Goal: Information Seeking & Learning: Compare options

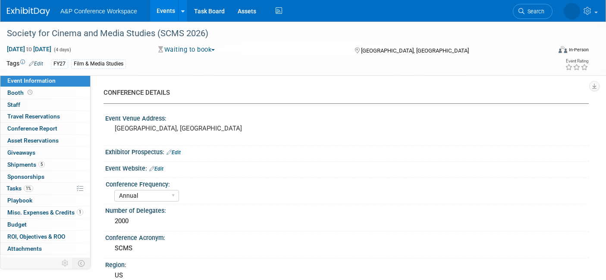
select select "Annual"
select select "Level 1"
select select "In-Person Booth"
select select "Film & Media Studies"
select select "Bloomsbury Academic"
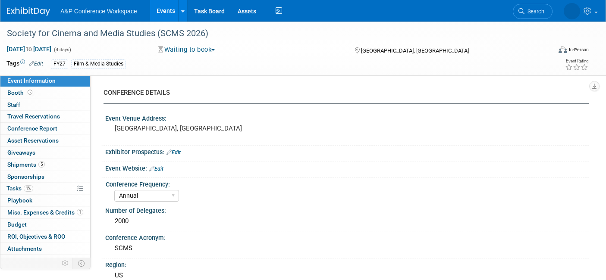
select select "[PERSON_NAME]"
select select "Brand/Subject Presence​"
click at [516, 14] on span "Search" at bounding box center [507, 11] width 20 height 6
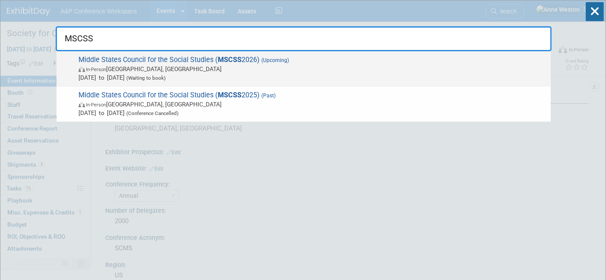
type input "MSCSS"
click at [134, 69] on span "In-Person Newark, DE" at bounding box center [312, 69] width 468 height 9
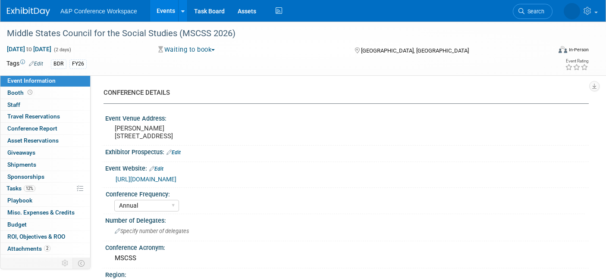
select select "Annual"
select select "Level 2"
select select "In-Person Booth"
select select "Schools"
select select "Bloomsbury Digital Resources"
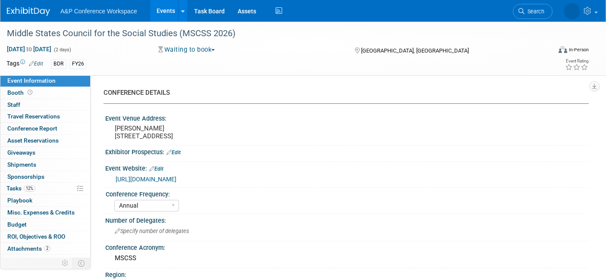
select select "[PERSON_NAME]"
select select "BDR Product Awareness and Trial Generation​"
click at [516, 12] on span "Search" at bounding box center [507, 11] width 20 height 6
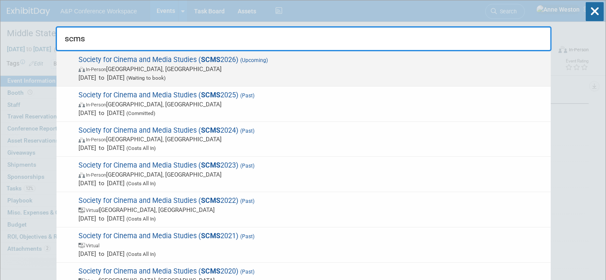
type input "scms"
click at [86, 64] on span "Society for Cinema and Media Studies ( SCMS 2026) (Upcoming) In-Person Chicago,…" at bounding box center [311, 69] width 470 height 26
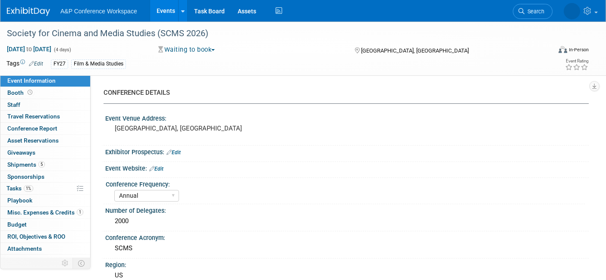
select select "Annual"
select select "Level 1"
select select "In-Person Booth"
select select "Film & Media Studies"
select select "Bloomsbury Academic"
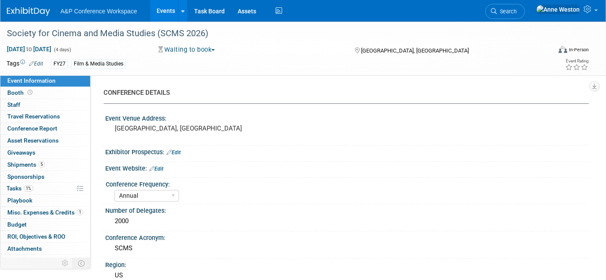
select select "[PERSON_NAME]"
select select "Brand/Subject Presence​"
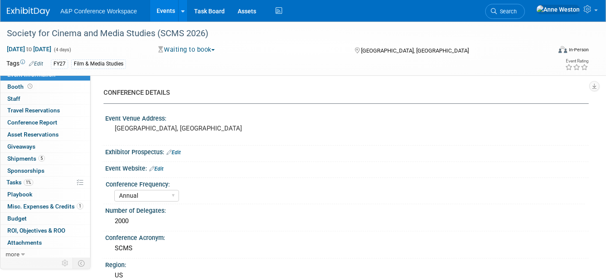
scroll to position [7, 0]
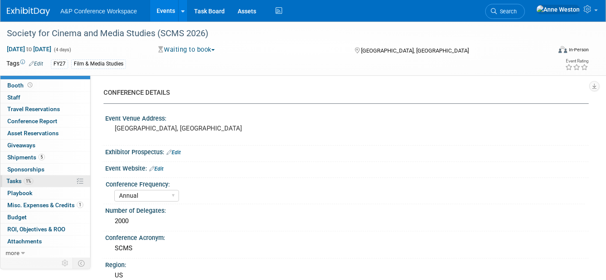
click at [22, 182] on span "Tasks 1%" at bounding box center [19, 181] width 27 height 7
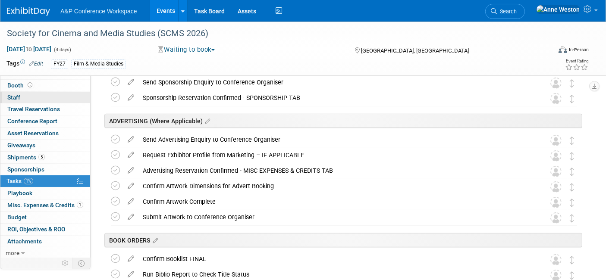
scroll to position [0, 0]
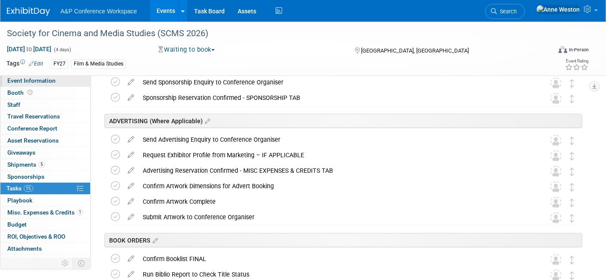
click at [22, 81] on span "Event Information" at bounding box center [31, 80] width 48 height 7
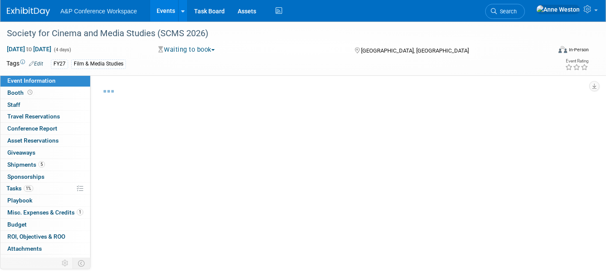
select select "Annual"
select select "Level 1"
select select "In-Person Booth"
select select "Film & Media Studies"
select select "Bloomsbury Academic"
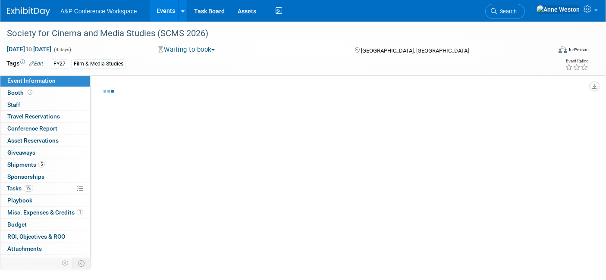
select select "[PERSON_NAME]"
select select "Brand/Subject Presence​"
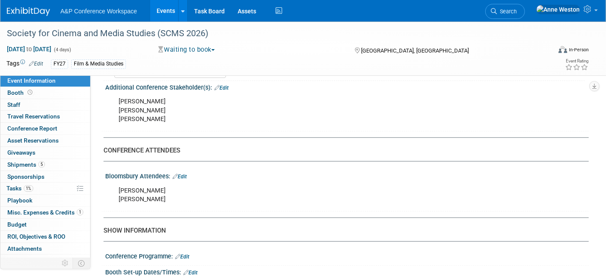
scroll to position [480, 0]
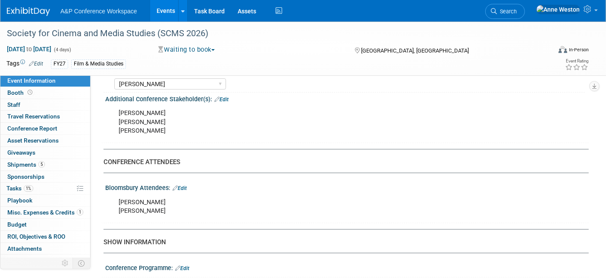
click at [186, 185] on link "Edit" at bounding box center [179, 188] width 14 height 6
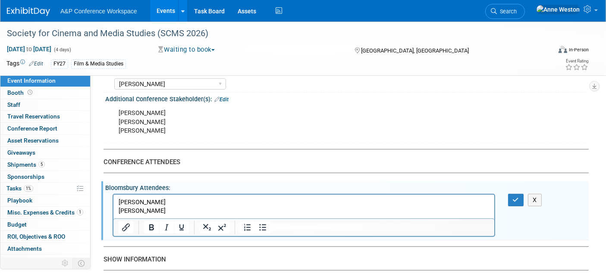
scroll to position [0, 0]
click at [174, 210] on p "Katie Gallof Houck Rebecca Barden" at bounding box center [303, 206] width 371 height 17
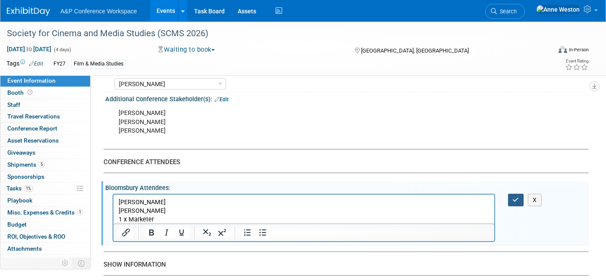
click at [519, 197] on button "button" at bounding box center [516, 200] width 16 height 12
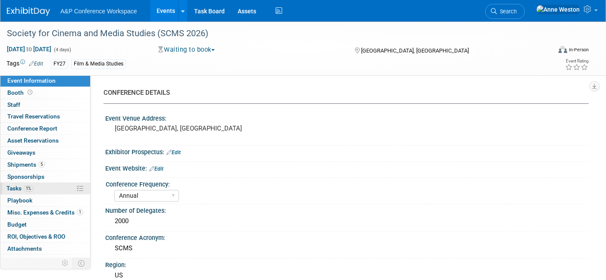
click at [16, 183] on link "1% Tasks 1%" at bounding box center [45, 189] width 90 height 12
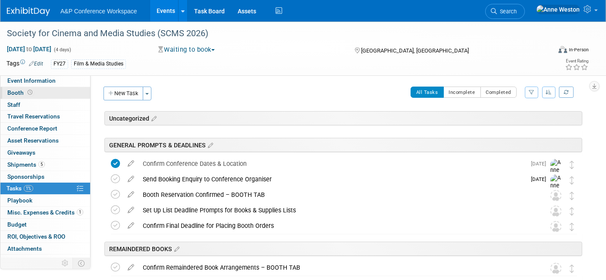
click at [30, 96] on span "Booth" at bounding box center [20, 92] width 27 height 7
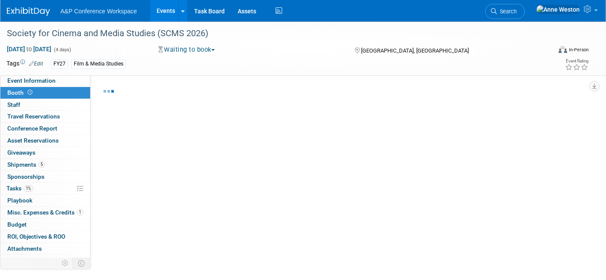
select select "CUAP"
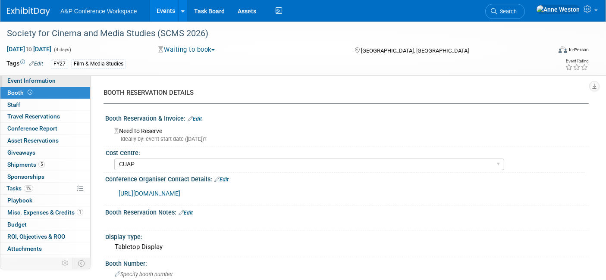
click at [46, 80] on span "Event Information" at bounding box center [31, 80] width 48 height 7
select select "Annual"
select select "Level 1"
select select "In-Person Booth"
select select "Film & Media Studies"
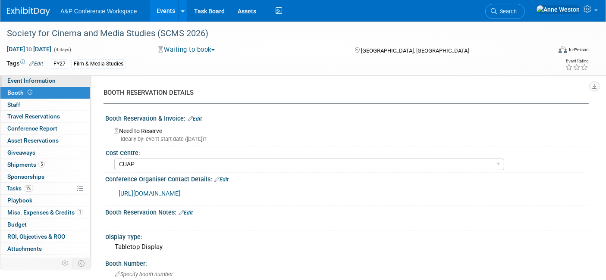
select select "Bloomsbury Academic"
select select "[PERSON_NAME]"
select select "Brand/Subject Presence​"
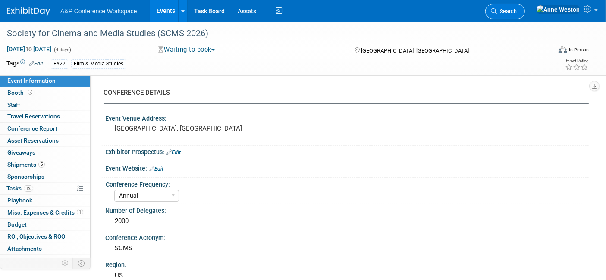
click at [516, 10] on span "Search" at bounding box center [507, 11] width 20 height 6
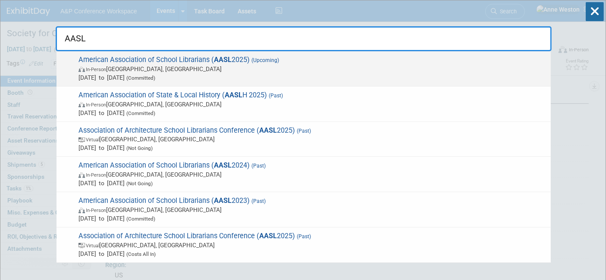
type input "AASL"
click at [88, 61] on span "American Association of School Librarians ( AASL 2025) (Upcoming) In-Person St.…" at bounding box center [311, 69] width 470 height 26
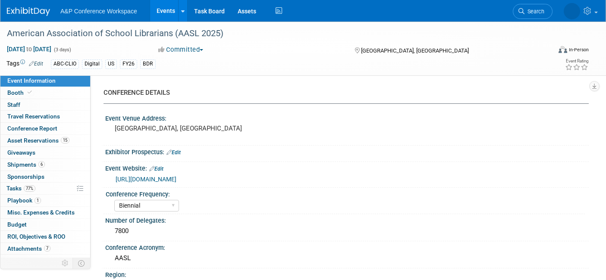
select select "Biennial"
select select "Level 1"
select select "In-Person Booth"
select select "Schools"
select select "Bloomsbury Digital Resources"
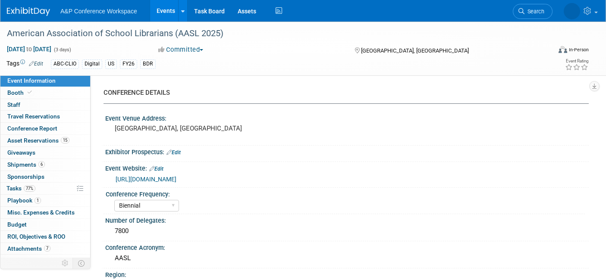
select select "[PERSON_NAME]"
select select "BDR Product Awareness and Trial Generation​"
click at [37, 188] on link "77% Tasks 77%" at bounding box center [45, 189] width 90 height 12
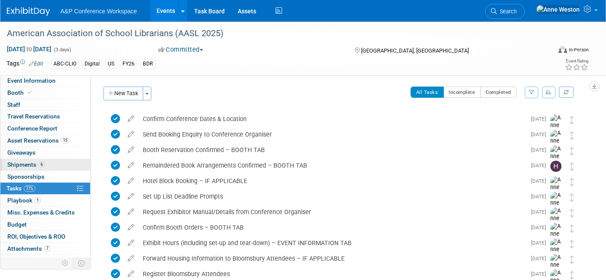
click at [30, 159] on link "6 Shipments 6" at bounding box center [45, 165] width 90 height 12
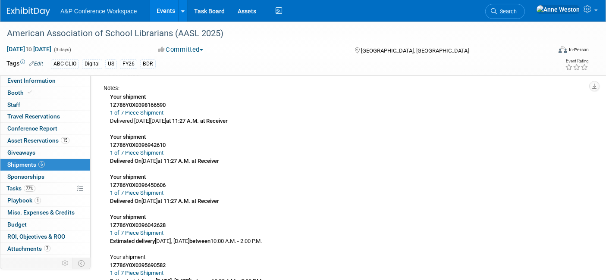
scroll to position [479, 0]
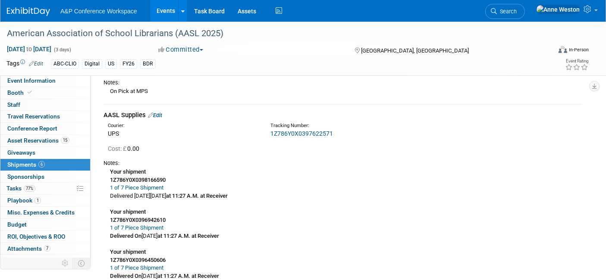
click at [303, 130] on link "1Z786Y0X0397622571" at bounding box center [301, 133] width 62 height 7
click at [158, 114] on link "Edit" at bounding box center [155, 115] width 14 height 6
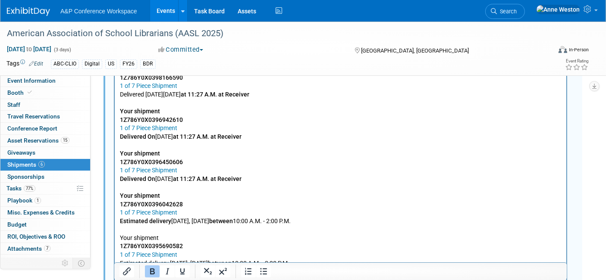
scroll to position [868, 0]
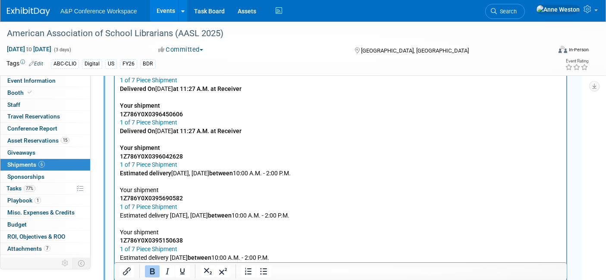
drag, startPoint x: 313, startPoint y: 171, endPoint x: 217, endPoint y: 158, distance: 97.0
click at [114, 149] on html "Your shipment 1Z786Y0X0398166590 1 of 7 Piece Shipment Delivered On Tuesday, Se…" at bounding box center [339, 158] width 451 height 291
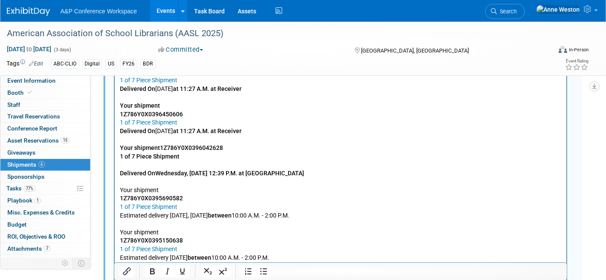
drag, startPoint x: 304, startPoint y: 173, endPoint x: 223, endPoint y: 149, distance: 84.4
click at [114, 137] on html "Your shipment 1Z786Y0X0398166590 1 of 7 Piece Shipment Delivered On Tuesday, Se…" at bounding box center [339, 158] width 451 height 291
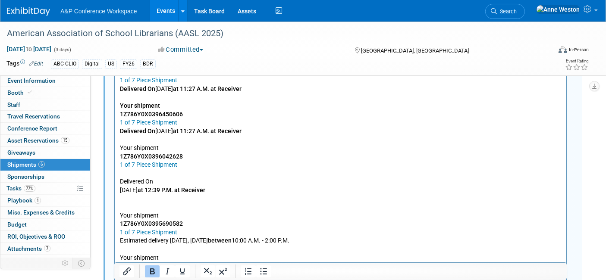
click at [147, 175] on p "Rich Text Area. Press ALT-0 for help." at bounding box center [339, 173] width 441 height 9
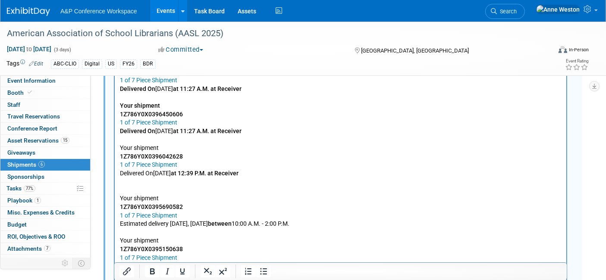
click at [121, 186] on p "Your shipment 1Z786Y0X0395690582 1 of 7 Piece Shipment Estimated delivery Today…" at bounding box center [339, 244] width 441 height 135
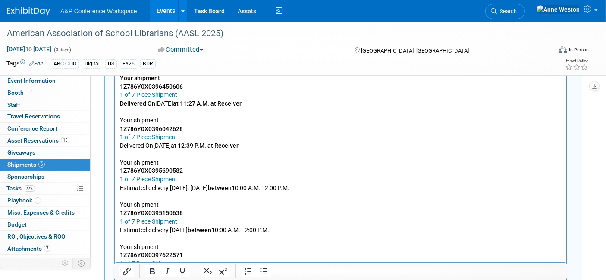
scroll to position [915, 0]
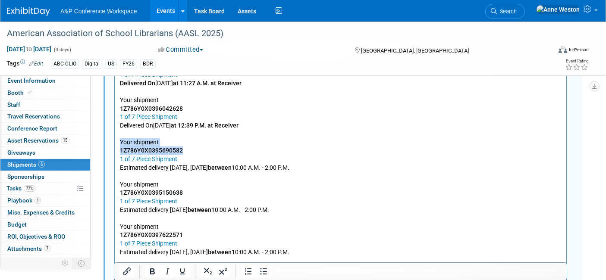
drag, startPoint x: 188, startPoint y: 146, endPoint x: 185, endPoint y: 151, distance: 5.8
click at [185, 151] on p "Your shipment 1Z786Y0X0395690582 1 of 7 Piece Shipment Estimated delivery Today…" at bounding box center [339, 193] width 441 height 127
click at [199, 153] on p "Your shipment 1Z786Y0X0395690582 1 of 7 Piece Shipment Estimated delivery Today…" at bounding box center [339, 193] width 441 height 127
drag, startPoint x: 199, startPoint y: 153, endPoint x: 131, endPoint y: 156, distance: 68.2
click at [117, 150] on html "Your shipment 1Z786Y0X0398166590 1 of 7 Piece Shipment Delivered On Tuesday, Se…" at bounding box center [339, 111] width 451 height 291
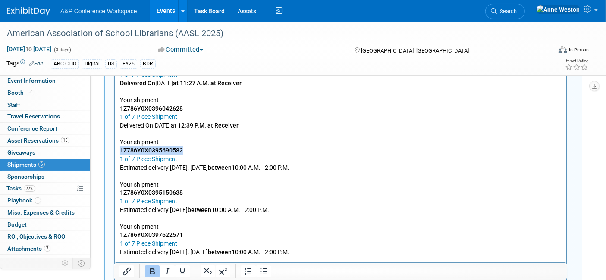
copy b "1Z786Y0X0395690582"
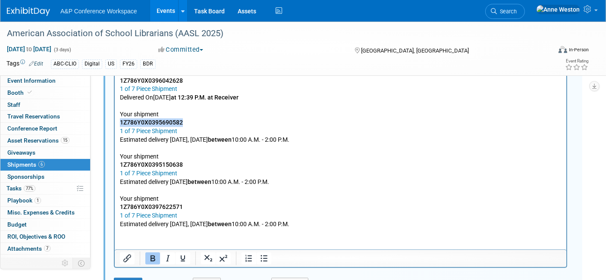
scroll to position [963, 0]
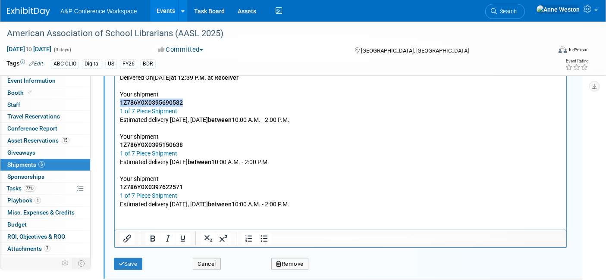
drag, startPoint x: 318, startPoint y: 163, endPoint x: 103, endPoint y: 138, distance: 216.1
click at [114, 138] on html "Your shipment 1Z786Y0X0398166590 1 of 7 Piece Shipment Delivered On Tuesday, Se…" at bounding box center [339, 63] width 451 height 291
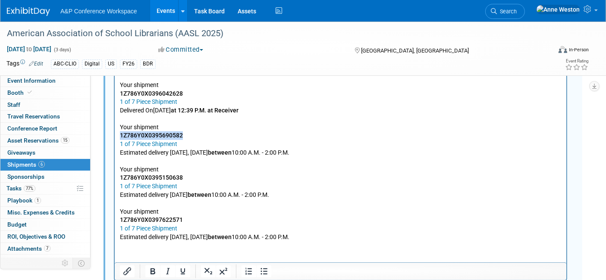
scroll to position [915, 0]
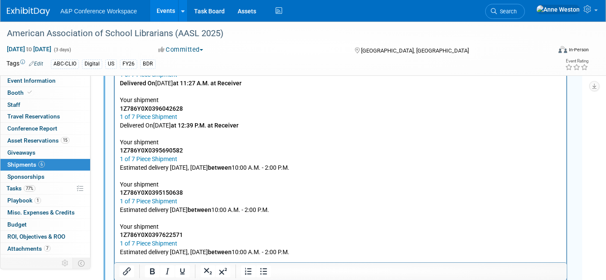
click at [297, 164] on p "Your shipment 1Z786Y0X0395690582 1 of 7 Piece Shipment Estimated delivery Today…" at bounding box center [339, 193] width 441 height 127
drag, startPoint x: 315, startPoint y: 165, endPoint x: 197, endPoint y: 162, distance: 117.7
click at [197, 162] on p "Your shipment 1Z786Y0X0395690582 1 of 7 Piece Shipment Estimated delivery Today…" at bounding box center [339, 193] width 441 height 127
click at [312, 122] on p "Delivered On Wednesday, September 24 at 12:39 P.M. at Receiver" at bounding box center [339, 126] width 441 height 9
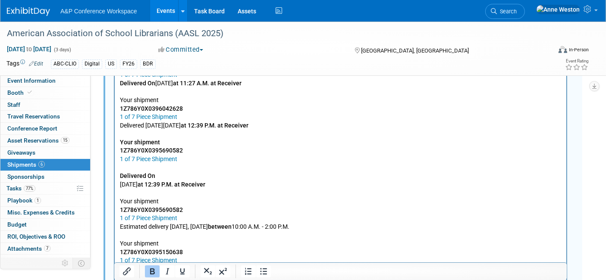
click at [151, 172] on p "Delivered On" at bounding box center [339, 176] width 441 height 9
click at [122, 176] on b "Delivered On" at bounding box center [136, 175] width 35 height 7
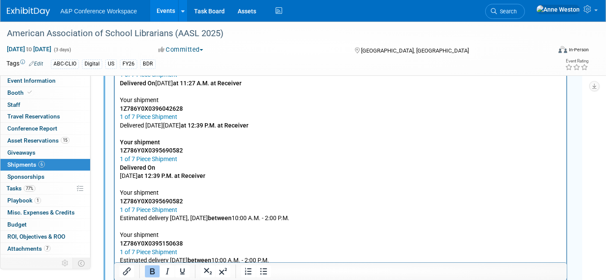
drag, startPoint x: 119, startPoint y: 172, endPoint x: 171, endPoint y: 180, distance: 52.4
click at [119, 172] on p "Wednesday, September 24 at 12:39 P.M. at Receiver" at bounding box center [339, 176] width 441 height 9
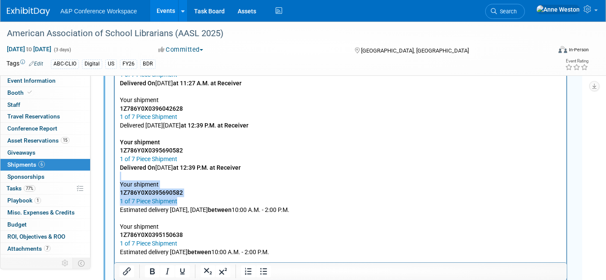
drag, startPoint x: 321, startPoint y: 204, endPoint x: 98, endPoint y: 178, distance: 224.8
click at [114, 178] on html "Your shipment 1Z786Y0X0398166590 1 of 7 Piece Shipment Delivered On Tuesday, Se…" at bounding box center [339, 132] width 451 height 333
drag, startPoint x: 275, startPoint y: 208, endPoint x: 287, endPoint y: 210, distance: 11.3
click at [276, 208] on p "Your shipment 1Z786Y0X0395690582 1 of 7 Piece Shipment Estimated delivery Today…" at bounding box center [339, 235] width 441 height 127
drag, startPoint x: 319, startPoint y: 209, endPoint x: 63, endPoint y: 186, distance: 256.7
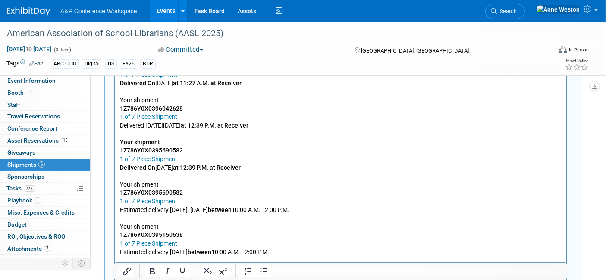
click at [114, 186] on html "Your shipment 1Z786Y0X0398166590 1 of 7 Piece Shipment Delivered On Tuesday, Se…" at bounding box center [339, 132] width 451 height 333
drag, startPoint x: 152, startPoint y: 193, endPoint x: 119, endPoint y: 191, distance: 32.4
click at [119, 191] on p "Your shipment 1Z786Y0X0395150638 1 of 7 Piece Shipment Estimated delivery Frida…" at bounding box center [339, 214] width 441 height 84
drag, startPoint x: 146, startPoint y: 189, endPoint x: 184, endPoint y: 191, distance: 38.9
click at [184, 190] on p "Your shipment 1Z786Y0X0395150638 1 of 7 Piece Shipment Estimated delivery Frida…" at bounding box center [339, 214] width 441 height 84
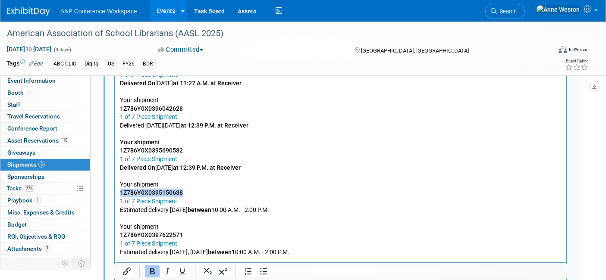
drag, startPoint x: 185, startPoint y: 191, endPoint x: 114, endPoint y: 191, distance: 71.1
click at [114, 191] on html "Your shipment 1Z786Y0X0398166590 1 of 7 Piece Shipment Delivered On Tuesday, Se…" at bounding box center [339, 111] width 451 height 291
copy b "1Z786Y0X0395150638"
drag, startPoint x: 322, startPoint y: 207, endPoint x: 228, endPoint y: 149, distance: 110.5
click at [114, 188] on html "Your shipment 1Z786Y0X0398166590 1 of 7 Piece Shipment Delivered On Tuesday, Se…" at bounding box center [339, 111] width 451 height 291
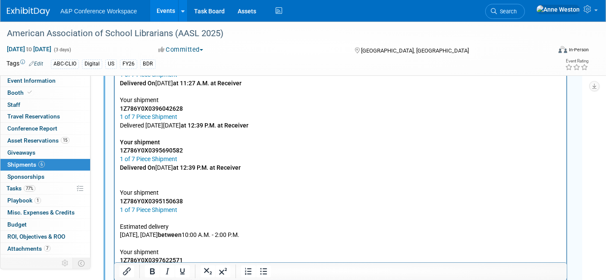
click at [139, 180] on p "Your shipment" at bounding box center [339, 184] width 441 height 25
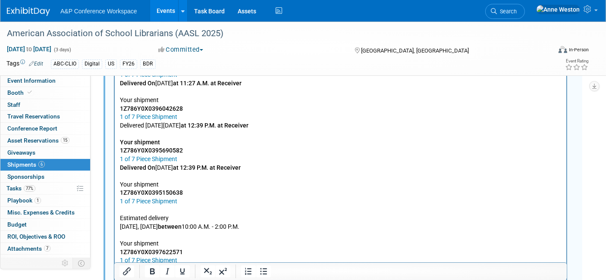
click at [134, 207] on p "Rich Text Area. Press ALT-0 for help." at bounding box center [339, 210] width 441 height 9
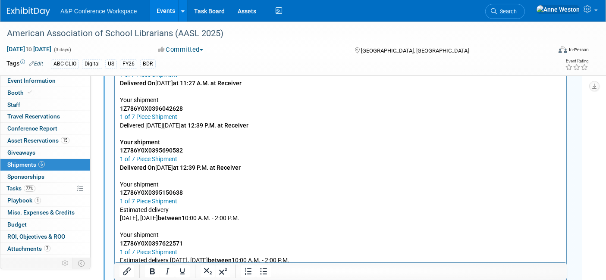
click at [118, 217] on html "Your shipment 1Z786Y0X0398166590 1 of 7 Piece Shipment Delivered On Tuesday, Se…" at bounding box center [339, 115] width 451 height 299
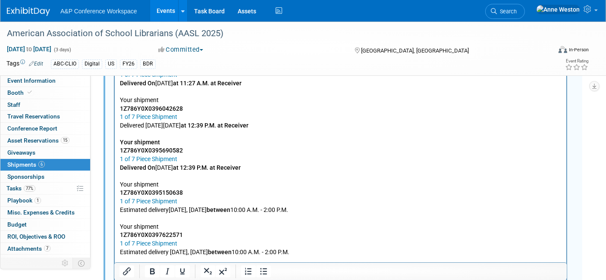
click at [256, 229] on p "Your shipment 1Z786Y0X0397622571 1 of 7 Piece Shipment Estimated delivery Today…" at bounding box center [339, 235] width 441 height 42
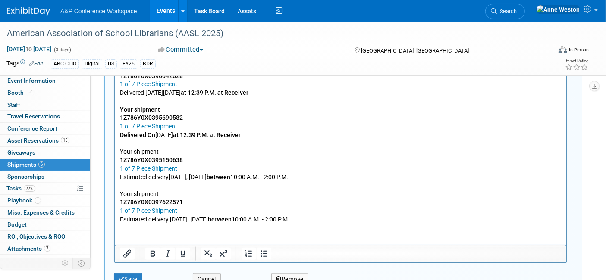
scroll to position [963, 0]
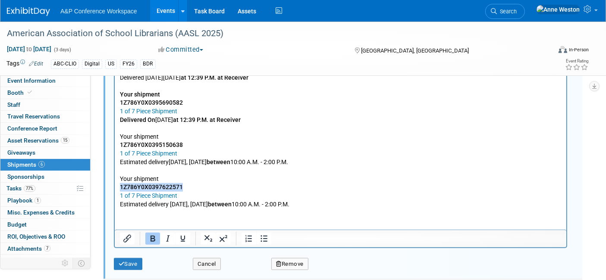
drag, startPoint x: 190, startPoint y: 184, endPoint x: 115, endPoint y: 185, distance: 74.6
click at [115, 185] on html "Your shipment 1Z786Y0X0398166590 1 of 7 Piece Shipment Delivered On Tuesday, Se…" at bounding box center [339, 63] width 451 height 291
copy b "1Z786Y0X0397622571"
drag, startPoint x: 317, startPoint y: 201, endPoint x: 99, endPoint y: 178, distance: 218.9
click at [114, 178] on html "Your shipment 1Z786Y0X0398166590 1 of 7 Piece Shipment Delivered On Tuesday, Se…" at bounding box center [339, 63] width 451 height 291
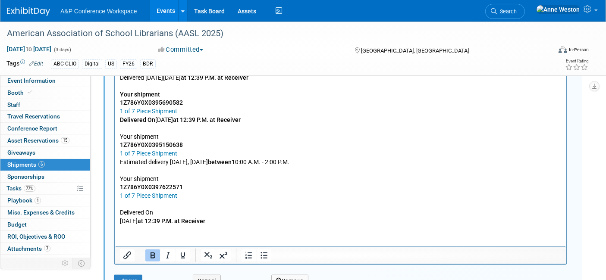
click at [120, 212] on p "Delivered On" at bounding box center [339, 213] width 441 height 9
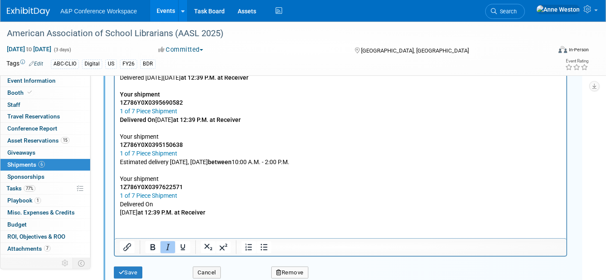
drag, startPoint x: 119, startPoint y: 215, endPoint x: 163, endPoint y: 211, distance: 44.5
click at [118, 214] on html "Your shipment 1Z786Y0X0398166590 1 of 7 Piece Shipment Delivered On Tuesday, Se…" at bounding box center [339, 67] width 451 height 299
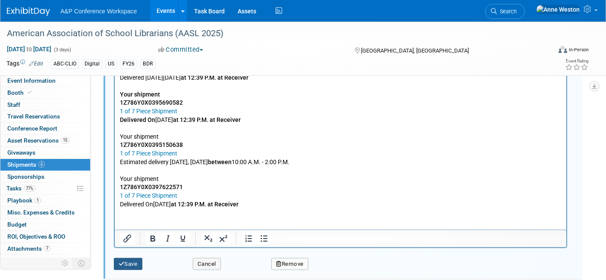
click at [122, 261] on icon "submit" at bounding box center [122, 264] width 6 height 6
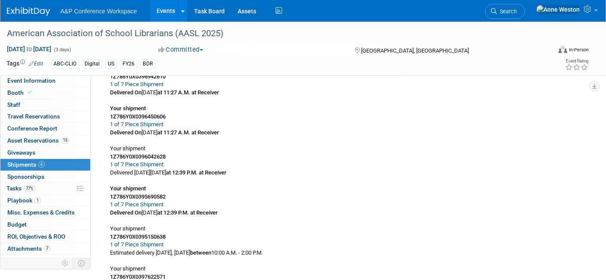
scroll to position [670, 0]
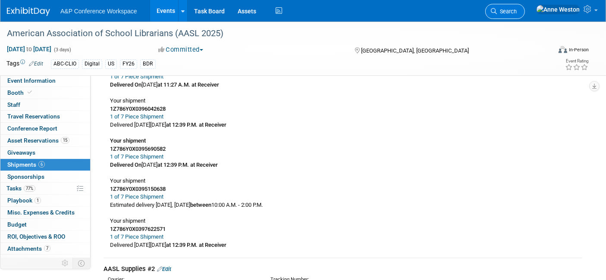
click at [516, 12] on span "Search" at bounding box center [507, 11] width 20 height 6
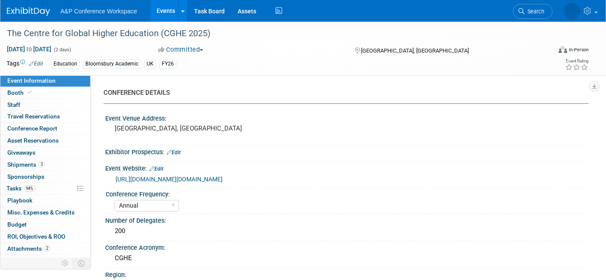
select select "Annual"
select select "Level 2"
select select "In-Person Booth"
select select "Education"
select select "Bloomsbury Academic"
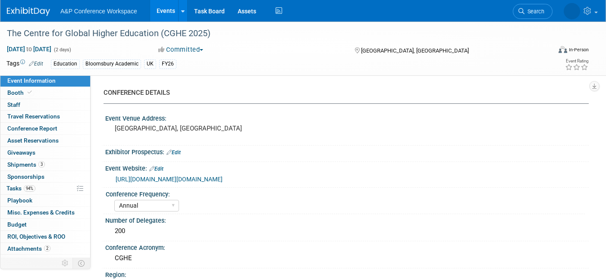
select select "[PERSON_NAME]"
select select "Networking/Commissioning"
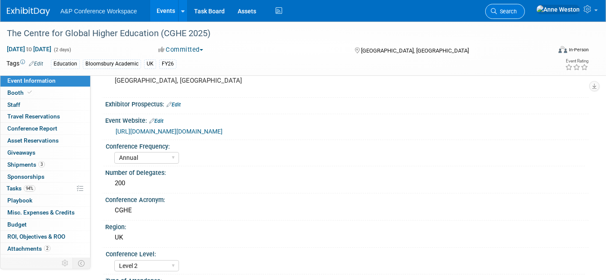
click at [516, 9] on span "Search" at bounding box center [507, 11] width 20 height 6
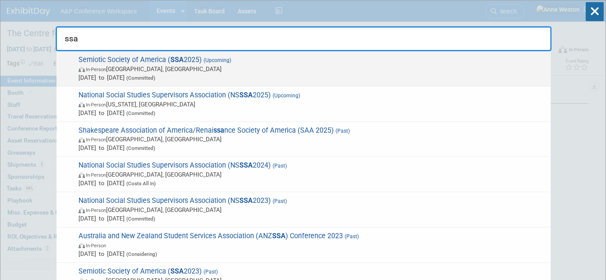
type input "ssa"
click at [134, 63] on span "Semiotic Society of America ( SSA 2025) (Upcoming) In-Person Hlavní město Praha…" at bounding box center [311, 69] width 470 height 26
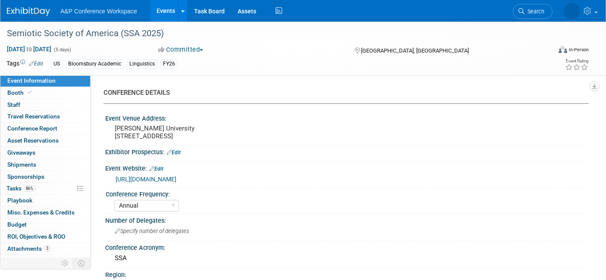
select select "Annual"
select select "Level 3"
select select "Sponsorship"
select select "Linguistics"
select select "Bloomsbury Academic"
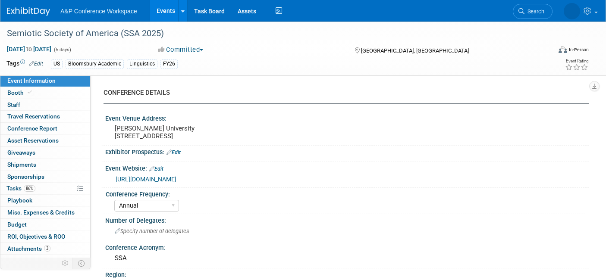
select select "[PERSON_NAME]"
select select "Brand/Subject Presence​"
click at [34, 91] on link "Booth" at bounding box center [45, 93] width 90 height 12
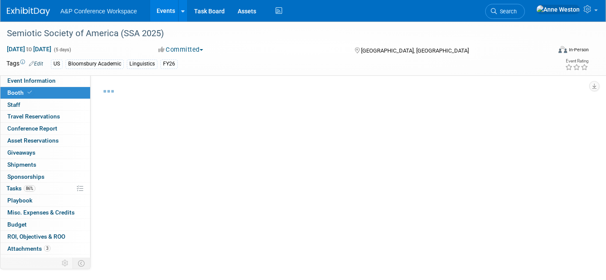
select select "CUAP"
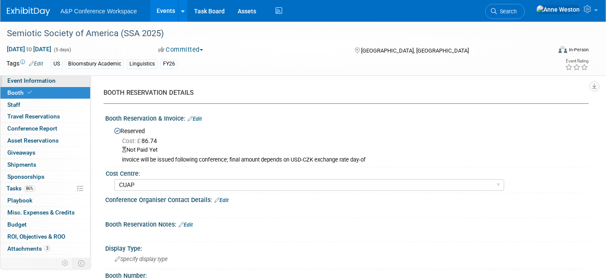
click at [31, 77] on span "Event Information" at bounding box center [31, 80] width 48 height 7
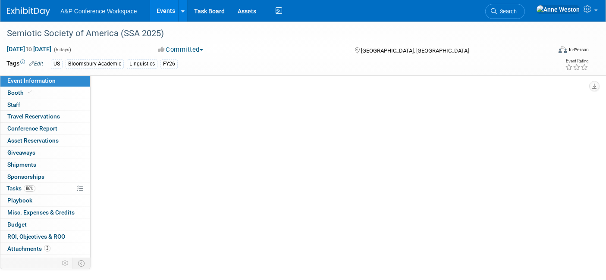
select select "Annual"
select select "Level 3"
select select "Sponsorship"
select select "Linguistics"
select select "Bloomsbury Academic"
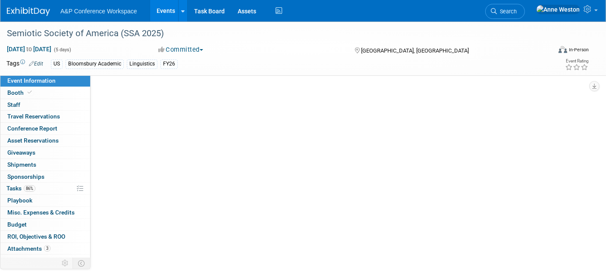
select select "[PERSON_NAME]"
select select "Brand/Subject Presence​"
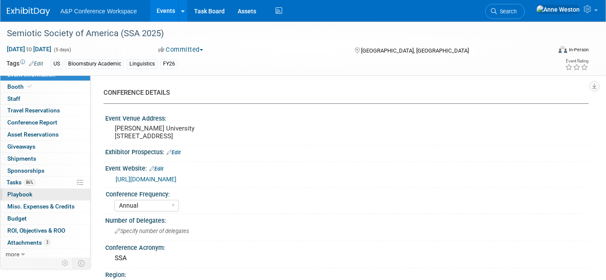
scroll to position [7, 0]
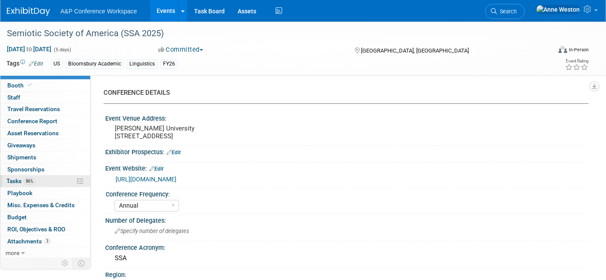
click at [23, 178] on span "Tasks 86%" at bounding box center [20, 181] width 29 height 7
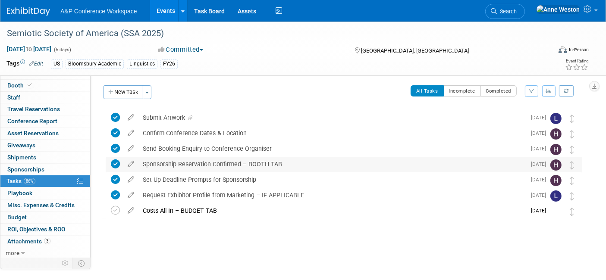
scroll to position [2, 0]
click at [129, 207] on icon at bounding box center [130, 208] width 15 height 11
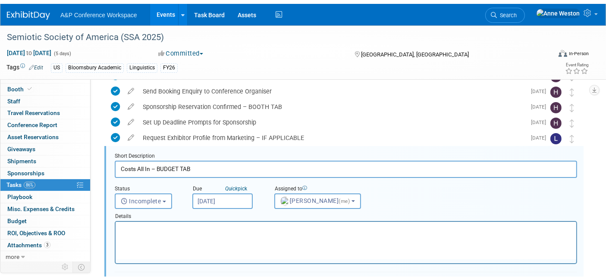
scroll to position [78, 0]
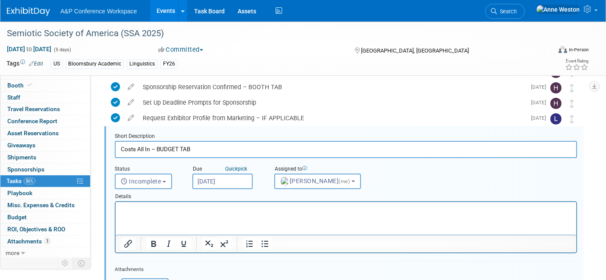
click at [192, 214] on html at bounding box center [345, 208] width 460 height 12
click at [206, 177] on input "Oct 20, 2025" at bounding box center [222, 182] width 60 height 16
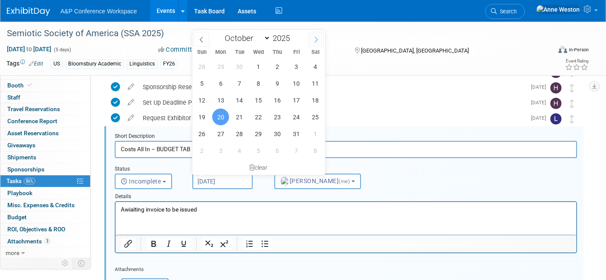
click at [316, 41] on icon at bounding box center [316, 40] width 6 height 6
select select "11"
click at [254, 133] on span "31" at bounding box center [258, 133] width 17 height 17
type input "Dec 31, 2025"
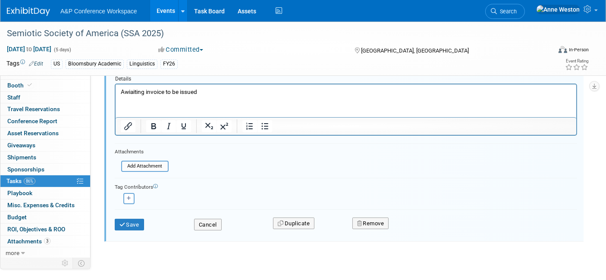
scroll to position [208, 0]
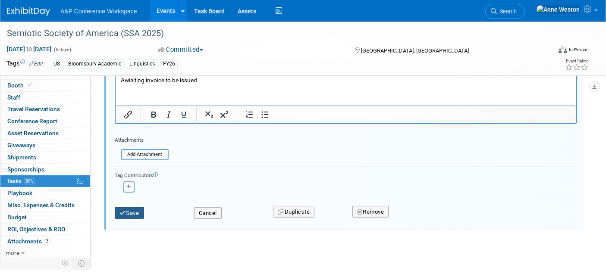
click at [140, 210] on button "Save" at bounding box center [129, 213] width 29 height 12
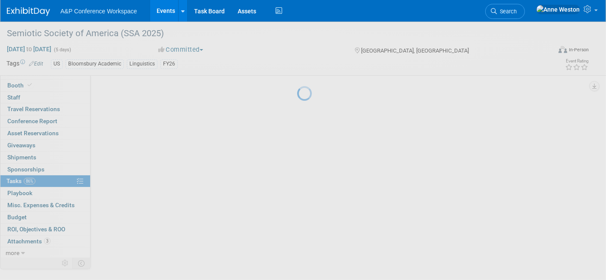
scroll to position [2, 0]
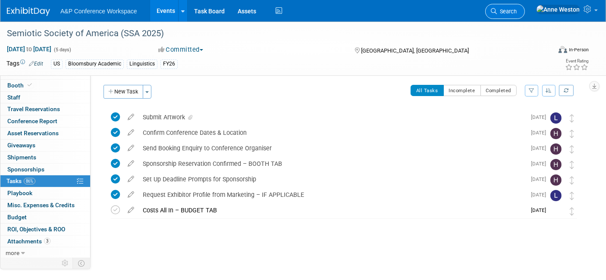
click at [525, 5] on link "Search" at bounding box center [505, 11] width 40 height 15
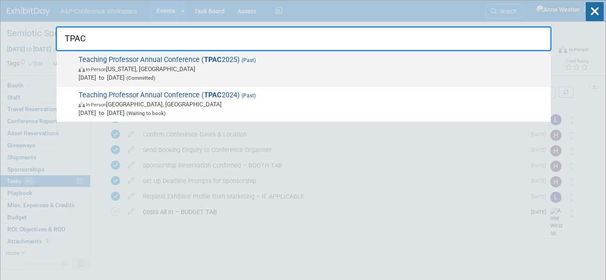
type input "TPAC"
click at [137, 73] on span "Jun 6, 2025 to Jun 8, 2025 (Committed)" at bounding box center [312, 77] width 468 height 9
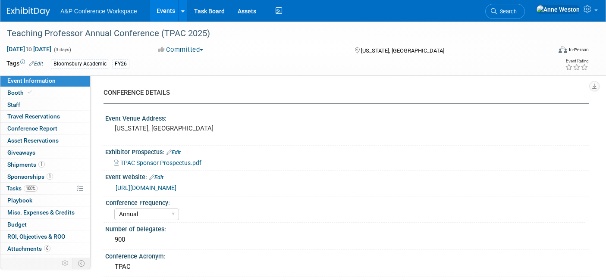
select select "Annual"
select select "Level 3"
select select "Sponsorship"
select select "Study Skills"
select select "Bloomsbury Academic"
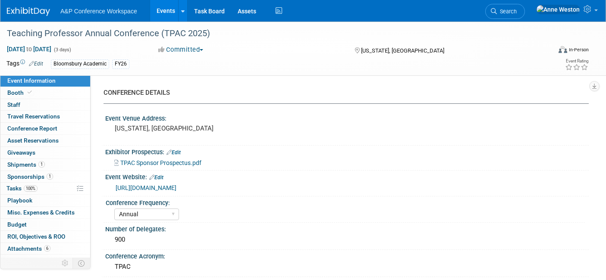
select select "[PERSON_NAME]"
select select "Brand/Subject Presence​"
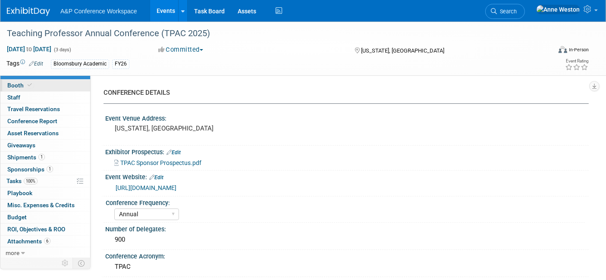
click at [46, 84] on link "Booth" at bounding box center [45, 86] width 90 height 12
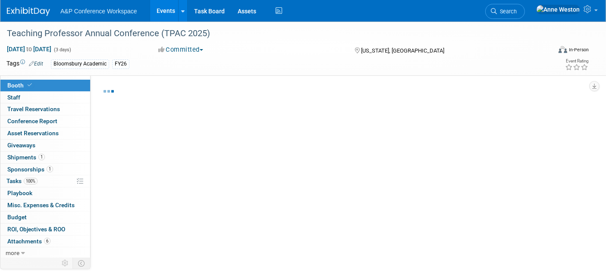
select select "CUAP"
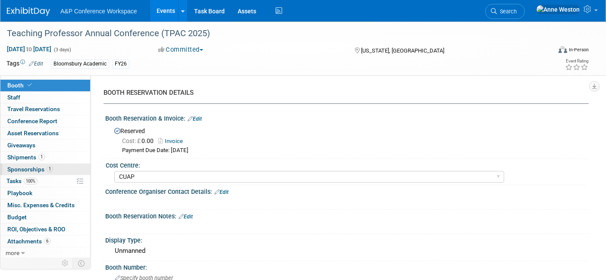
click at [23, 164] on link "1 Sponsorships 1" at bounding box center [45, 170] width 90 height 12
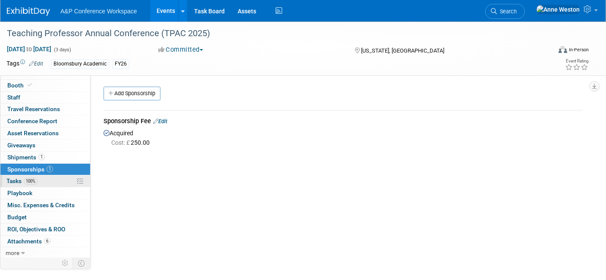
click at [37, 183] on span "Tasks 100%" at bounding box center [21, 181] width 31 height 7
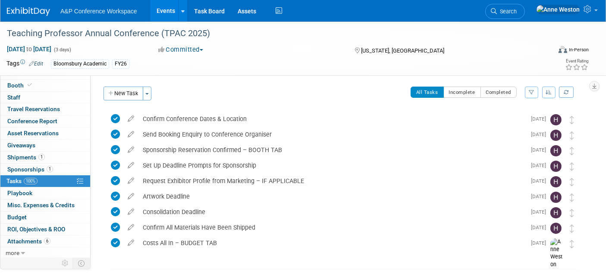
click at [179, 50] on button "Committed" at bounding box center [180, 49] width 51 height 9
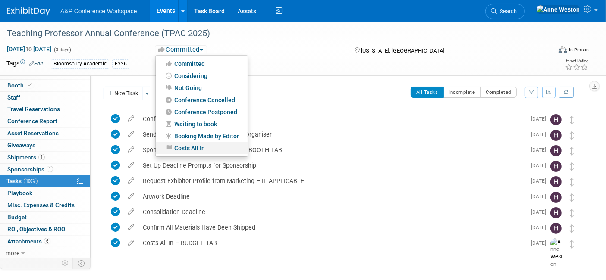
click at [184, 151] on link "Costs All In" at bounding box center [202, 148] width 92 height 12
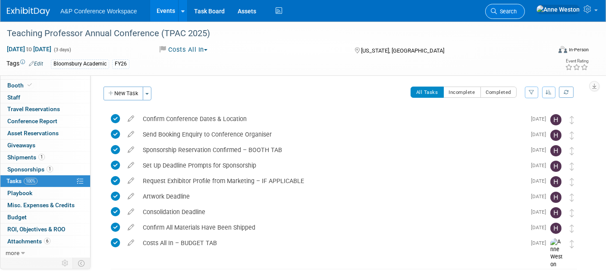
click at [525, 6] on link "Search" at bounding box center [505, 11] width 40 height 15
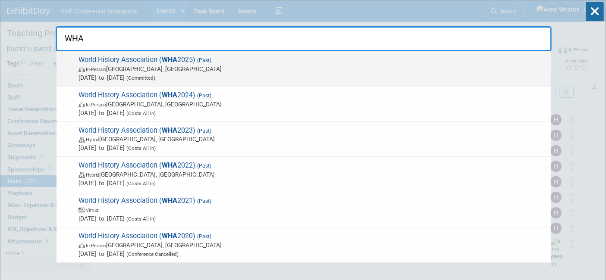
type input "WHA"
click at [129, 59] on span "World History Association ( WHA 2025) (Past) In-Person Louisville, KY Jun 26, 2…" at bounding box center [311, 69] width 470 height 26
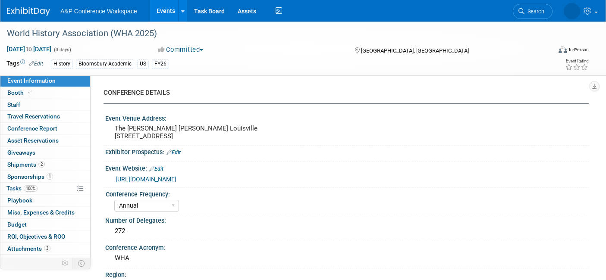
select select "Annual"
select select "Level 3"
select select "Sponsorship"
select select "History"
select select "Bloomsbury Academic"
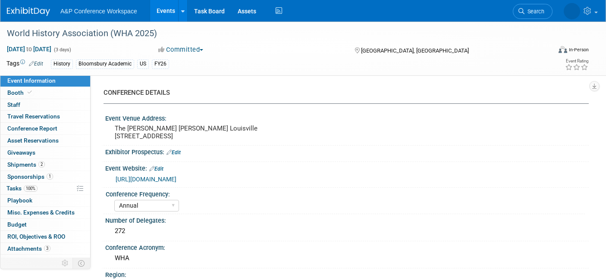
select select "[PERSON_NAME]"
select select "Brand/Subject Presence​"
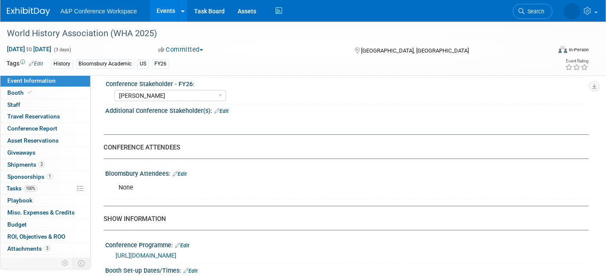
scroll to position [479, 0]
click at [40, 173] on span "Sponsorships 1" at bounding box center [30, 176] width 46 height 7
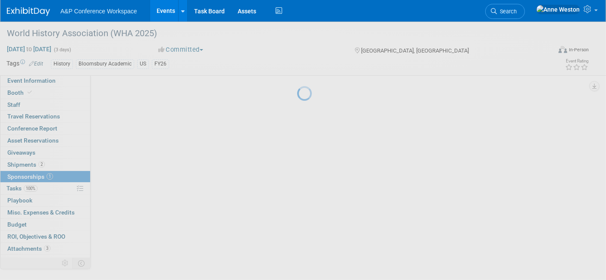
scroll to position [0, 0]
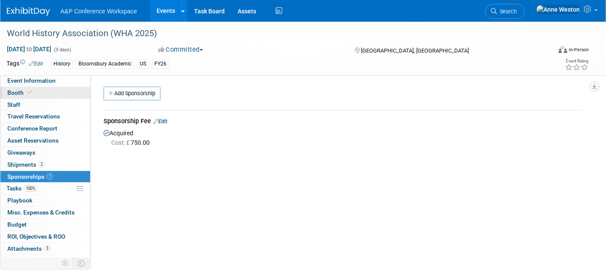
click at [48, 91] on link "Booth" at bounding box center [45, 93] width 90 height 12
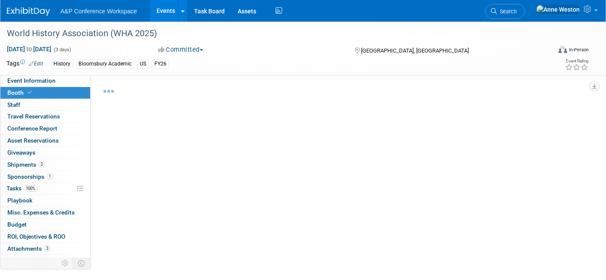
select select "CUAP"
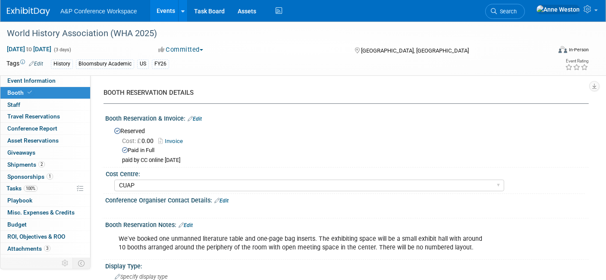
click at [175, 51] on button "Committed" at bounding box center [180, 49] width 51 height 9
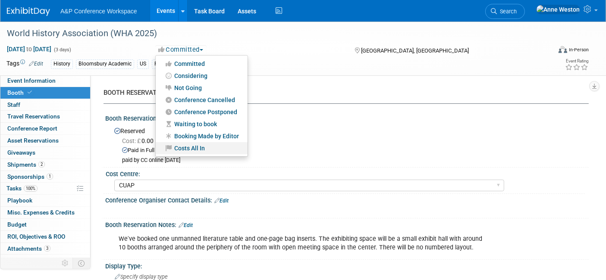
click at [190, 148] on link "Costs All In" at bounding box center [202, 148] width 92 height 12
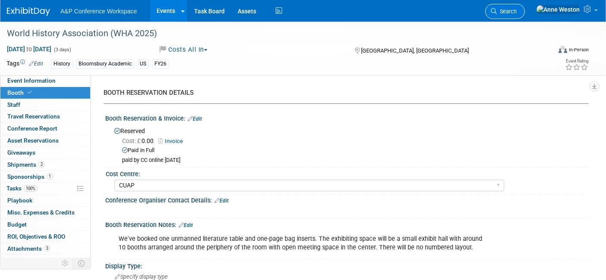
click at [516, 9] on span "Search" at bounding box center [507, 11] width 20 height 6
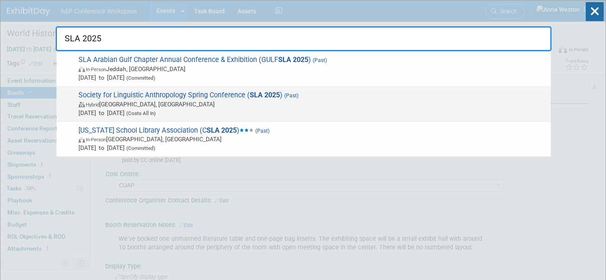
type input "SLA 2025"
click at [109, 97] on span "Society for Linguistic Anthropology Spring Conference ( SLA 2025 ) (Past) Hybri…" at bounding box center [311, 104] width 470 height 26
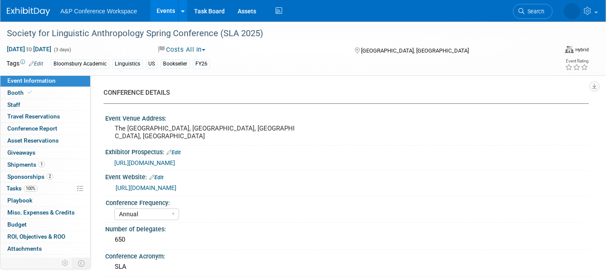
select select "Annual"
select select "Level 3"
select select "Sponsorship"
select select "Linguistics"
select select "Bloomsbury Academic"
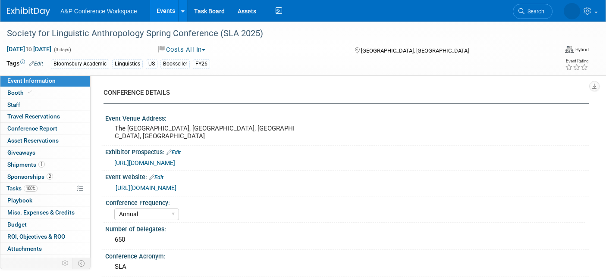
select select "[PERSON_NAME]"
select select "Networking/Commissioning"
click at [50, 222] on link "Budget" at bounding box center [45, 225] width 90 height 12
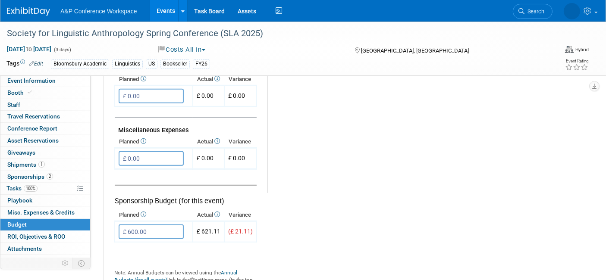
scroll to position [479, 0]
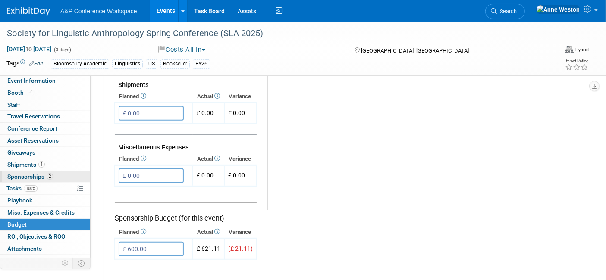
click at [32, 176] on span "Sponsorships 2" at bounding box center [30, 176] width 46 height 7
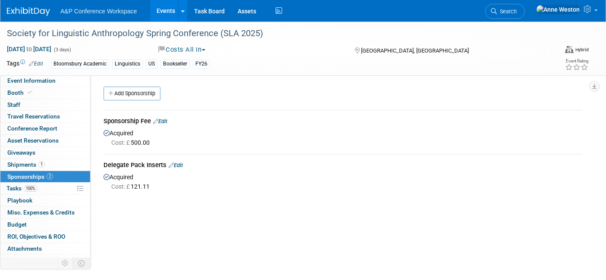
click at [179, 162] on link "Edit" at bounding box center [176, 165] width 14 height 6
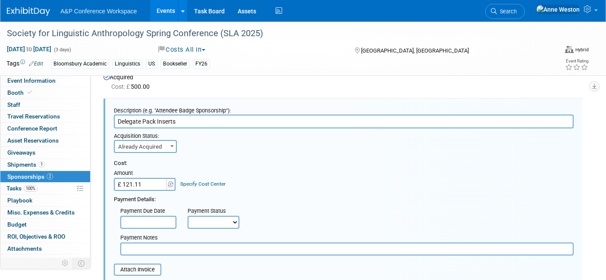
drag, startPoint x: 203, startPoint y: 121, endPoint x: 103, endPoint y: 118, distance: 100.5
click at [103, 118] on div "Description (e.g. "Attendee Badge Sponsorship"): Delegate Pack Inserts Acquisit…" at bounding box center [342, 253] width 478 height 309
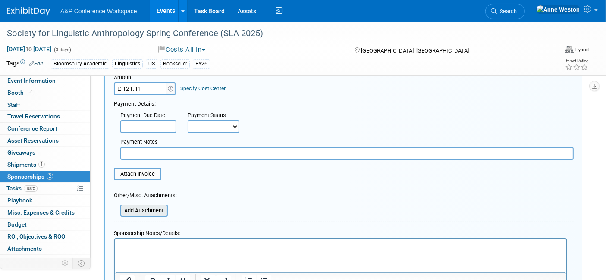
scroll to position [200, 0]
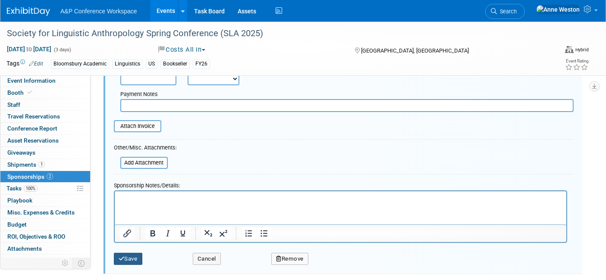
click at [129, 253] on button "Save" at bounding box center [128, 259] width 28 height 12
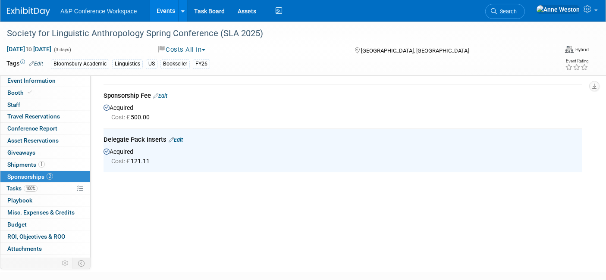
scroll to position [0, 0]
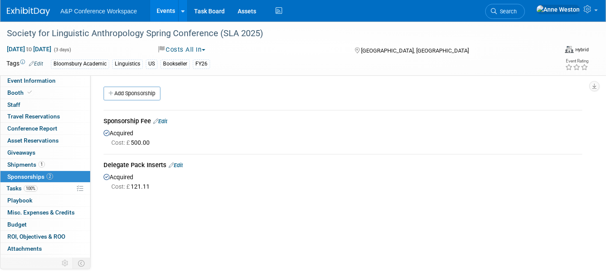
click at [165, 121] on link "Edit" at bounding box center [160, 121] width 14 height 6
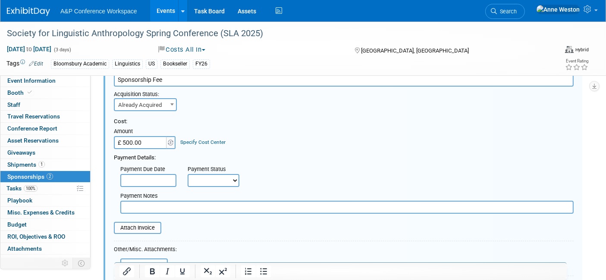
scroll to position [156, 0]
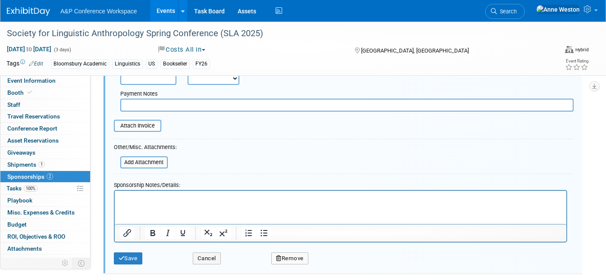
click at [289, 256] on button "Remove" at bounding box center [289, 259] width 37 height 12
click at [328, 259] on link "Yes" at bounding box center [337, 266] width 25 height 14
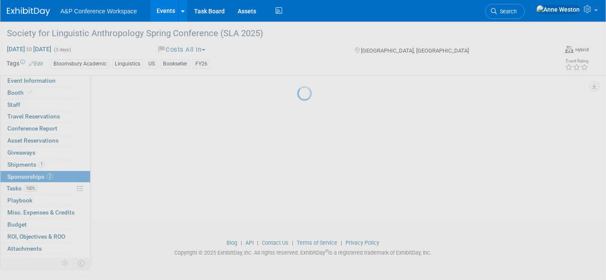
scroll to position [78, 0]
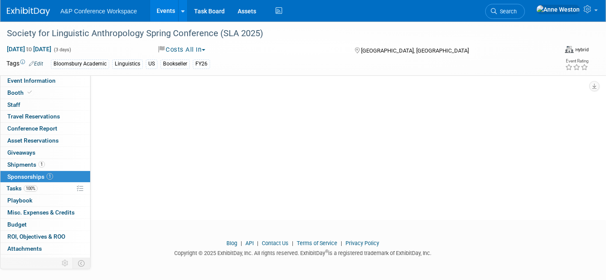
click at [48, 175] on span "1" at bounding box center [50, 176] width 6 height 6
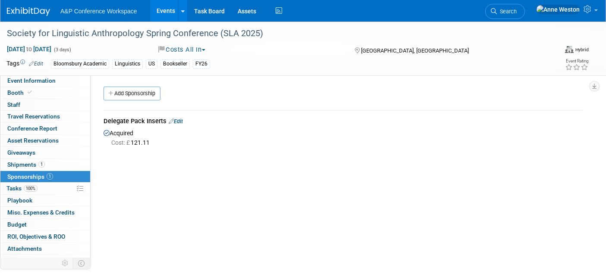
click at [181, 119] on link "Edit" at bounding box center [176, 121] width 14 height 6
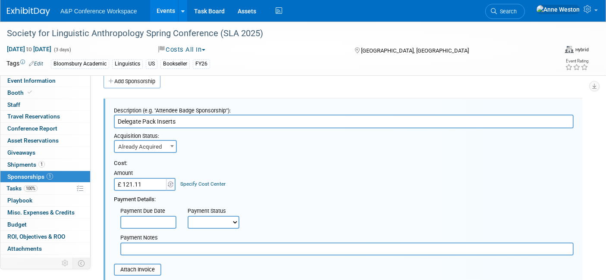
drag, startPoint x: 186, startPoint y: 119, endPoint x: 143, endPoint y: 133, distance: 44.8
click at [97, 125] on div "Description (e.g. "Attendee Badge Sponsorship"): Delegate Pack Inserts Acquisit…" at bounding box center [342, 250] width 491 height 319
type input "Sponsorship Fee"
click at [156, 184] on input "£ 121.11" at bounding box center [141, 184] width 54 height 13
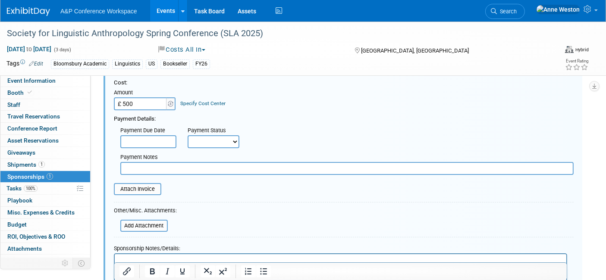
scroll to position [108, 0]
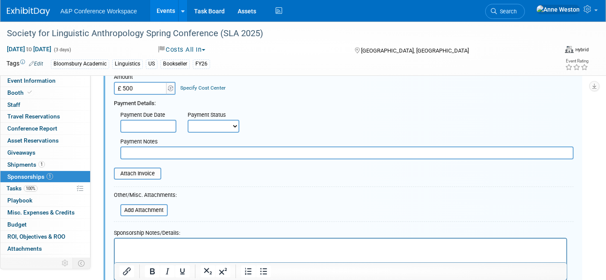
type input "£ 500.00"
click at [203, 121] on select "Not Paid Yet Partially Paid Paid in Full" at bounding box center [213, 126] width 52 height 13
select select "1"
click at [187, 120] on select "Not Paid Yet Partially Paid Paid in Full" at bounding box center [213, 126] width 52 height 13
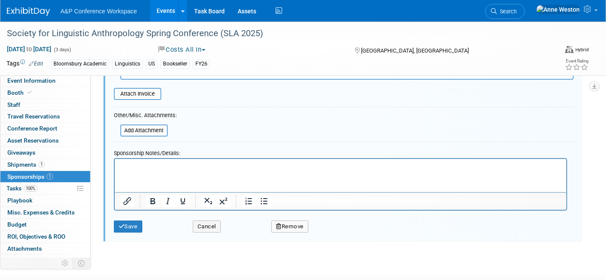
scroll to position [204, 0]
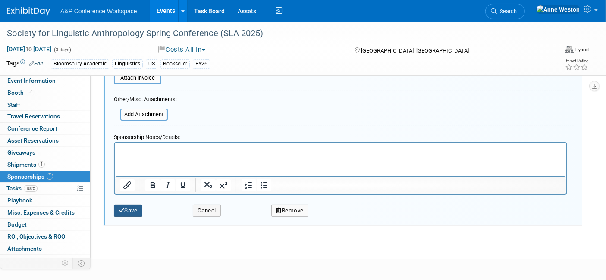
click at [127, 205] on button "Save" at bounding box center [128, 211] width 28 height 12
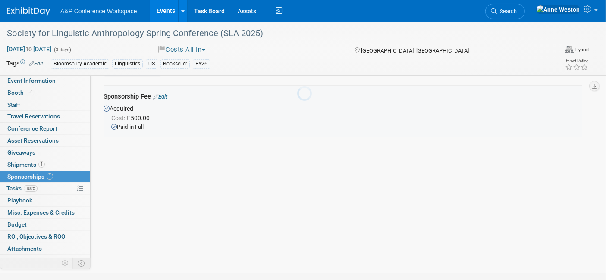
scroll to position [12, 0]
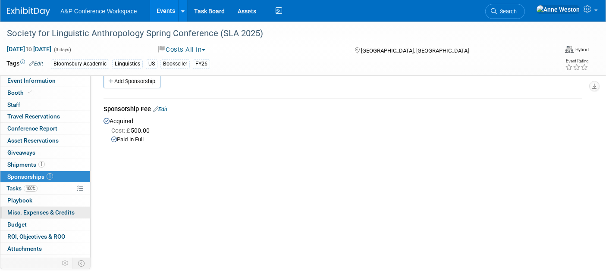
click at [49, 209] on span "Misc. Expenses & Credits 0" at bounding box center [40, 212] width 67 height 7
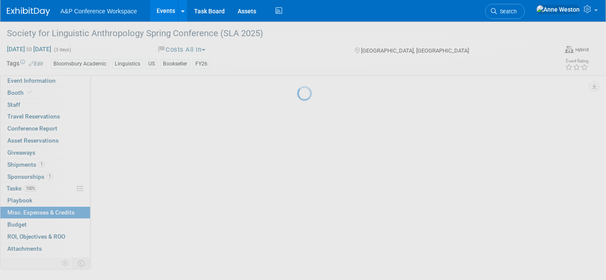
scroll to position [0, 0]
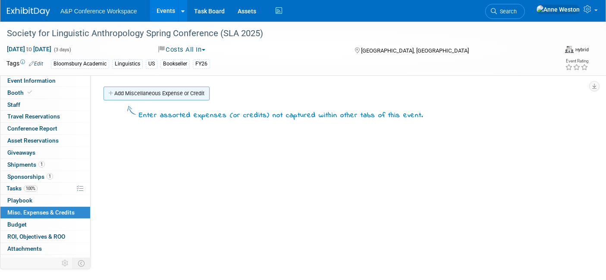
click at [137, 93] on link "Add Miscellaneous Expense or Credit" at bounding box center [156, 94] width 106 height 14
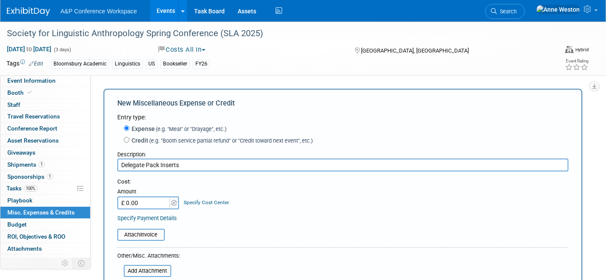
type input "Delegate Pack Inserts"
click at [144, 207] on input "£ 0.00" at bounding box center [144, 203] width 54 height 13
type input "£ 121.11"
click at [207, 200] on link "Specify Cost Center" at bounding box center [206, 203] width 45 height 6
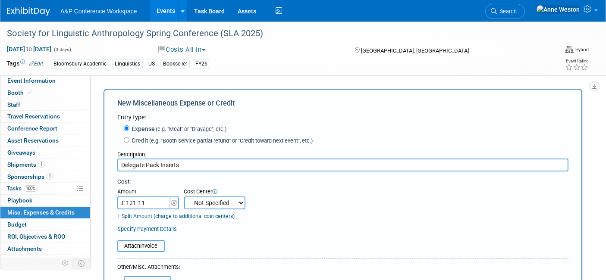
click at [207, 200] on select "-- Not Specified -- ACE-ENTOTH ACE-HOTEL ACE-TRAVEL ACM-ADVERT ACM-ENTOTH ACM-F…" at bounding box center [214, 203] width 61 height 13
select select "18966359"
click at [184, 197] on select "-- Not Specified -- ACE-ENTOTH ACE-HOTEL ACE-TRAVEL ACM-ADVERT ACM-ENTOTH ACM-F…" at bounding box center [214, 203] width 61 height 13
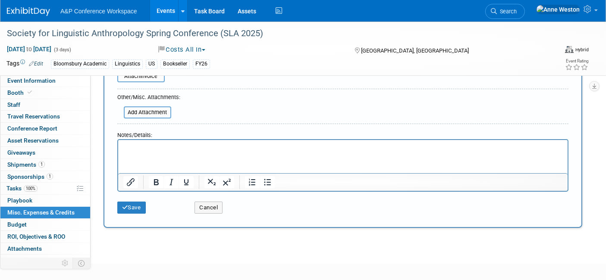
scroll to position [191, 0]
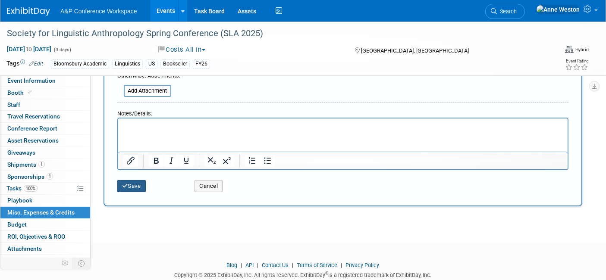
click at [131, 182] on button "Save" at bounding box center [131, 186] width 28 height 12
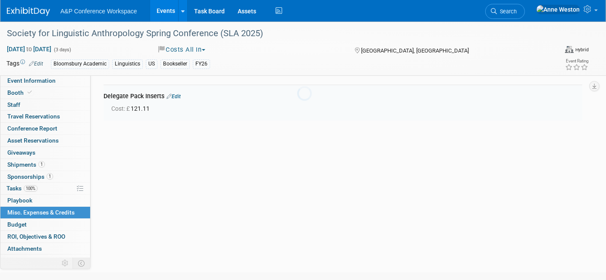
scroll to position [18, 0]
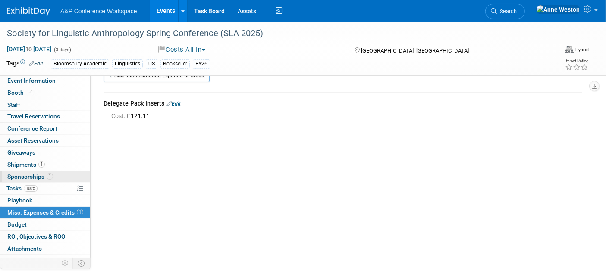
click at [34, 175] on span "Sponsorships 1" at bounding box center [30, 176] width 46 height 7
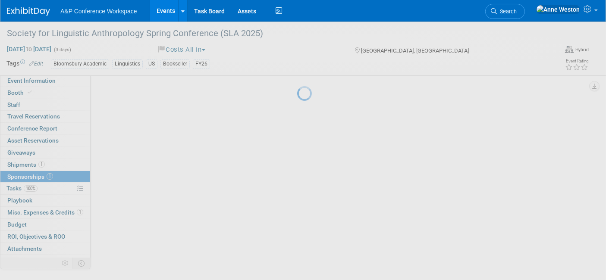
scroll to position [0, 0]
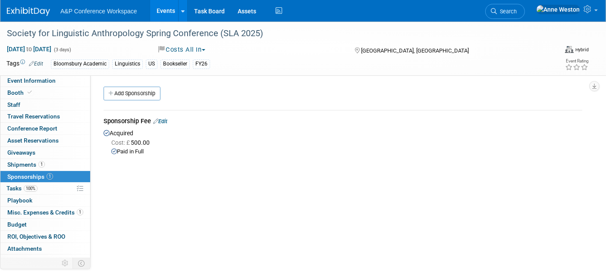
click at [163, 120] on link "Edit" at bounding box center [160, 121] width 14 height 6
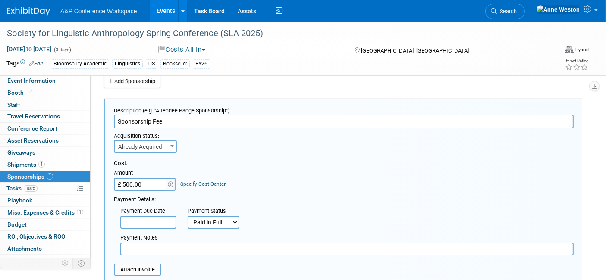
click at [188, 184] on link "Specify Cost Center" at bounding box center [203, 184] width 45 height 6
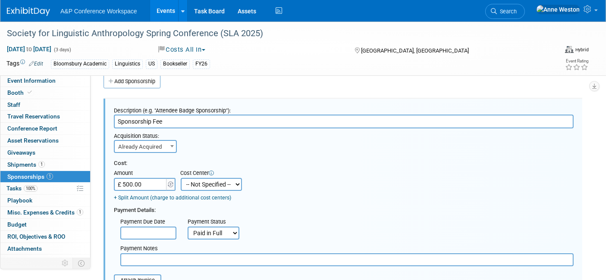
click at [200, 183] on select "-- Not Specified -- ACE-ENTOTH ACE-HOTEL ACE-TRAVEL ACM-ADVERT ACM-ENTOTH ACM-F…" at bounding box center [211, 184] width 61 height 13
select select "18966357"
click at [181, 178] on select "-- Not Specified -- ACE-ENTOTH ACE-HOTEL ACE-TRAVEL ACM-ADVERT ACM-ENTOTH ACM-F…" at bounding box center [211, 184] width 61 height 13
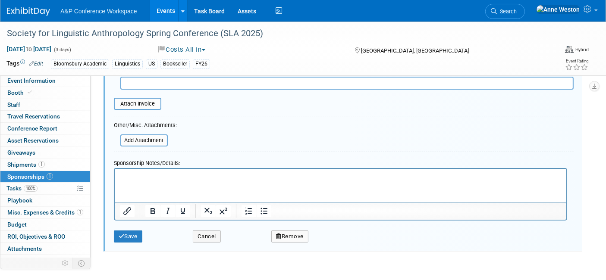
scroll to position [204, 0]
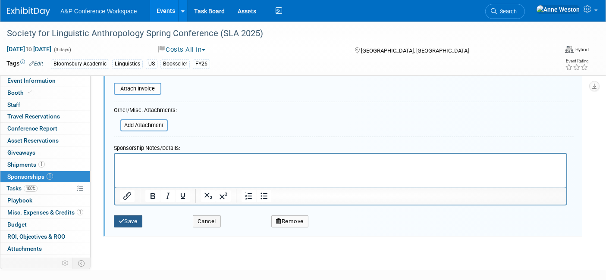
click at [129, 216] on button "Save" at bounding box center [128, 222] width 28 height 12
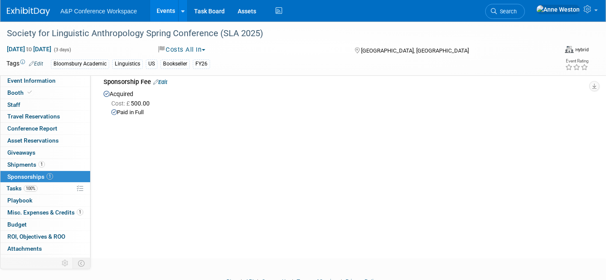
scroll to position [0, 0]
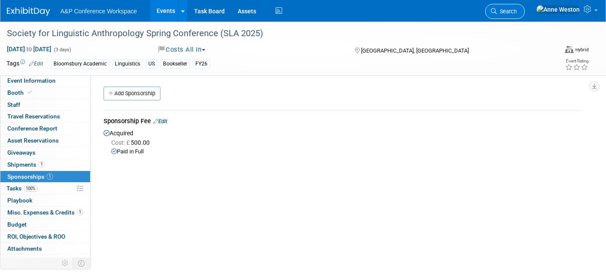
click at [516, 9] on span "Search" at bounding box center [507, 11] width 20 height 6
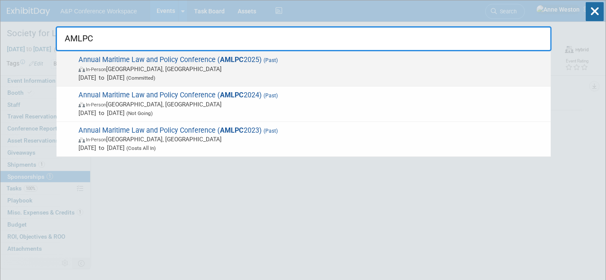
type input "AMLPC"
click at [106, 69] on span "In-Person" at bounding box center [96, 70] width 20 height 6
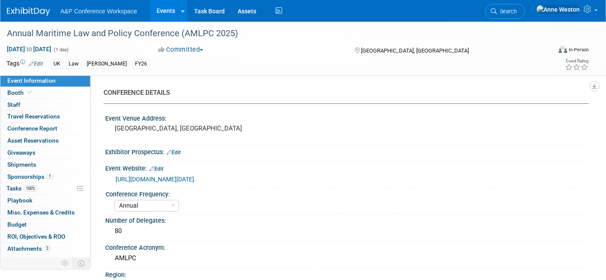
select select "Annual"
select select "Level 3"
select select "Sponsorship"
select select "Law"
select select "[PERSON_NAME] Publishing"
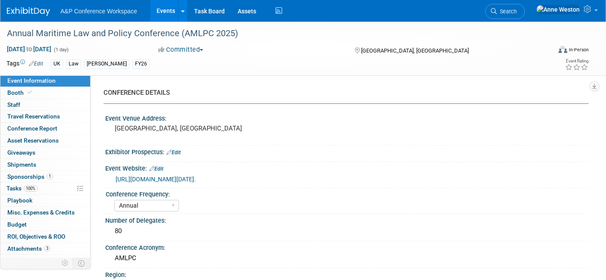
select select "Organised by [PERSON_NAME]"
select select "[PERSON_NAME]"
select select "Brand/Subject Presence​"
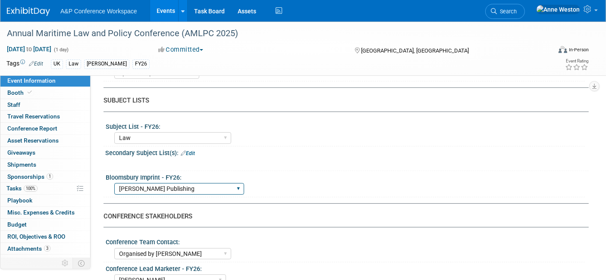
scroll to position [287, 0]
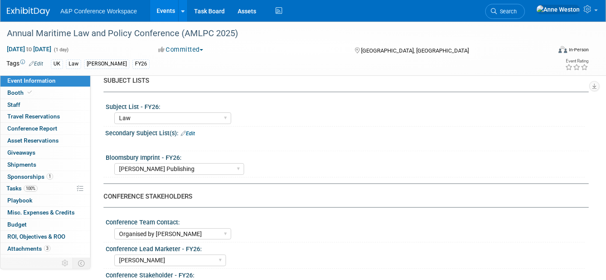
click at [55, 178] on link "1 Sponsorships 1" at bounding box center [45, 177] width 90 height 12
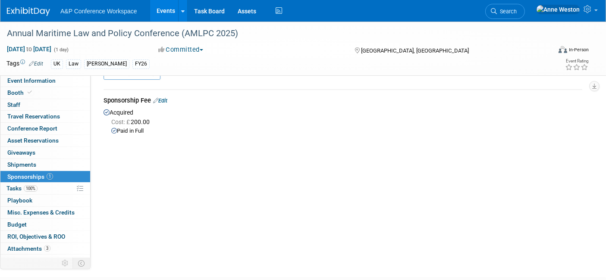
scroll to position [0, 0]
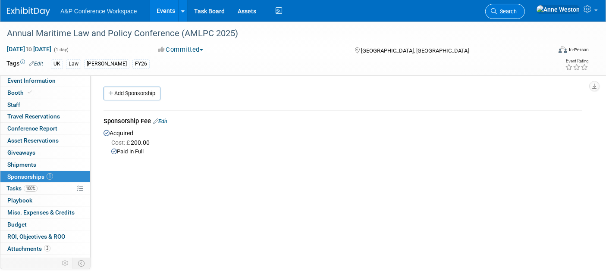
click at [516, 12] on span "Search" at bounding box center [507, 11] width 20 height 6
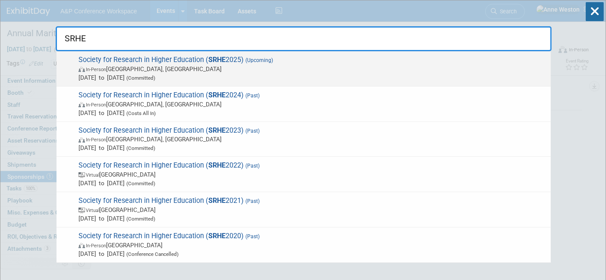
type input "SRHE"
click at [134, 56] on span "Society for Research in Higher Education ( SRHE 2025) (Upcoming) In-Person Engl…" at bounding box center [311, 69] width 470 height 26
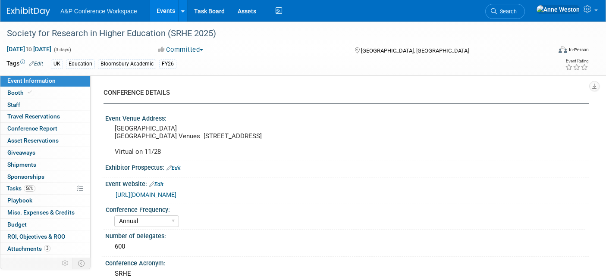
select select "Annual"
select select "Level 3"
select select "Sponsorship"
select select "Education"
select select "Bloomsbury Academic"
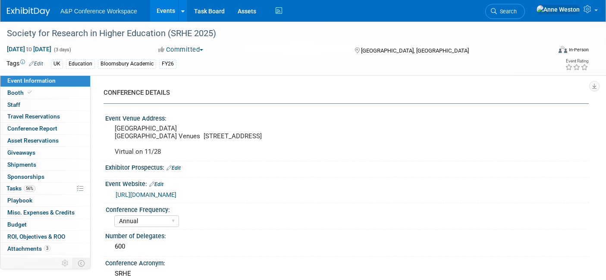
select select "[PERSON_NAME]"
click at [21, 95] on span "Booth" at bounding box center [20, 92] width 26 height 7
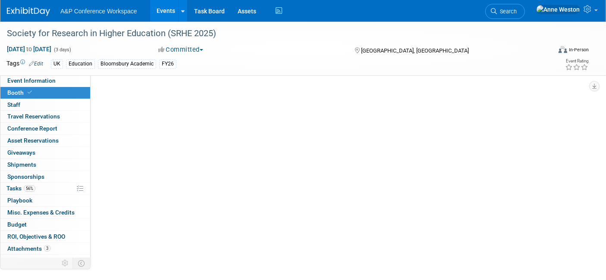
select select "COBA"
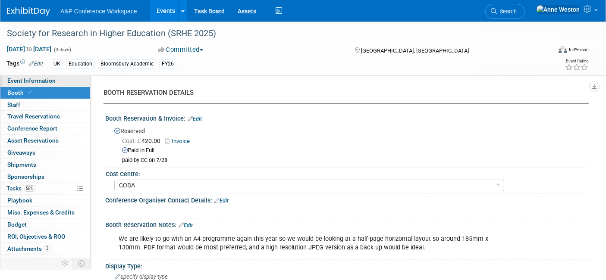
click at [53, 76] on link "Event Information" at bounding box center [45, 81] width 90 height 12
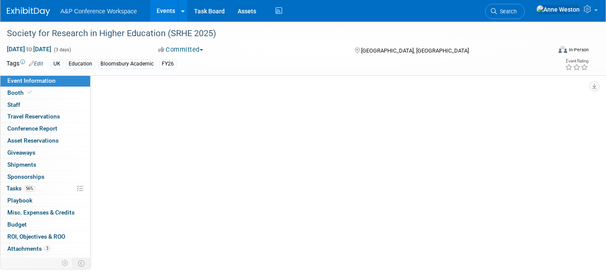
select select "Annual"
select select "Level 3"
select select "Sponsorship"
select select "Education"
select select "Bloomsbury Academic"
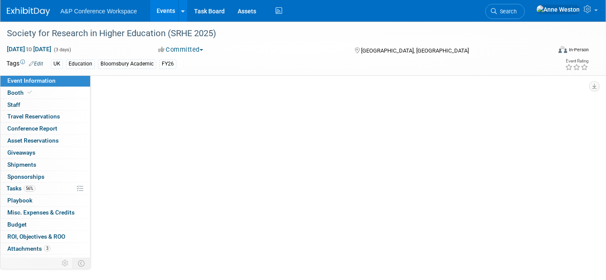
select select "[PERSON_NAME]"
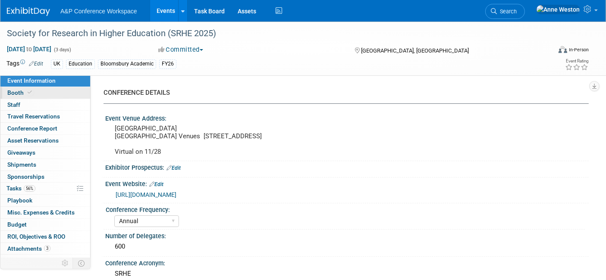
click at [33, 92] on link "Booth" at bounding box center [45, 93] width 90 height 12
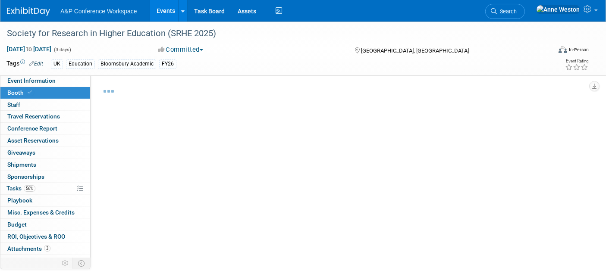
select select "COBA"
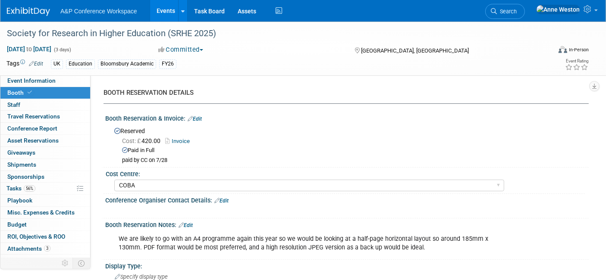
click at [182, 141] on link "Invoice" at bounding box center [179, 141] width 29 height 6
click at [516, 9] on span "Search" at bounding box center [507, 11] width 20 height 6
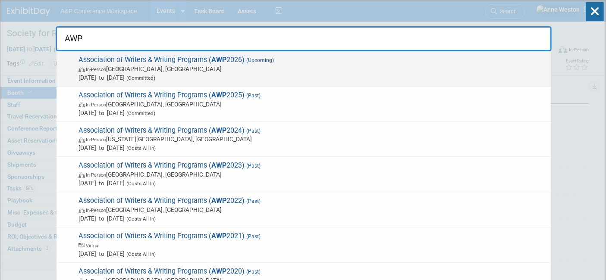
type input "AWP"
click at [92, 66] on span "In-Person Baltimore, MD" at bounding box center [312, 69] width 468 height 9
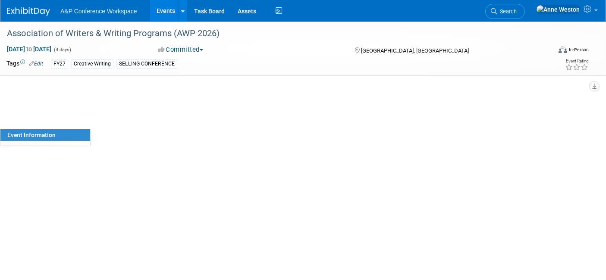
select select "Annual"
select select "Level 1"
select select "In-Person Booth"
select select "Creative Writing"
select select "Bloomsbury Academic"
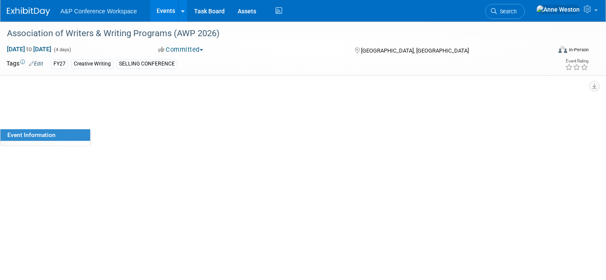
select select "[PERSON_NAME]"
select select "Brand/Subject Presence​"
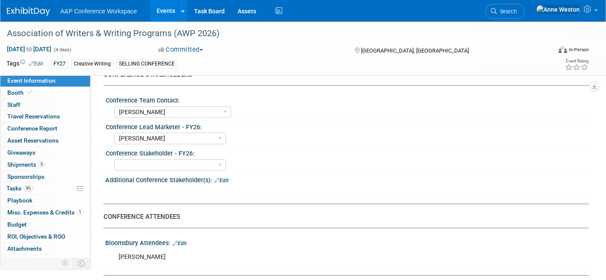
scroll to position [383, 0]
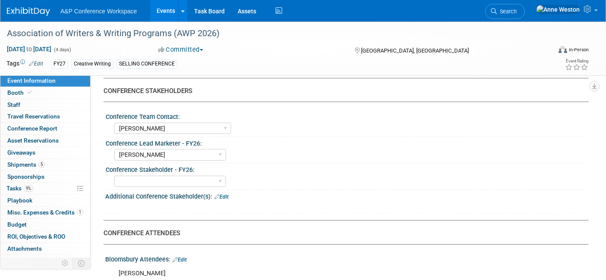
drag, startPoint x: 171, startPoint y: 148, endPoint x: 113, endPoint y: 153, distance: 58.4
click at [113, 153] on div "Conference Lead Marketer - FY26: [PERSON_NAME] [PERSON_NAME] [PERSON_NAME] [PER…" at bounding box center [343, 150] width 481 height 26
click at [258, 174] on div "[PERSON_NAME] [PERSON_NAME] [PERSON_NAME] [PERSON_NAME] [PERSON_NAME] [PERSON_N…" at bounding box center [349, 181] width 470 height 14
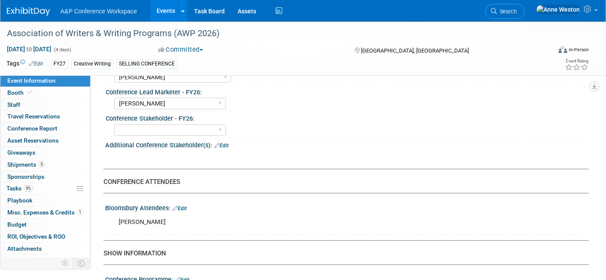
scroll to position [479, 0]
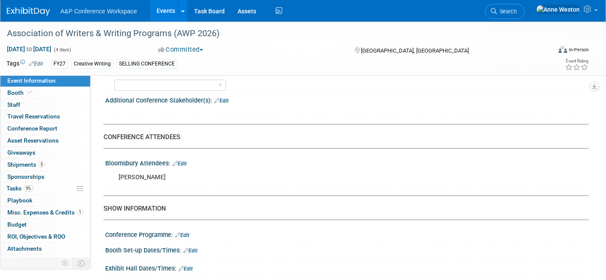
click at [187, 161] on link "Edit" at bounding box center [179, 164] width 14 height 6
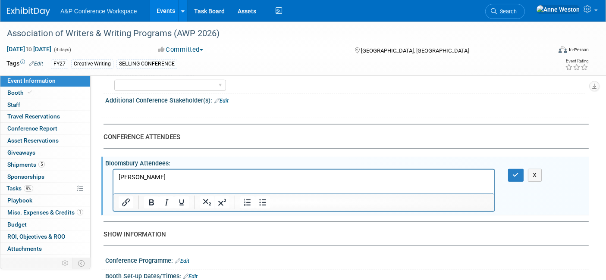
scroll to position [0, 0]
click at [169, 178] on p "[PERSON_NAME]" at bounding box center [303, 177] width 371 height 9
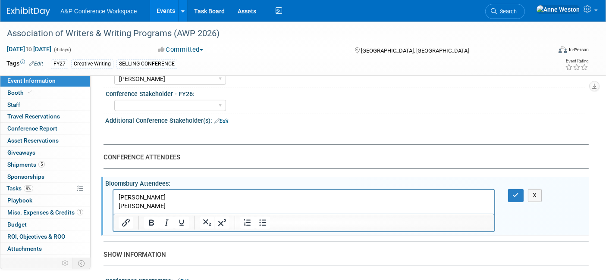
scroll to position [479, 0]
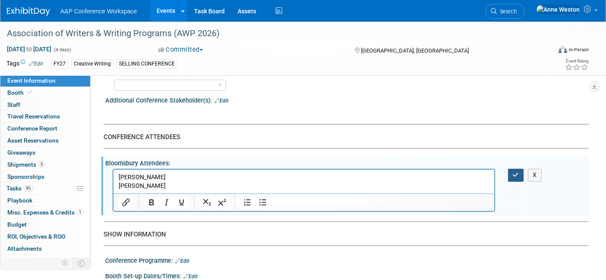
click at [516, 169] on button "button" at bounding box center [516, 175] width 16 height 12
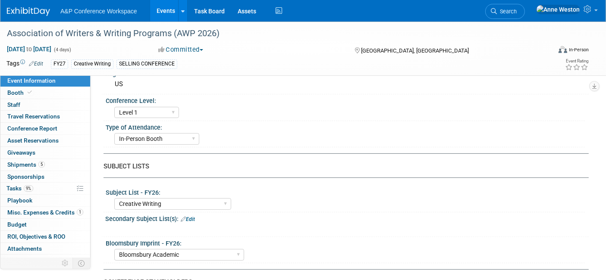
scroll to position [0, 0]
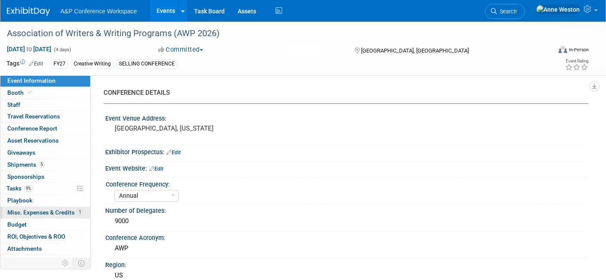
click at [47, 209] on span "Misc. Expenses & Credits 1" at bounding box center [45, 212] width 76 height 7
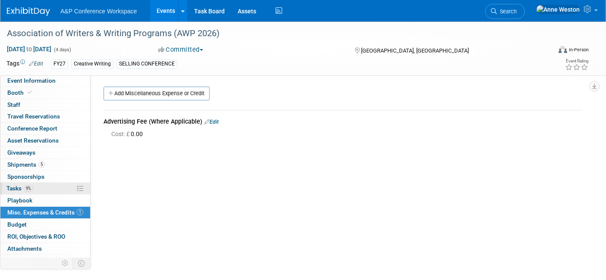
click at [18, 191] on span "Tasks 9%" at bounding box center [19, 188] width 27 height 7
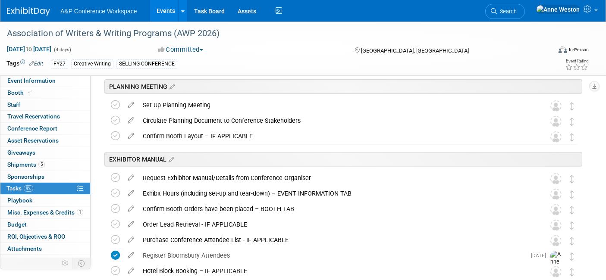
scroll to position [239, 0]
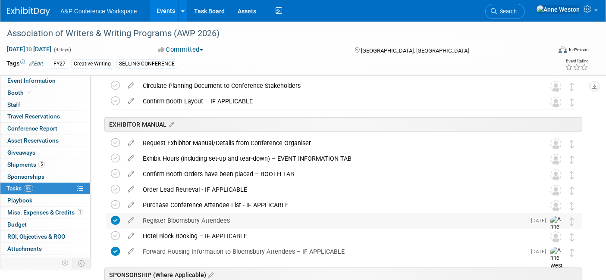
click at [165, 219] on div "Register Bloomsbury Attendees" at bounding box center [331, 220] width 387 height 15
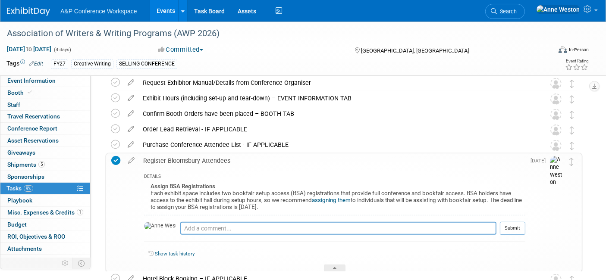
scroll to position [335, 0]
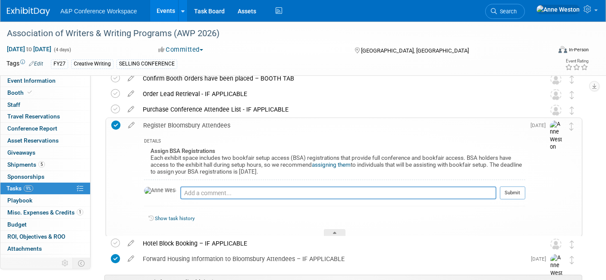
click at [325, 162] on link "assigning them" at bounding box center [331, 165] width 39 height 6
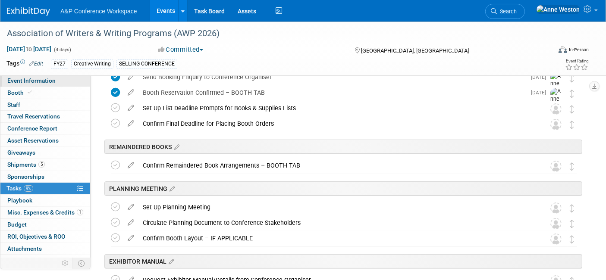
scroll to position [0, 0]
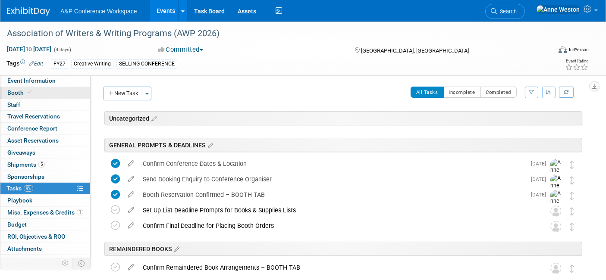
click at [24, 95] on span "Booth" at bounding box center [20, 92] width 26 height 7
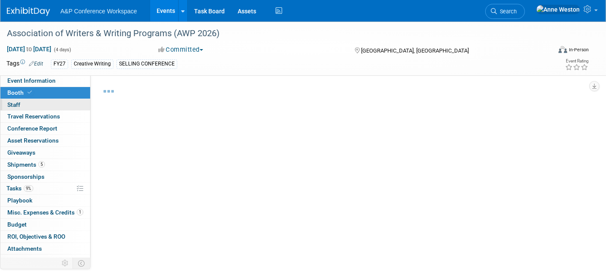
select select "CUAP"
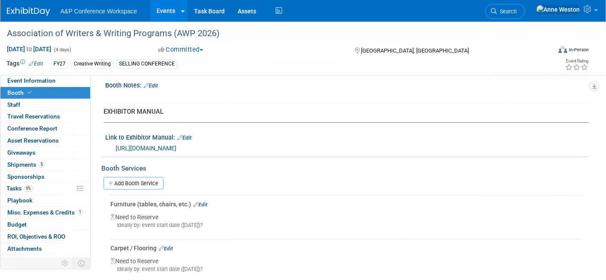
scroll to position [239, 0]
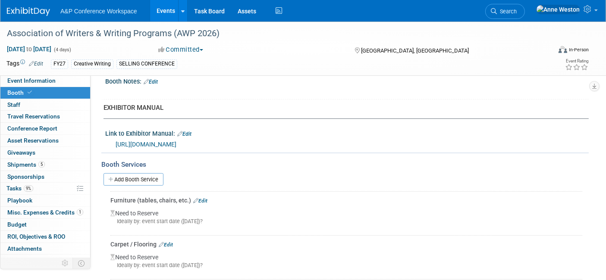
click at [176, 141] on link "https://conference.awpwriter.org/exhibitor_checklist.cfm" at bounding box center [146, 144] width 61 height 7
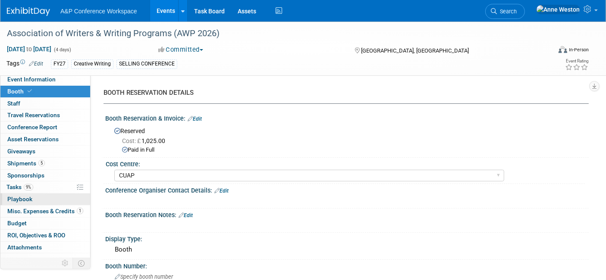
scroll to position [0, 0]
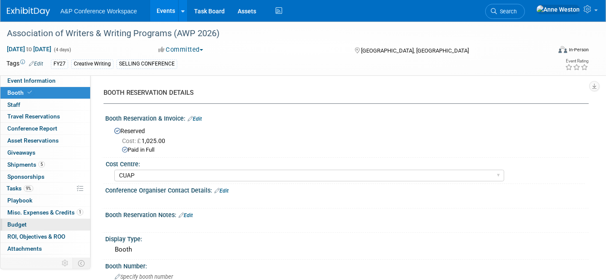
click at [29, 221] on link "Budget" at bounding box center [45, 225] width 90 height 12
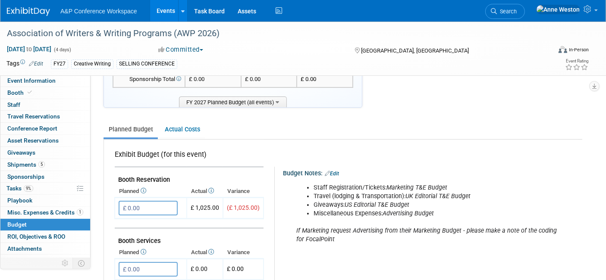
scroll to position [96, 0]
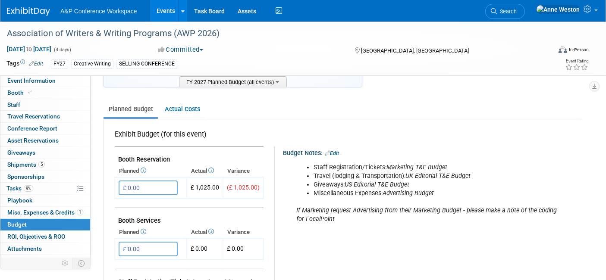
click at [332, 150] on link "Edit" at bounding box center [332, 153] width 14 height 6
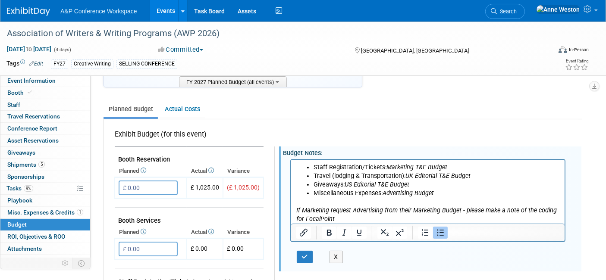
scroll to position [0, 0]
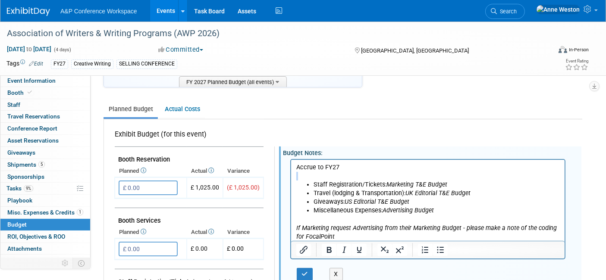
drag, startPoint x: 348, startPoint y: 166, endPoint x: 578, endPoint y: 329, distance: 282.6
click at [291, 172] on html "Accrue to FY27 Staff Registration/Tickets: Marketing T&E Budget Travel (lodging…" at bounding box center [427, 199] width 273 height 81
click at [301, 273] on icon "button" at bounding box center [304, 274] width 6 height 6
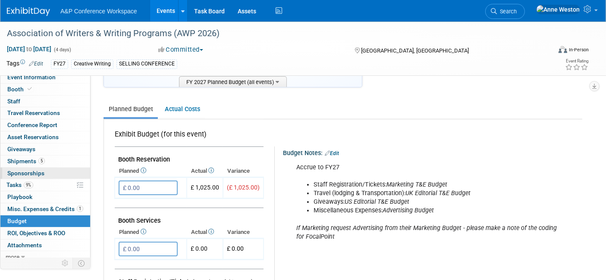
scroll to position [7, 0]
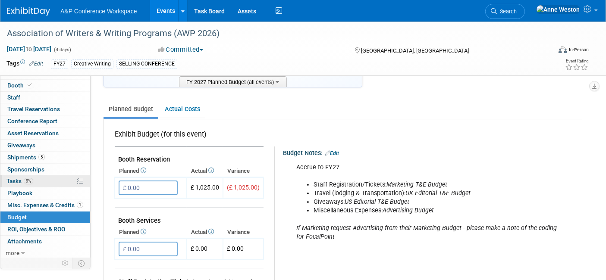
click at [34, 178] on link "9% Tasks 9%" at bounding box center [45, 181] width 90 height 12
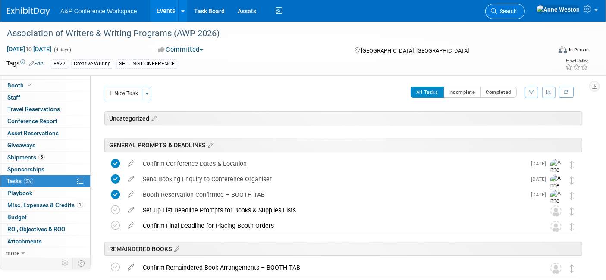
click at [497, 9] on icon at bounding box center [494, 11] width 6 height 6
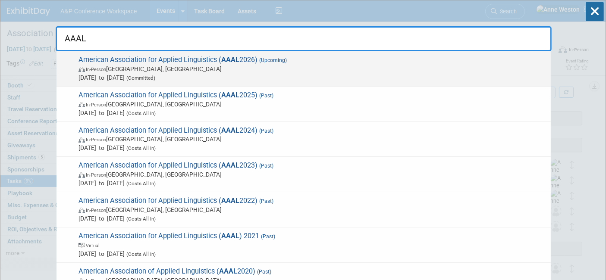
type input "AAAL"
click at [147, 61] on span "American Association for Applied Linguistics ( AAAL 2026) (Upcoming) In-Person …" at bounding box center [311, 69] width 470 height 26
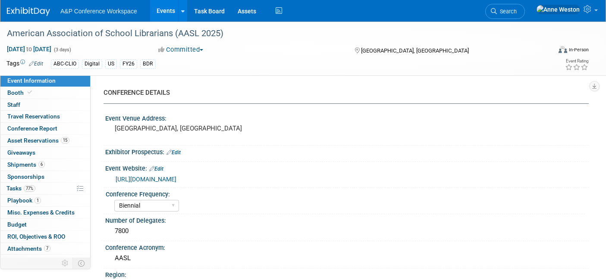
select select "Biennial"
select select "Level 1"
select select "In-Person Booth"
select select "Schools"
select select "Bloomsbury Digital Resources"
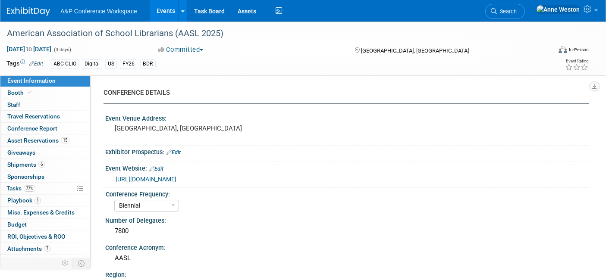
select select "[PERSON_NAME]"
select select "BDR Product Awareness and Trial Generation​"
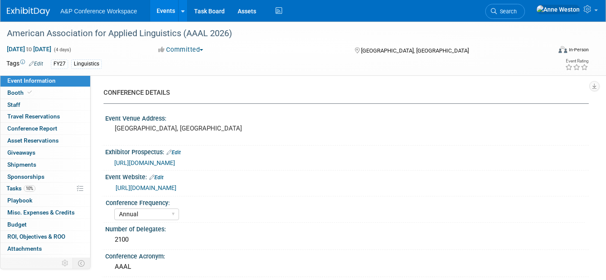
select select "Annual"
select select "Level 2"
select select "In-Person Booth"
select select "Linguistics"
select select "Bloomsbury Academic"
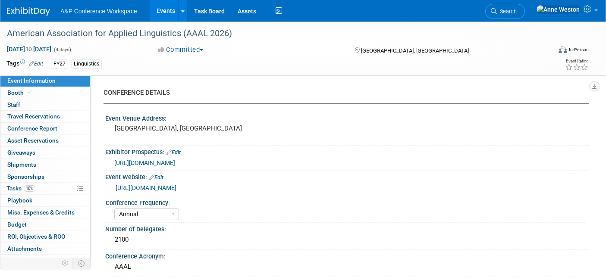
select select "[PERSON_NAME]"
select select "Networking/Commissioning"
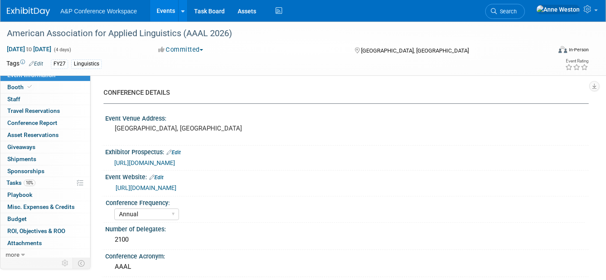
scroll to position [7, 0]
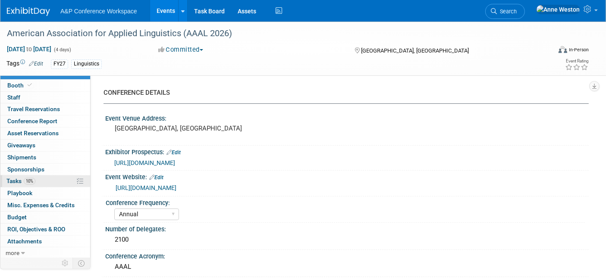
click at [36, 178] on link "10% Tasks 10%" at bounding box center [45, 181] width 90 height 12
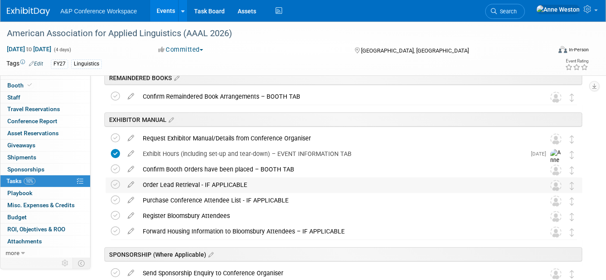
scroll to position [191, 0]
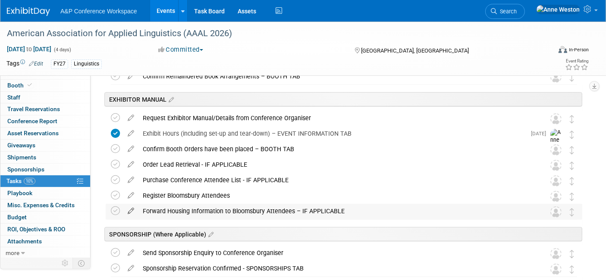
click at [129, 206] on icon at bounding box center [130, 209] width 15 height 11
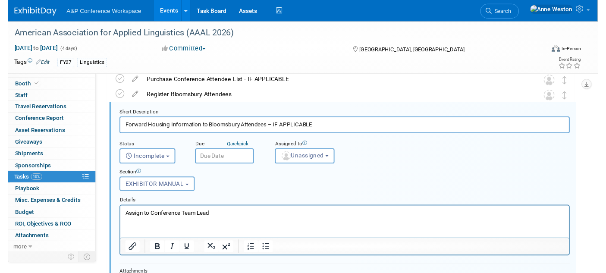
scroll to position [269, 0]
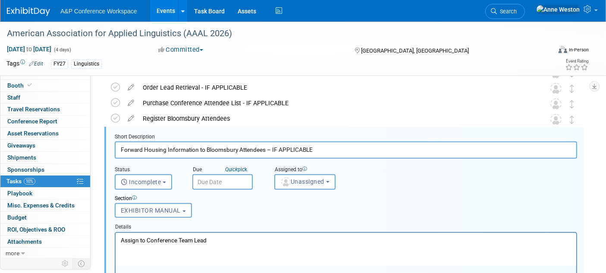
click at [225, 238] on p "Assign to Conference Team Lead" at bounding box center [345, 240] width 450 height 8
drag, startPoint x: 225, startPoint y: 238, endPoint x: 119, endPoint y: 244, distance: 106.6
click at [119, 244] on html "Assign to Conference Team Lead" at bounding box center [345, 238] width 460 height 12
click at [302, 179] on span "Unassigned" at bounding box center [302, 181] width 44 height 7
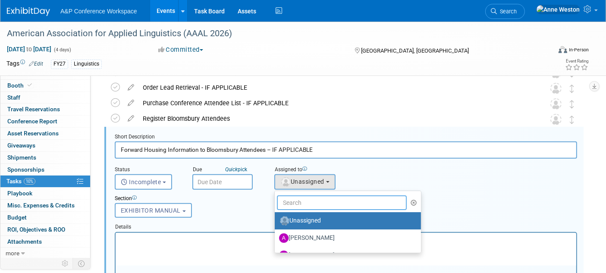
click at [301, 200] on input "text" at bounding box center [342, 202] width 130 height 15
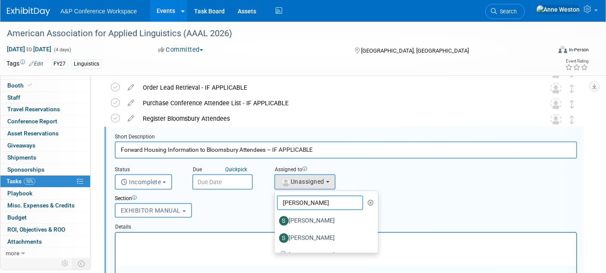
scroll to position [48, 0]
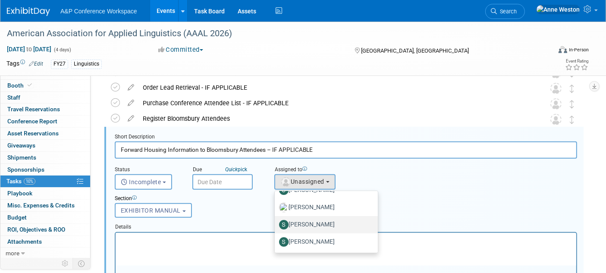
type input "Sarah"
click at [307, 224] on label "[PERSON_NAME]" at bounding box center [324, 225] width 90 height 14
click at [276, 224] on input "[PERSON_NAME]" at bounding box center [273, 224] width 6 height 6
select select "edbddf1c-905a-43ed-b74f-06827c91f587"
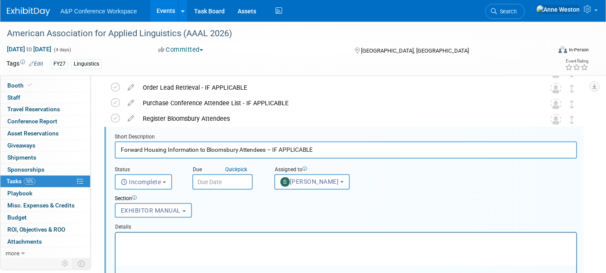
click at [156, 241] on p "Rich Text Area. Press ALT-0 for help." at bounding box center [345, 240] width 450 height 8
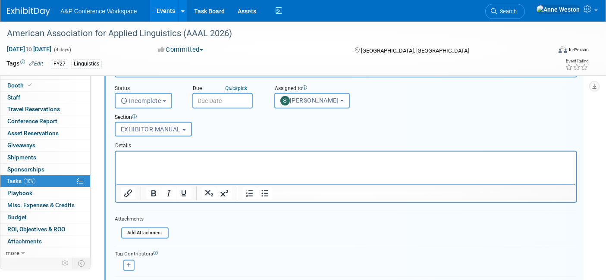
scroll to position [364, 0]
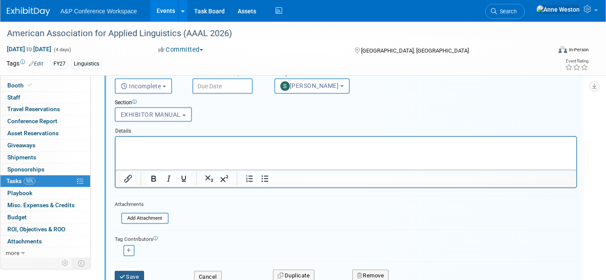
click at [137, 271] on button "Save" at bounding box center [129, 277] width 29 height 12
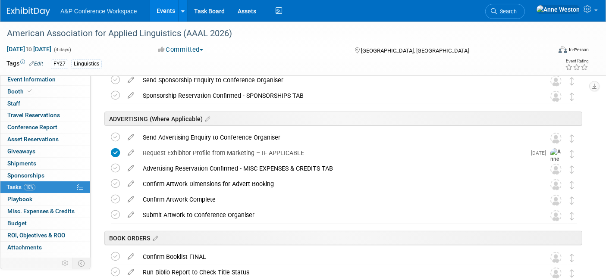
scroll to position [0, 0]
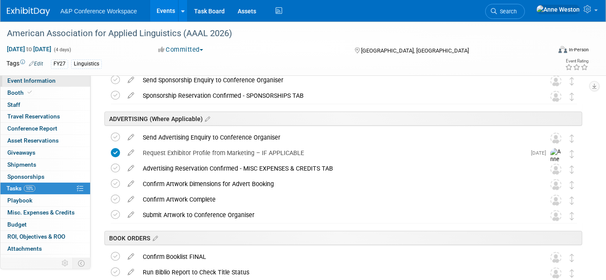
click at [37, 85] on link "Event Information" at bounding box center [45, 81] width 90 height 12
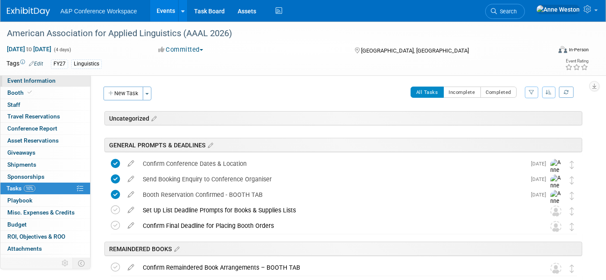
select select "Annual"
select select "Level 2"
select select "In-Person Booth"
select select "Linguistics"
select select "Bloomsbury Academic"
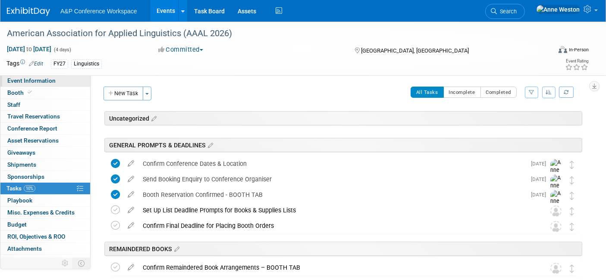
select select "[PERSON_NAME]"
select select "Networking/Commissioning"
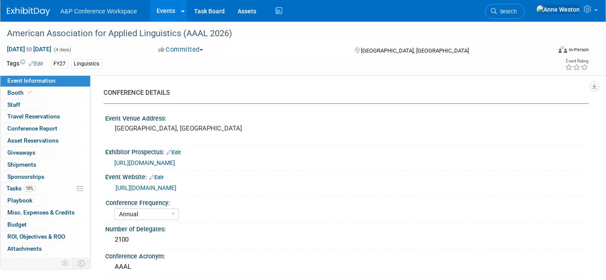
click at [159, 185] on link "https://www.aaal.org/aaal-2026-conference" at bounding box center [146, 187] width 61 height 7
click at [25, 183] on link "10% Tasks 10%" at bounding box center [45, 189] width 90 height 12
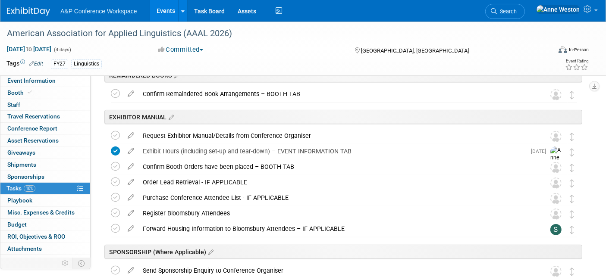
scroll to position [191, 0]
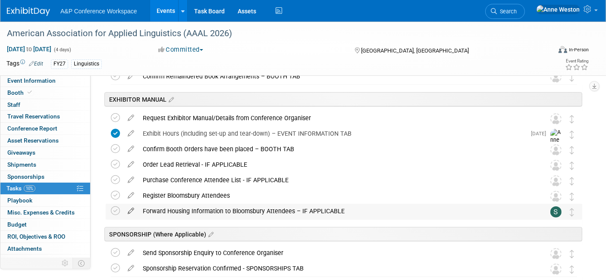
click at [131, 207] on icon at bounding box center [130, 209] width 15 height 11
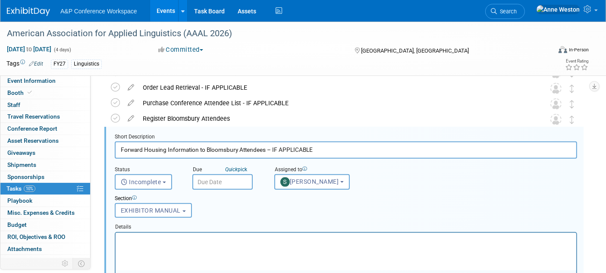
scroll to position [0, 0]
click at [322, 174] on button "[PERSON_NAME]" at bounding box center [311, 182] width 75 height 16
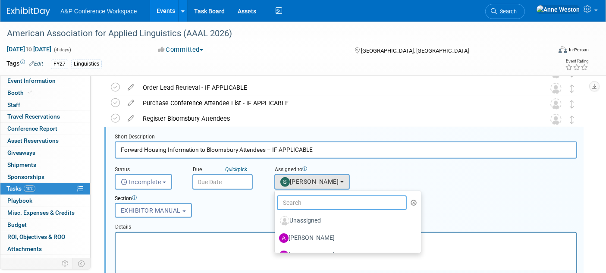
click at [303, 196] on input "text" at bounding box center [342, 202] width 130 height 15
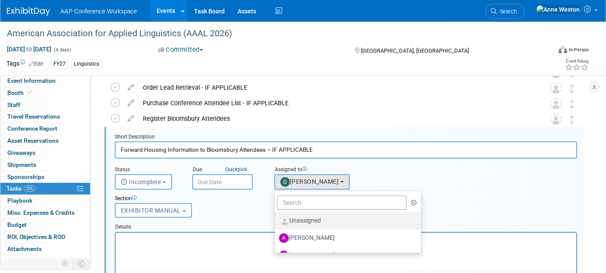
click at [302, 216] on label "Unassigned" at bounding box center [345, 221] width 133 height 14
click at [276, 217] on input "Unassigned" at bounding box center [273, 220] width 6 height 6
select select
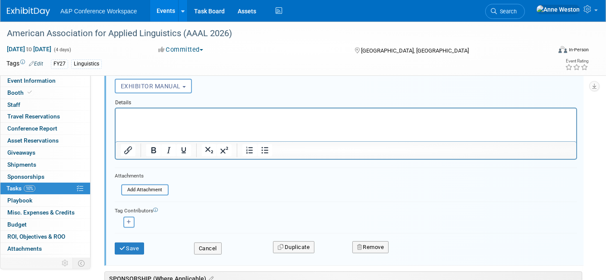
scroll to position [412, 0]
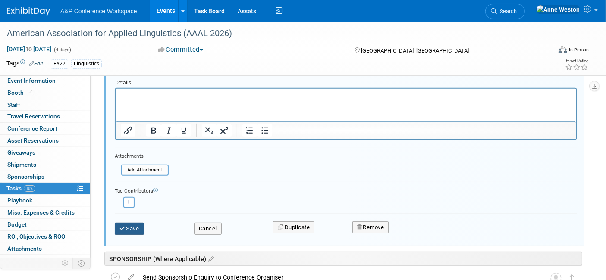
click at [127, 227] on button "Save" at bounding box center [129, 229] width 29 height 12
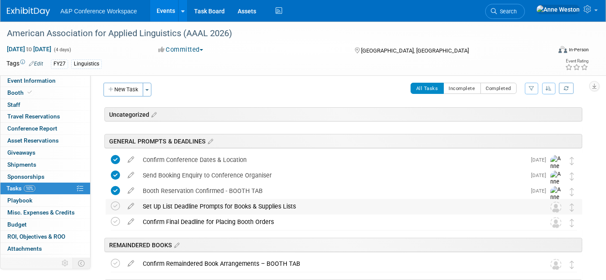
scroll to position [0, 0]
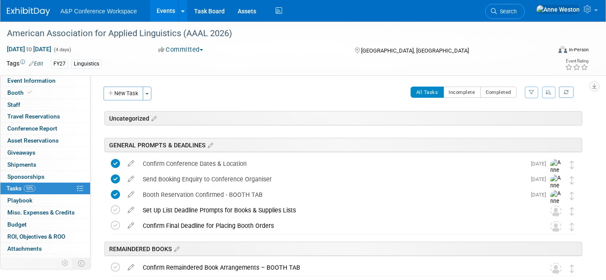
click at [279, 93] on div "All Tasks Incomplete Completed Filter by Assignee -- Select Assignee -- All una…" at bounding box center [369, 96] width 426 height 18
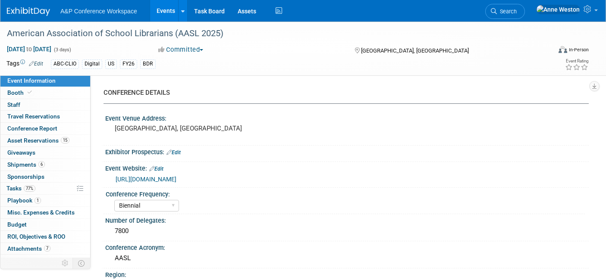
select select "Biennial"
select select "Level 1"
select select "In-Person Booth"
select select "Schools"
select select "Bloomsbury Digital Resources"
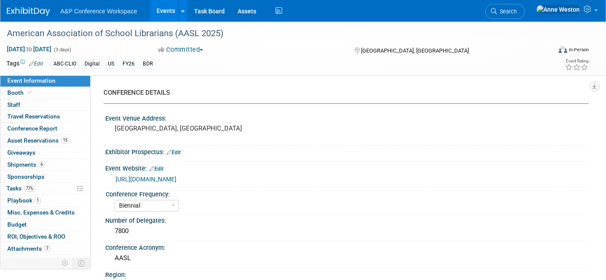
select select "[PERSON_NAME]"
select select "BDR Product Awareness and Trial Generation​"
click at [516, 10] on span "Search" at bounding box center [507, 11] width 20 height 6
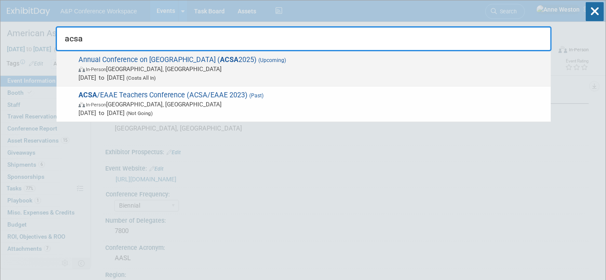
type input "acsa"
click at [158, 67] on span "In-Person Madison, WI" at bounding box center [312, 69] width 468 height 9
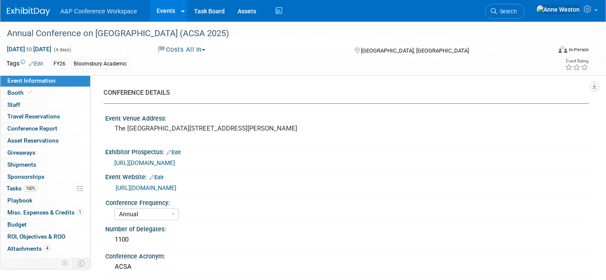
select select "Annual"
select select "Level 3"
select select "Program Advert"
select select "Asia Studies"
select select "Bloomsbury Academic"
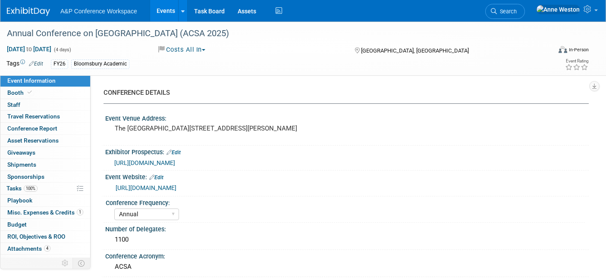
select select "[PERSON_NAME]"
select select "Brand/Subject Presence​"
click at [516, 11] on span "Search" at bounding box center [507, 11] width 20 height 6
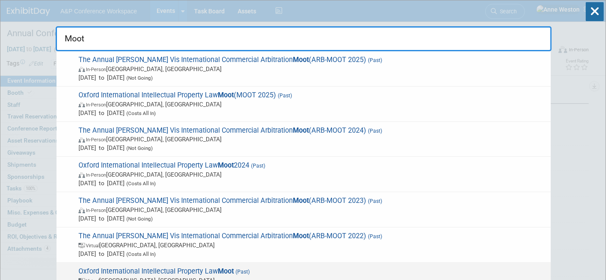
type input "Moot"
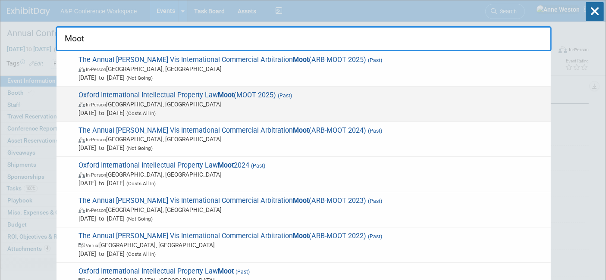
click at [222, 97] on strong "Moot" at bounding box center [226, 95] width 16 height 8
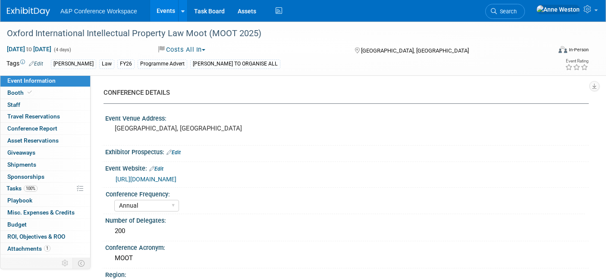
select select "Annual"
select select "Level 3"
select select "Program Advert"
select select "Law"
select select "[PERSON_NAME] Publishing"
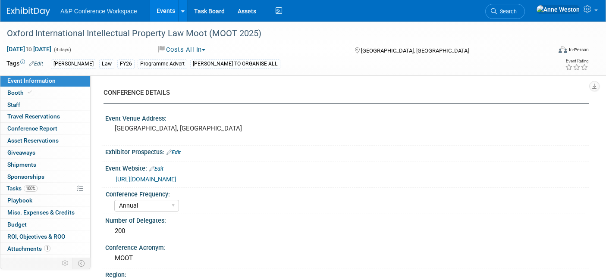
select select "Organised by [PERSON_NAME]"
select select "[PERSON_NAME]"
select select "Brand/Subject Presence​"
click at [35, 185] on span "Tasks 100%" at bounding box center [21, 188] width 31 height 7
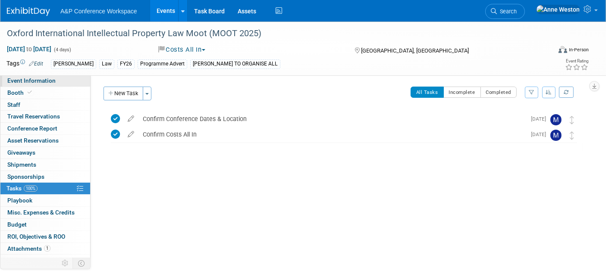
click at [41, 77] on link "Event Information" at bounding box center [45, 81] width 90 height 12
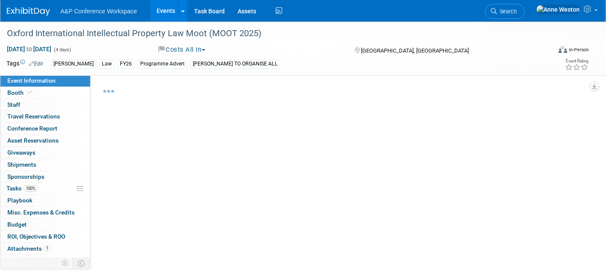
select select "Annual"
select select "Level 3"
select select "Program Advert"
select select "Law"
select select "[PERSON_NAME] Publishing"
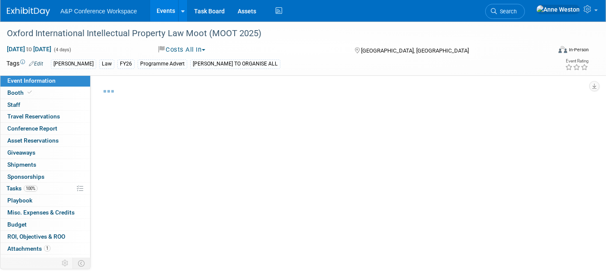
select select "Organised by [PERSON_NAME]"
select select "[PERSON_NAME]"
select select "Brand/Subject Presence​"
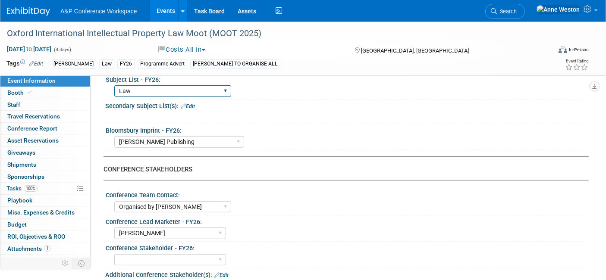
scroll to position [383, 0]
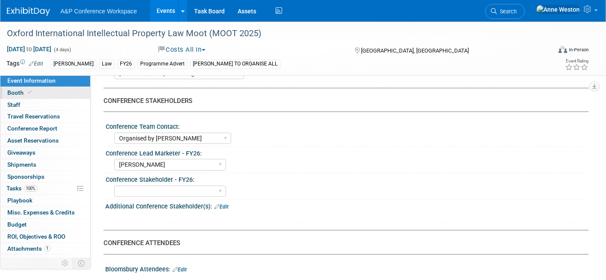
click at [34, 89] on link "Booth" at bounding box center [45, 93] width 90 height 12
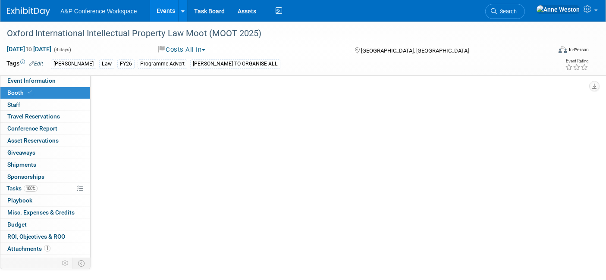
scroll to position [0, 0]
select select "[PERSON_NAME]"
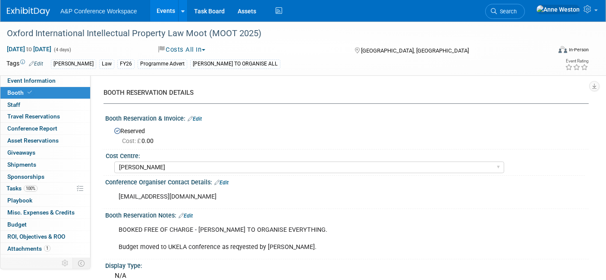
click at [190, 213] on link "Edit" at bounding box center [185, 216] width 14 height 6
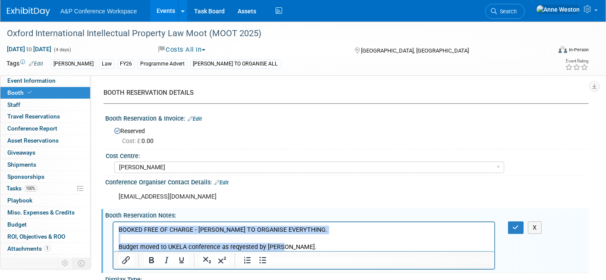
drag, startPoint x: 297, startPoint y: 247, endPoint x: 192, endPoint y: 442, distance: 220.8
click at [113, 222] on html "BOOKED FREE OF CHARGE - MARY MAHONEY TO ORGANISE EVERYTHING. Budget moved to UK…" at bounding box center [303, 236] width 381 height 29
click at [137, 232] on p "BOOKED FREE OF CHARGE - MARY MAHONEY TO ORGANISE EVERYTHING. Budget moved to UK…" at bounding box center [303, 238] width 371 height 26
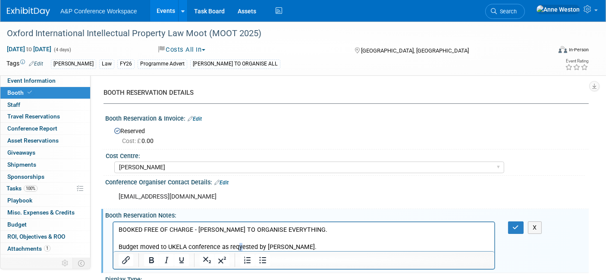
click at [237, 249] on p "BOOKED FREE OF CHARGE - MARY MAHONEY TO ORGANISE EVERYTHING. Budget moved to UK…" at bounding box center [303, 238] width 371 height 26
drag, startPoint x: 285, startPoint y: 245, endPoint x: 87, endPoint y: 244, distance: 198.7
click at [113, 244] on html "BOOKED FREE OF CHARGE - MARY MAHONEY TO ORGANISE EVERYTHING. Budget moved to UK…" at bounding box center [303, 236] width 381 height 29
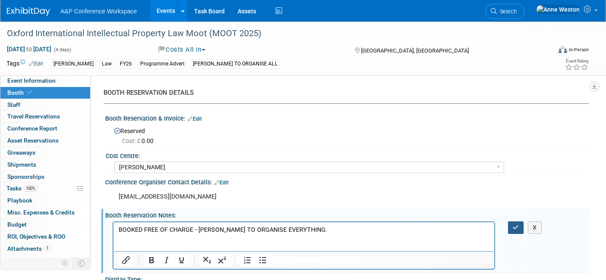
click at [513, 228] on icon "button" at bounding box center [515, 228] width 6 height 6
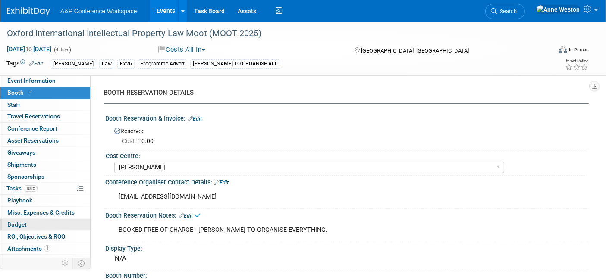
click at [44, 219] on link "Budget" at bounding box center [45, 225] width 90 height 12
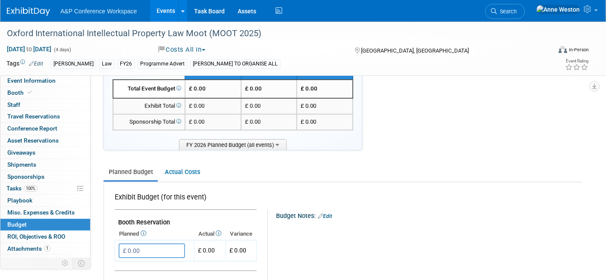
scroll to position [48, 0]
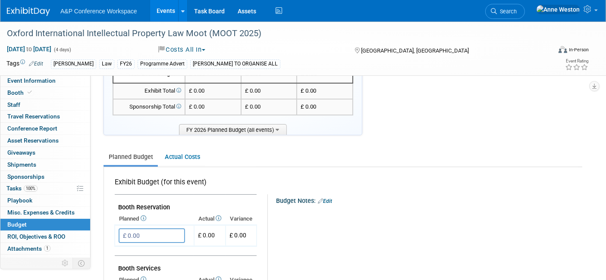
click at [328, 200] on link "Edit" at bounding box center [325, 201] width 14 height 6
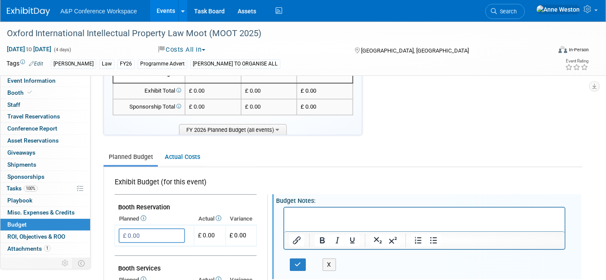
scroll to position [0, 0]
click at [409, 216] on p "Budget moved to UKELA conference as reqyested by Mary." at bounding box center [424, 215] width 270 height 9
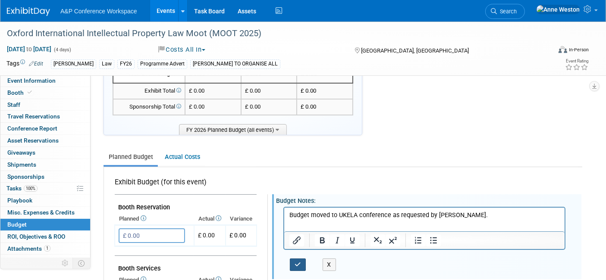
click at [301, 263] on button "button" at bounding box center [298, 265] width 16 height 12
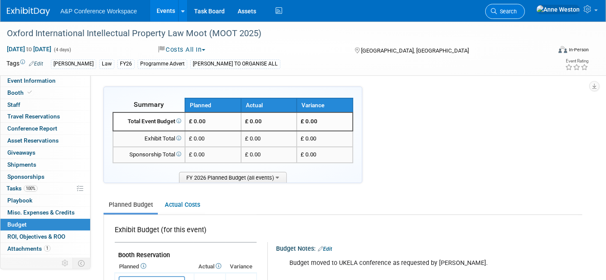
click at [516, 10] on span "Search" at bounding box center [507, 11] width 20 height 6
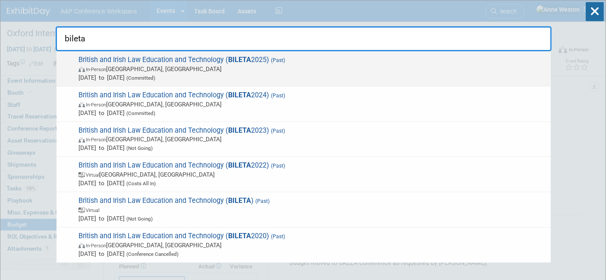
type input "bileta"
click at [125, 61] on span "British and Irish Law Education and Technology ( BILETA 2025) (Past) In-Person …" at bounding box center [311, 69] width 470 height 26
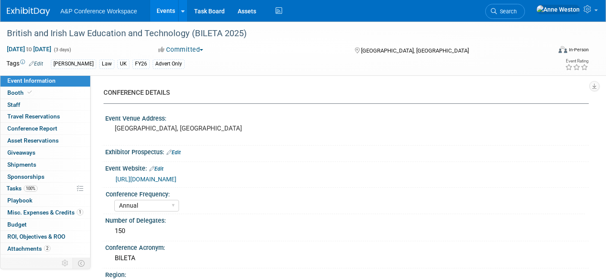
select select "Annual"
select select "Level 3"
select select "Program Advert"
select select "Law"
select select "[PERSON_NAME] Publishing"
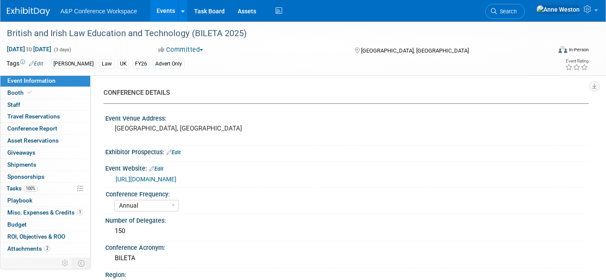
select select "Organised by [PERSON_NAME]"
select select "Ros Jubber"
select select "Brand/Subject Presence​"
click at [55, 210] on span "Misc. Expenses & Credits 1" at bounding box center [45, 212] width 76 height 7
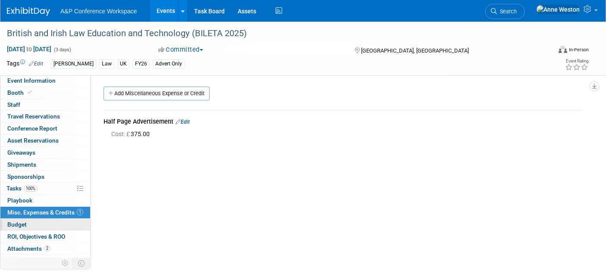
click at [17, 224] on span "Budget" at bounding box center [16, 224] width 19 height 7
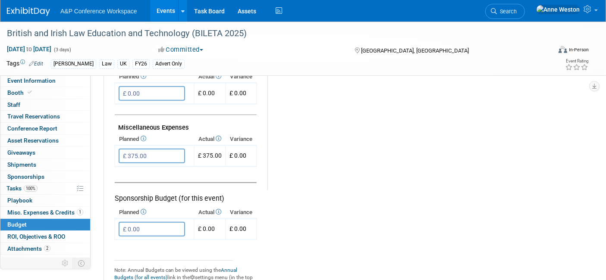
scroll to position [479, 0]
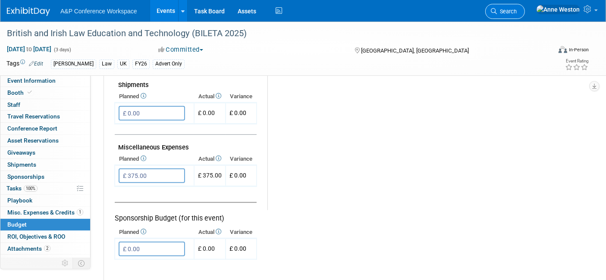
click at [525, 7] on link "Search" at bounding box center [505, 11] width 40 height 15
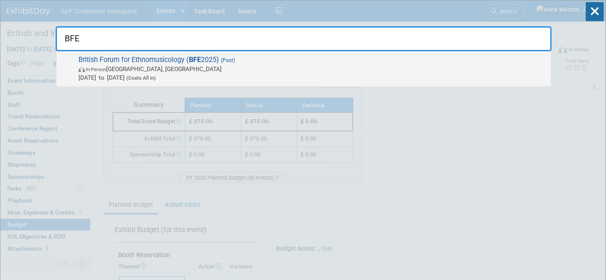
type input "BFE"
click at [143, 70] on span "In-Person Cambridge, United Kingdom" at bounding box center [312, 69] width 468 height 9
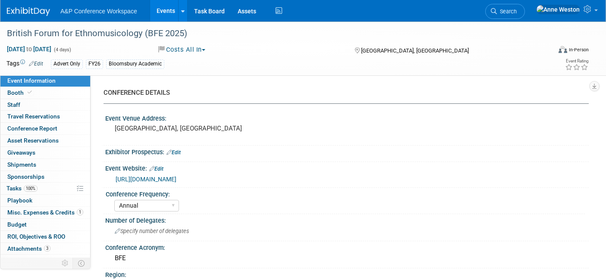
select select "Annual"
select select "Level 3"
select select "Program Advert"
select select "Music & Sound Studies"
select select "Bloomsbury Academic"
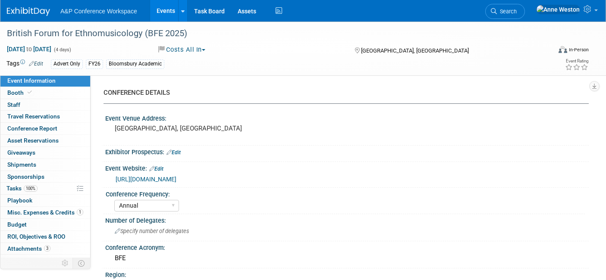
select select "[PERSON_NAME]"
select select "Networking/Commissioning"
click at [45, 219] on link "Budget" at bounding box center [45, 225] width 90 height 12
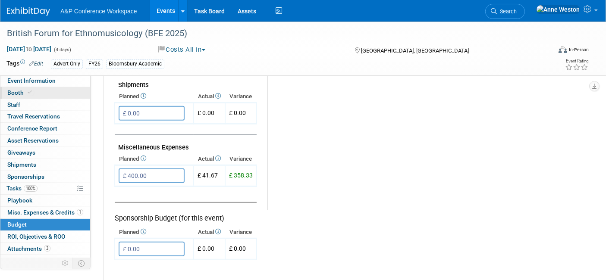
click at [26, 93] on span at bounding box center [30, 92] width 8 height 6
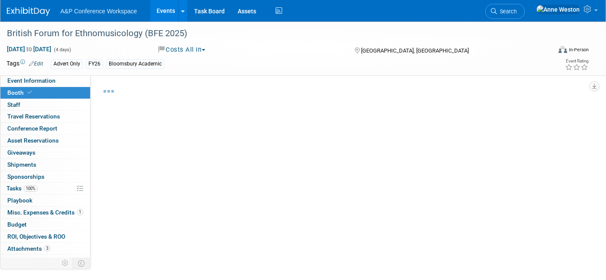
select select "COBA"
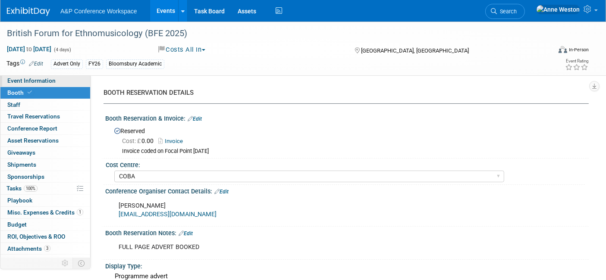
click at [27, 81] on span "Event Information" at bounding box center [31, 80] width 48 height 7
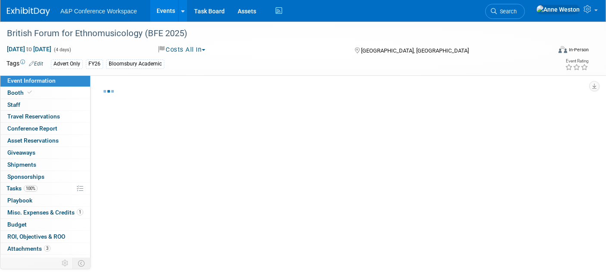
select select "Annual"
select select "Level 3"
select select "Program Advert"
select select "Music & Sound Studies"
select select "Bloomsbury Academic"
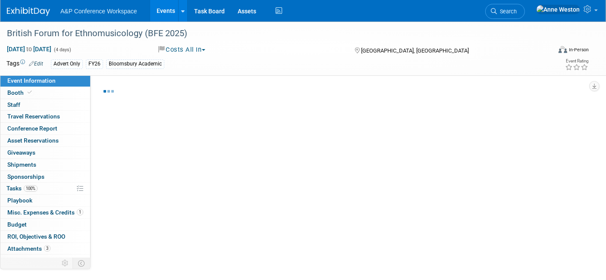
select select "[PERSON_NAME]"
select select "Networking/Commissioning"
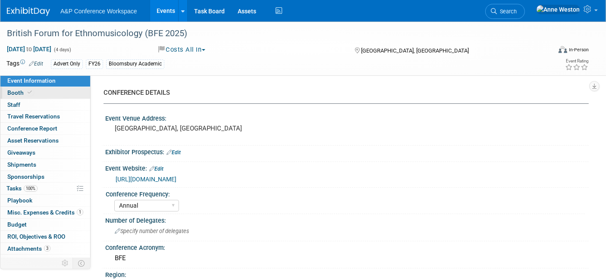
click at [28, 91] on icon at bounding box center [30, 92] width 4 height 5
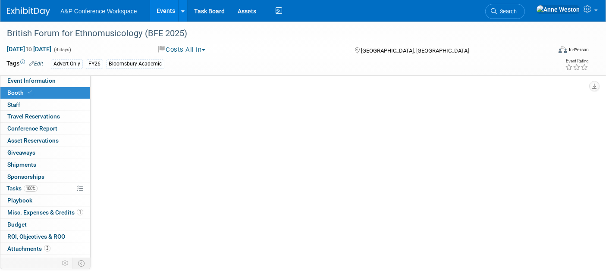
select select "COBA"
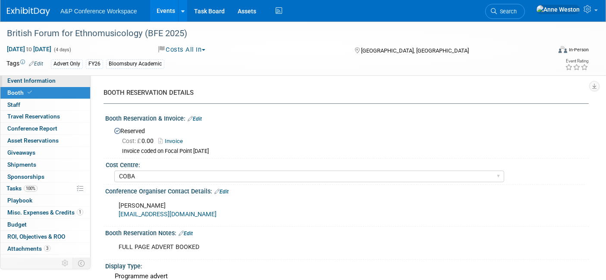
click at [27, 77] on span "Event Information" at bounding box center [31, 80] width 48 height 7
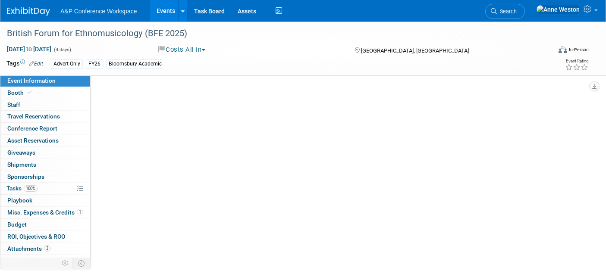
select select "Annual"
select select "Level 3"
select select "Program Advert"
select select "Music & Sound Studies"
select select "Bloomsbury Academic"
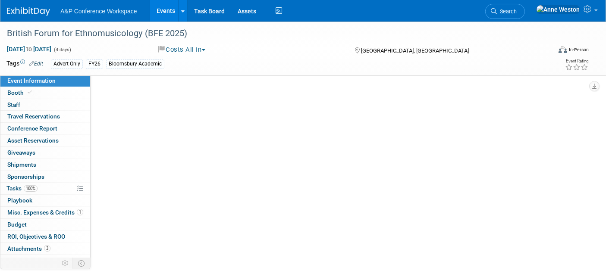
select select "[PERSON_NAME]"
select select "Networking/Commissioning"
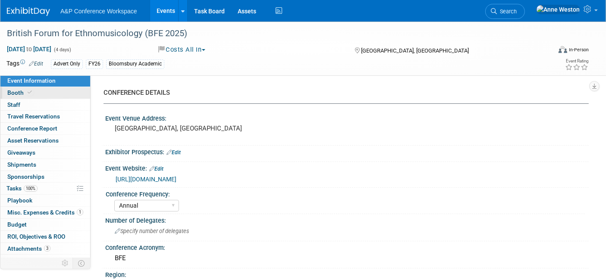
click at [26, 89] on span "Booth" at bounding box center [20, 92] width 26 height 7
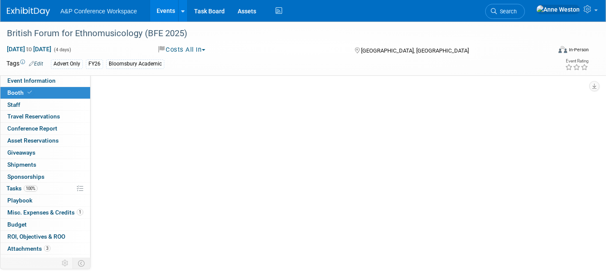
select select "COBA"
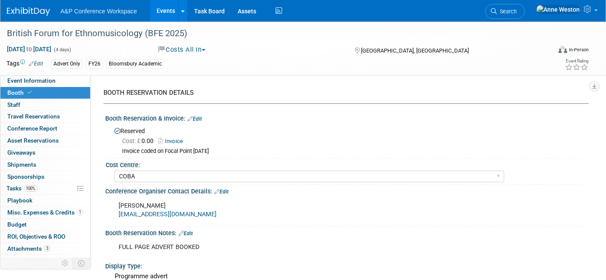
click at [177, 139] on link "Invoice" at bounding box center [172, 141] width 29 height 6
click at [525, 6] on link "Search" at bounding box center [505, 11] width 40 height 15
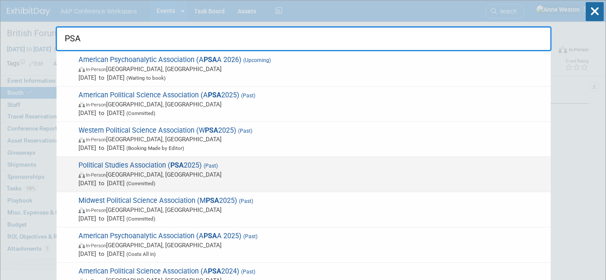
type input "PSA"
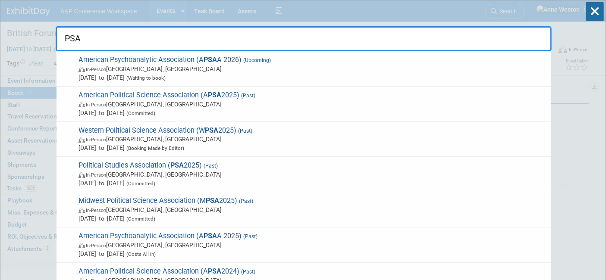
click at [106, 159] on div "Political Studies Association ( PSA 2025) (Past) In-Person Birmingham, United K…" at bounding box center [303, 174] width 494 height 35
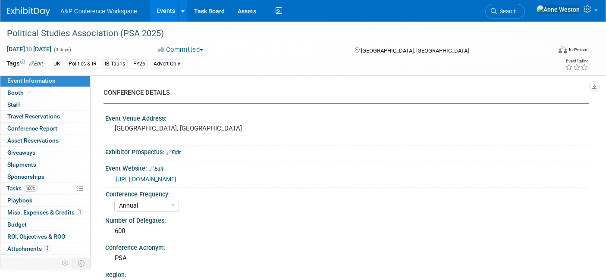
select select "Annual"
select select "Level 3"
select select "Program Advert"
select select "Politics & International Relations"
select select "Bloomsbury Academic"
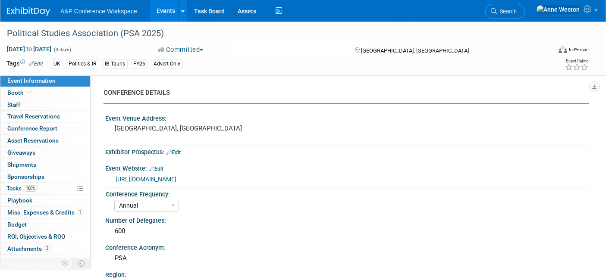
select select "[PERSON_NAME]"
select select "Brand/Subject Presence​"
click at [53, 211] on span "Misc. Expenses & Credits 1" at bounding box center [45, 212] width 76 height 7
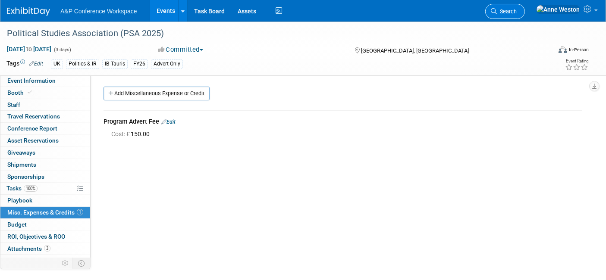
click at [516, 8] on span "Search" at bounding box center [507, 11] width 20 height 6
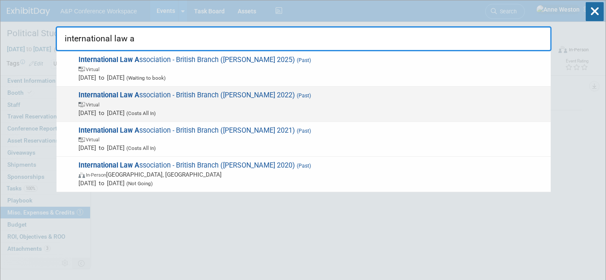
type input "international law a"
click at [94, 96] on strong "International Law A" at bounding box center [108, 95] width 61 height 8
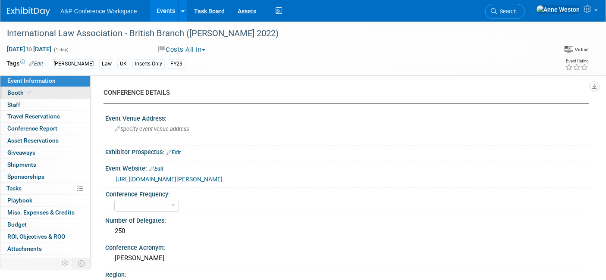
click at [47, 91] on link "Booth" at bounding box center [45, 93] width 90 height 12
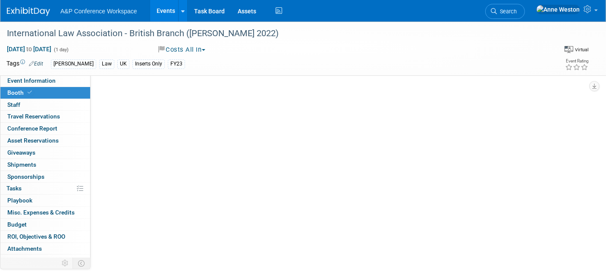
select select "[PERSON_NAME]"
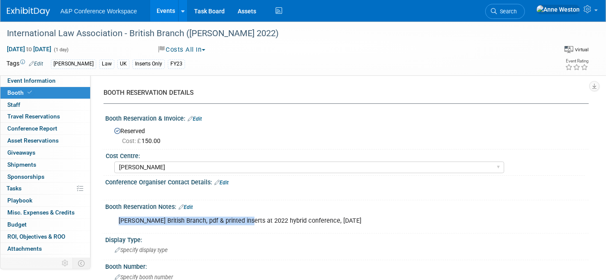
drag, startPoint x: 118, startPoint y: 220, endPoint x: 241, endPoint y: 220, distance: 122.8
click at [241, 220] on div "[PERSON_NAME] British Branch, pdf & printed inserts at 2022 hybrid conference, …" at bounding box center [303, 220] width 382 height 17
click at [257, 201] on div "Booth Reservation Notes: Edit" at bounding box center [346, 205] width 483 height 11
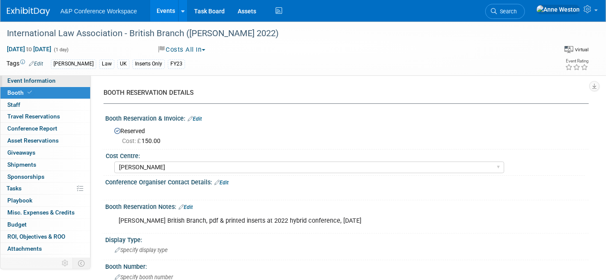
click at [34, 86] on link "Event Information" at bounding box center [45, 81] width 90 height 12
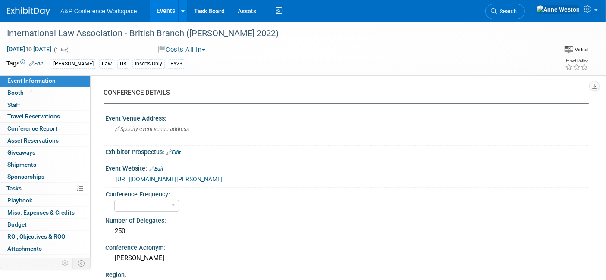
click at [516, 8] on span "Search" at bounding box center [507, 11] width 20 height 6
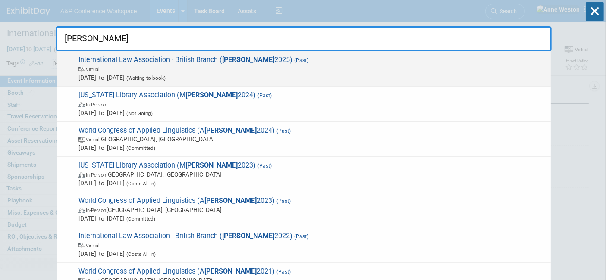
type input "ILA"
click at [148, 59] on span "International Law Association - British Branch ( ILA 2025) (Past) Virtual Apr 1…" at bounding box center [311, 69] width 470 height 26
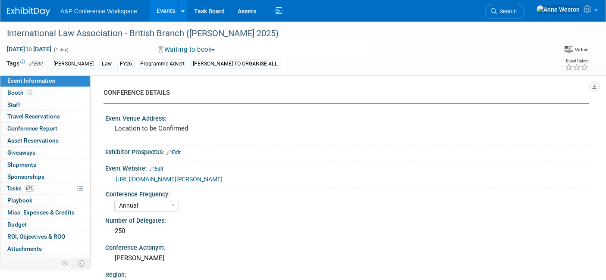
select select "Annual"
select select "Level 3"
select select "Program Advert"
select select "Law"
select select "[PERSON_NAME] Publishing"
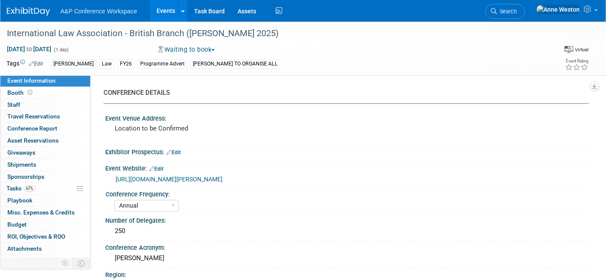
select select "Organised by [PERSON_NAME]"
select select "[PERSON_NAME]"
click at [46, 94] on link "Booth" at bounding box center [45, 93] width 90 height 12
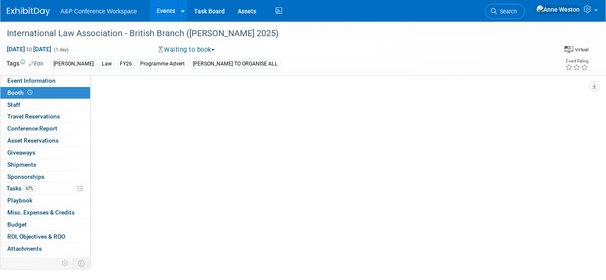
select select "[PERSON_NAME]"
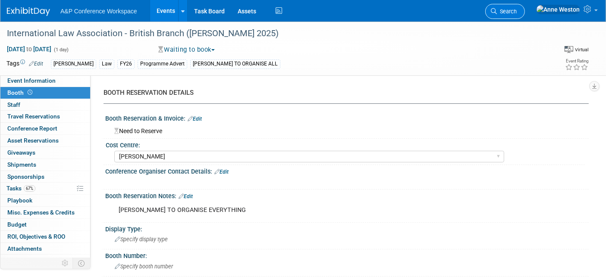
click at [516, 9] on span "Search" at bounding box center [507, 11] width 20 height 6
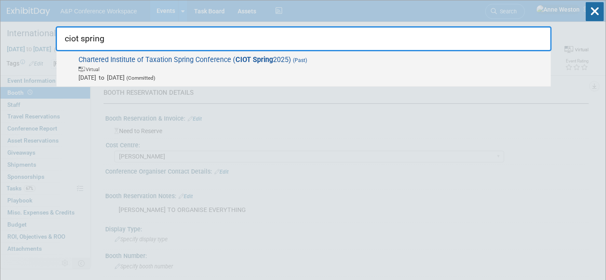
type input "ciot spring"
click at [126, 59] on span "Chartered Institute of Taxation Spring Conference ( CIOT Spring 2025) (Past) Vi…" at bounding box center [311, 69] width 470 height 26
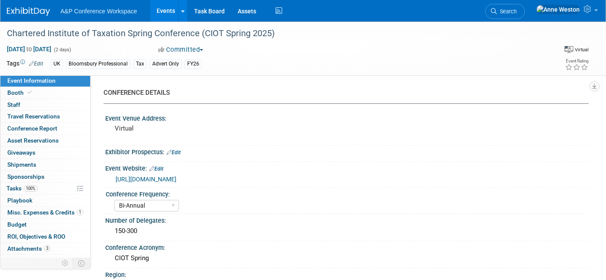
select select "Bi-Annual"
select select "Level 3"
select select "Program Advert"
select select "Tax & Accounting"
select select "Bloomsbury Professional"
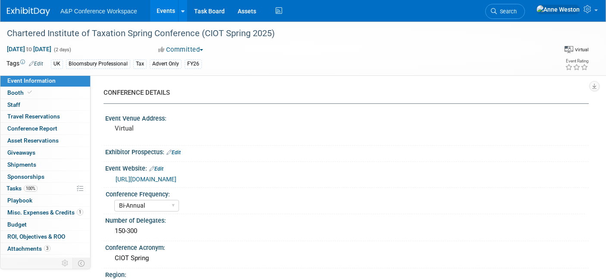
select select "[PERSON_NAME]"
select select "Brand/Subject Presence​"
click at [47, 214] on span "Misc. Expenses & Credits 1" at bounding box center [45, 212] width 76 height 7
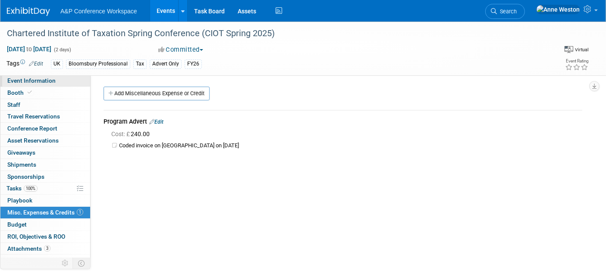
click at [40, 80] on span "Event Information" at bounding box center [31, 80] width 48 height 7
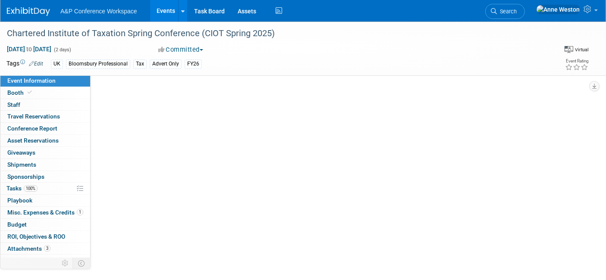
select select "Bi-Annual"
select select "Level 3"
select select "Program Advert"
select select "Tax & Accounting"
select select "Bloomsbury Professional"
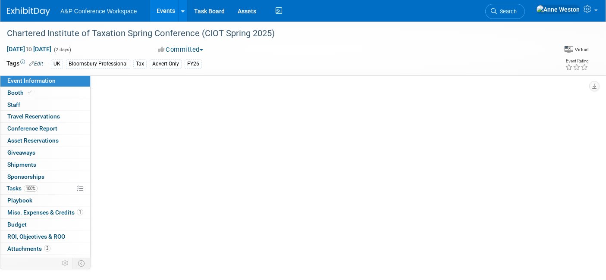
select select "[PERSON_NAME]"
select select "Brand/Subject Presence​"
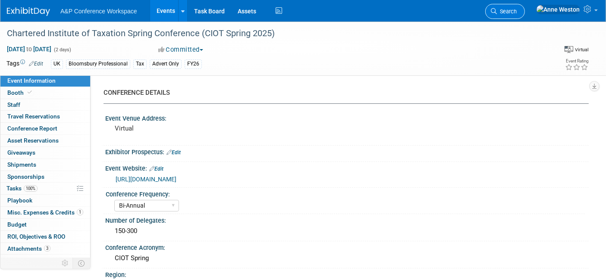
click at [525, 5] on link "Search" at bounding box center [505, 11] width 40 height 15
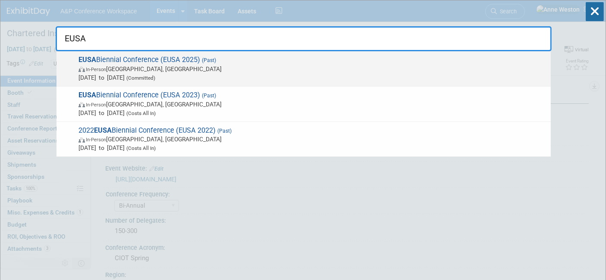
type input "EUSA"
click at [85, 67] on img at bounding box center [81, 69] width 7 height 5
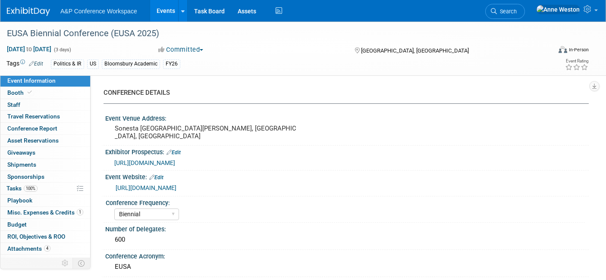
select select "Biennial"
select select "Level 3"
select select "Program Advert"
select select "Politics & International Relations"
select select "Bloomsbury Academic"
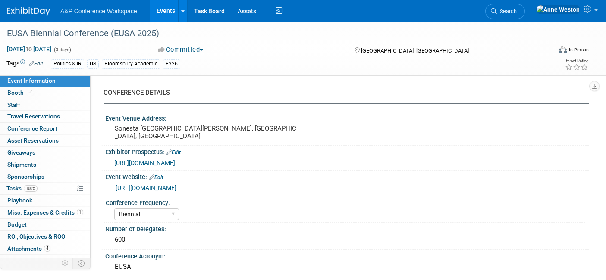
select select "[PERSON_NAME]"
select select "Brand/Subject Presence​"
click at [50, 211] on span "Misc. Expenses & Credits 1" at bounding box center [45, 212] width 76 height 7
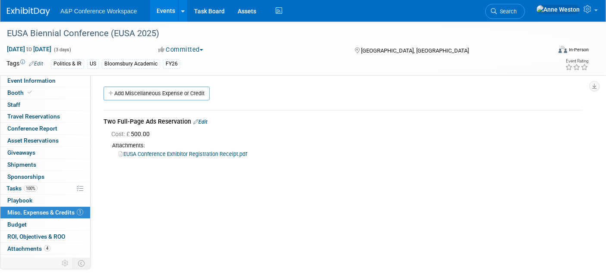
click at [516, 9] on span "Search" at bounding box center [507, 11] width 20 height 6
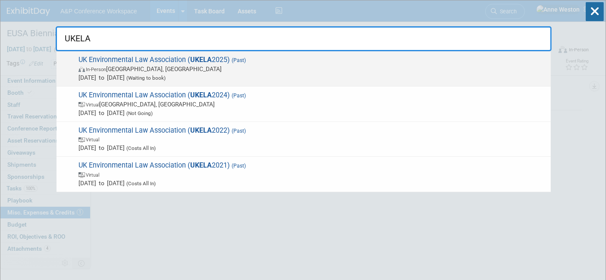
type input "UKELA"
click at [176, 64] on span "UK Environmental Law Association ( UKELA 2025) (Past) In-Person Bristol, United…" at bounding box center [311, 69] width 470 height 26
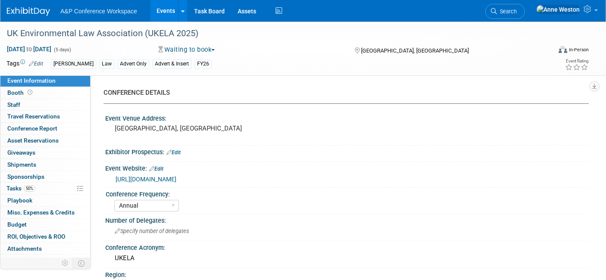
select select "Annual"
select select "Level 3"
select select "Program Advert"
select select "Law"
select select "[PERSON_NAME] Publishing"
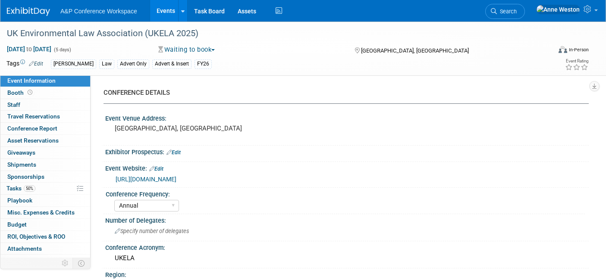
select select "Organised by [PERSON_NAME]"
select select "Ros Jubber"
select select "Brand/Subject Presence​"
click at [26, 94] on span at bounding box center [30, 92] width 8 height 6
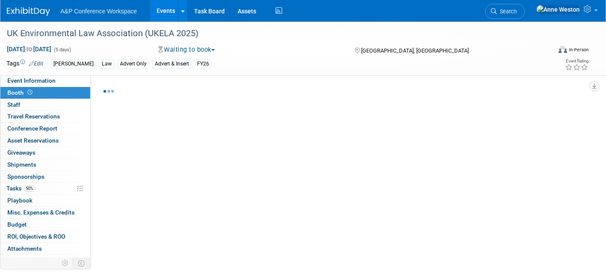
select select "[PERSON_NAME]"
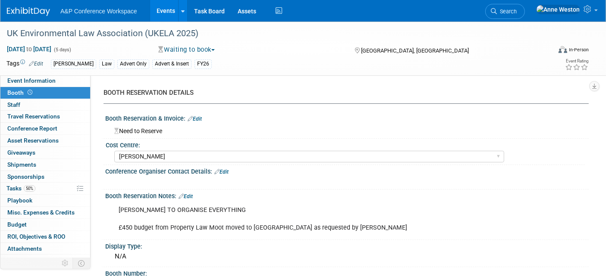
click at [516, 10] on span "Search" at bounding box center [507, 11] width 20 height 6
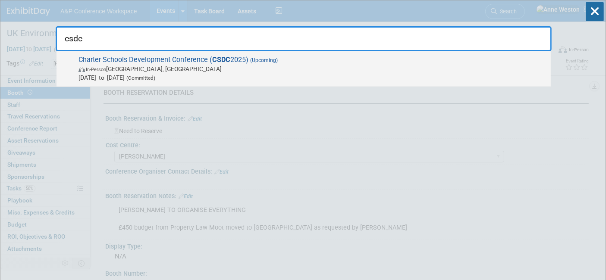
type input "csdc"
click at [171, 63] on span "Charter Schools Development Conference ( CSDC 2025) (Upcoming) In-Person Palm S…" at bounding box center [311, 69] width 470 height 26
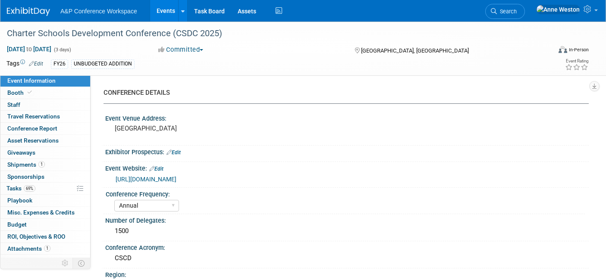
select select "Annual"
select select "Level 2"
select select "In-Person Booth"
select select "Schools"
select select "Bloomsbury Digital Resources"
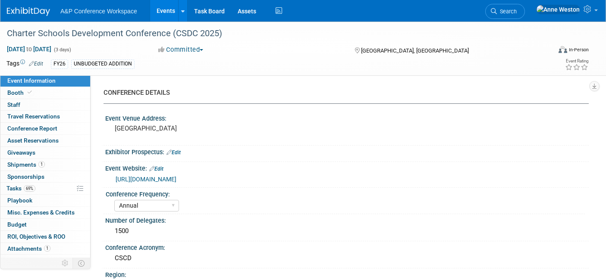
select select "[PERSON_NAME]"
select select "BDR Product Awareness and Trial Generation​"
click at [230, 34] on div "Charter Schools Development Conference (CSDC 2025)" at bounding box center [271, 34] width 535 height 16
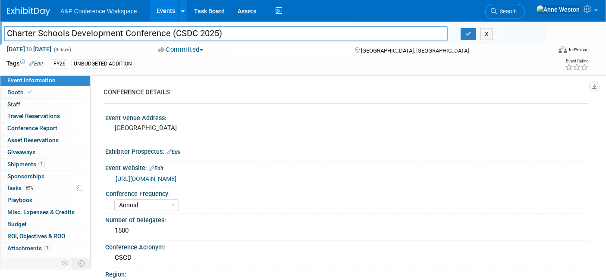
drag, startPoint x: 246, startPoint y: 34, endPoint x: 0, endPoint y: 31, distance: 245.3
click at [0, 31] on div "Charter Schools Development Conference (CSDC 2025)" at bounding box center [225, 34] width 456 height 13
click at [468, 35] on icon "button" at bounding box center [468, 34] width 6 height 6
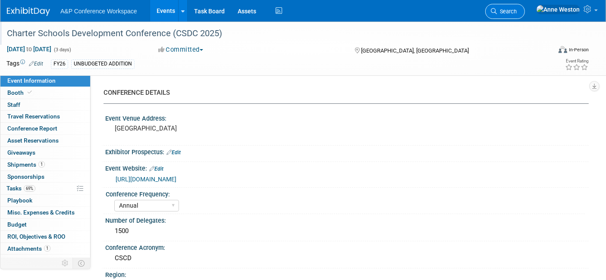
click at [516, 9] on span "Search" at bounding box center [507, 11] width 20 height 6
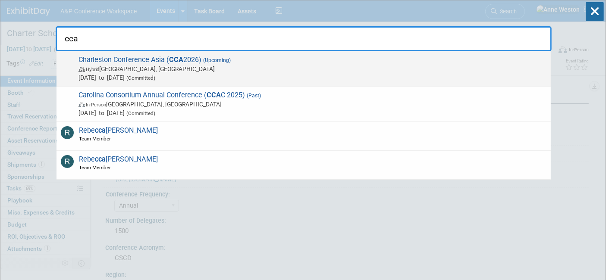
type input "cca"
click at [149, 58] on span "Charleston Conference Asia ( CCA 2026) (Upcoming) Hybrid Krung Thep Maha Nakhon…" at bounding box center [311, 69] width 470 height 26
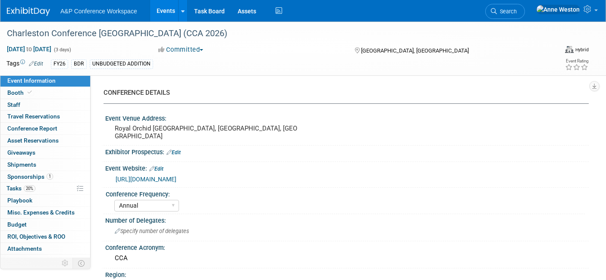
select select "Annual"
select select "Level 1"
select select "In-Person Booth"
select select "Libraries"
select select "Bloomsbury Digital Resources"
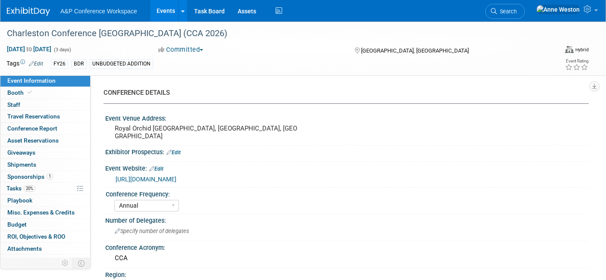
select select "[PERSON_NAME]"
select select "Brand/Subject Presence​"
click at [187, 35] on div "Charleston Conference [GEOGRAPHIC_DATA] (CCA 2026)" at bounding box center [271, 34] width 535 height 16
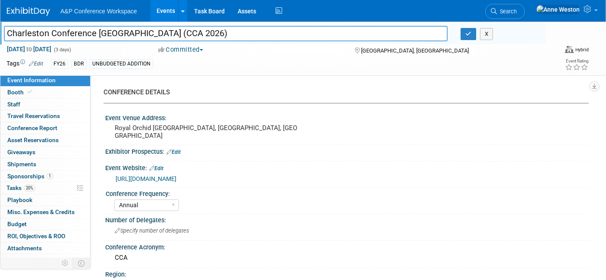
drag, startPoint x: 201, startPoint y: 35, endPoint x: 0, endPoint y: 23, distance: 201.2
click at [0, 23] on div "Charleston Conference [GEOGRAPHIC_DATA] (CCA 2026) Charleston Conference Asia (…" at bounding box center [272, 33] width 545 height 23
click at [467, 32] on icon "button" at bounding box center [468, 34] width 6 height 6
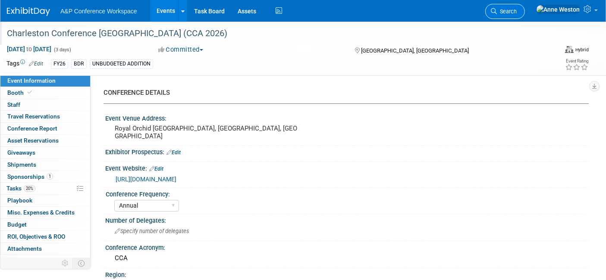
click at [516, 8] on span "Search" at bounding box center [507, 11] width 20 height 6
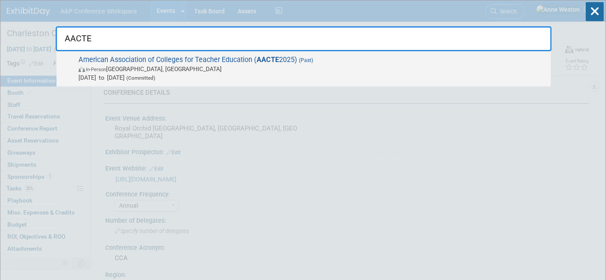
type input "AACTE"
click at [147, 73] on span "In-Person Long Beach, CA" at bounding box center [312, 69] width 468 height 9
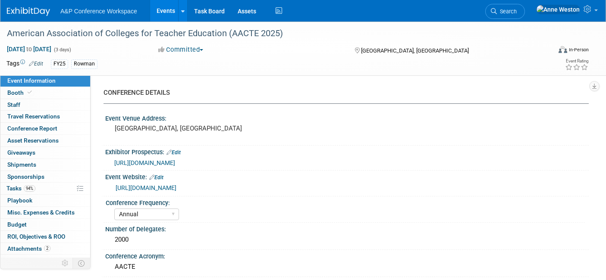
select select "Annual"
select select "Level 2"
select select "In-Person Booth"
select select "[PERSON_NAME]"
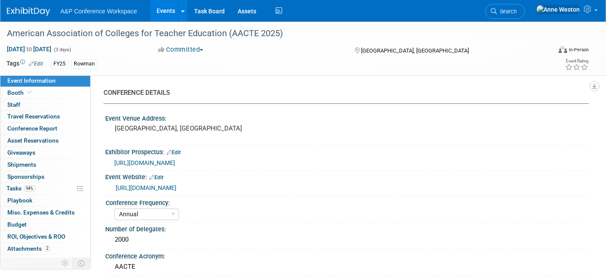
select select "Networking/Commissioning"
click at [293, 32] on div "American Association of Colleges for Teacher Education (AACTE 2025)" at bounding box center [271, 34] width 535 height 16
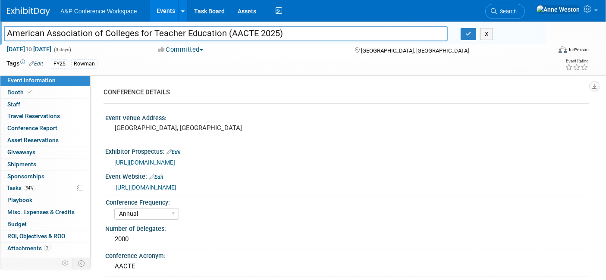
drag, startPoint x: 322, startPoint y: 32, endPoint x: 0, endPoint y: 22, distance: 321.7
click at [0, 22] on div "American Association of Colleges for Teacher Education (AACTE 2025) American As…" at bounding box center [272, 33] width 545 height 23
click at [464, 31] on button "button" at bounding box center [468, 34] width 16 height 12
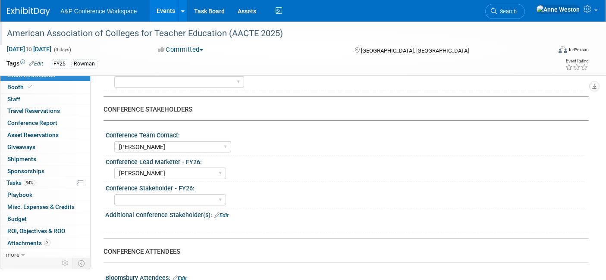
scroll to position [7, 0]
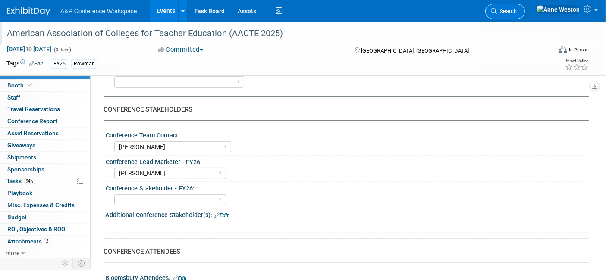
click at [516, 8] on span "Search" at bounding box center [507, 11] width 20 height 6
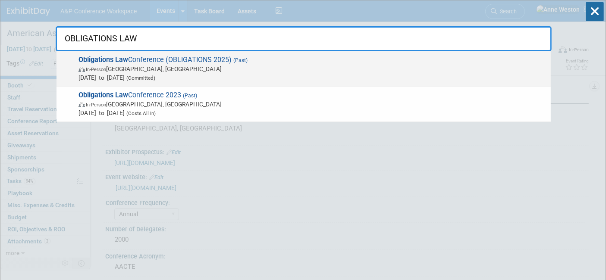
type input "OBLIGATIONS LAW"
click at [110, 64] on span "Obligations Law Conference (OBLIGATIONS 2025) (Past) In-Person Cambridge, MA Ju…" at bounding box center [311, 69] width 470 height 26
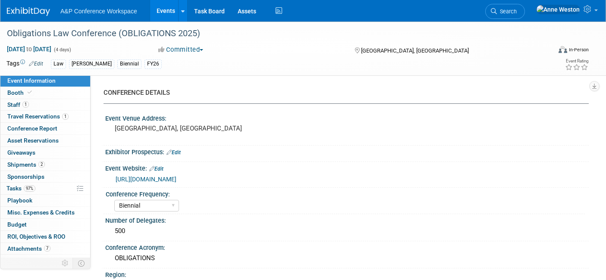
select select "Biennial"
select select "Level 2"
select select "In-Person Booth"
select select "Law"
select select "[PERSON_NAME] Publishing"
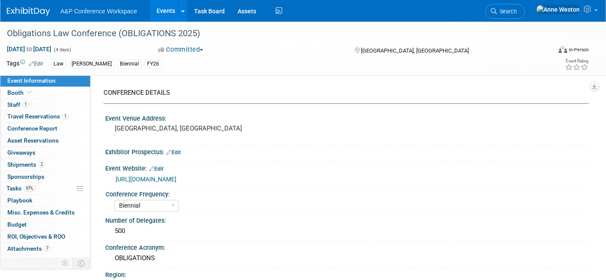
select select "[PERSON_NAME]"
select select "Ros Jubber"
select select "Networking/Commissioning"
click at [221, 36] on div "Obligations Law Conference (OBLIGATIONS 2025)" at bounding box center [271, 34] width 535 height 16
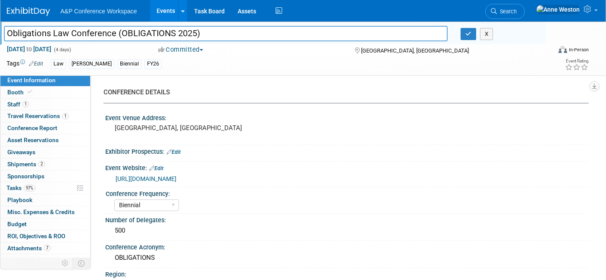
drag, startPoint x: 226, startPoint y: 32, endPoint x: 0, endPoint y: 28, distance: 225.9
click at [0, 28] on div "Obligations Law Conference (OBLIGATIONS 2025) Obligations Law Conference (OBLIG…" at bounding box center [272, 33] width 545 height 23
click at [467, 30] on button "button" at bounding box center [468, 34] width 16 height 12
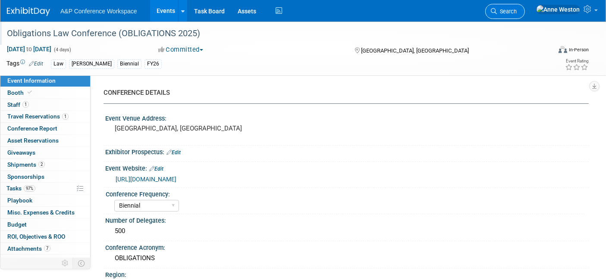
click at [525, 7] on link "Search" at bounding box center [505, 11] width 40 height 15
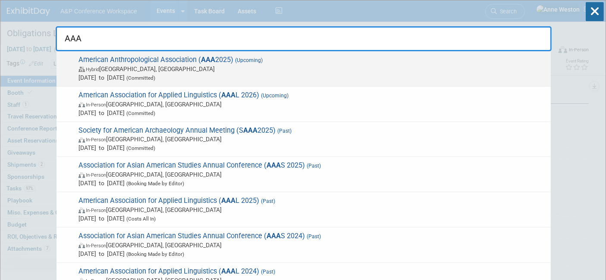
type input "AAA"
click at [141, 69] on span "Hybrid New Orleans, LA" at bounding box center [312, 69] width 468 height 9
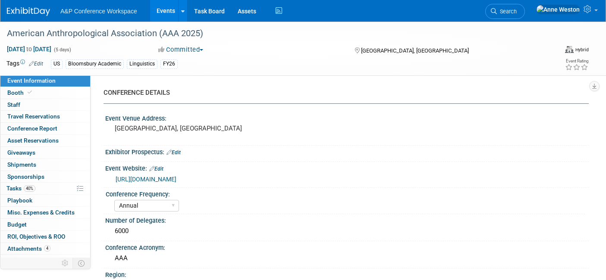
select select "Annual"
select select "Level 2"
select select "In-Person Booth"
select select "Anthropology"
select select "Bloomsbury Academic"
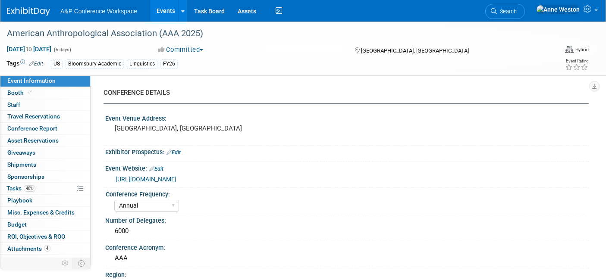
select select "[PERSON_NAME]"
select select "Networking/Commissioning"
click at [41, 87] on link "Booth" at bounding box center [45, 93] width 90 height 12
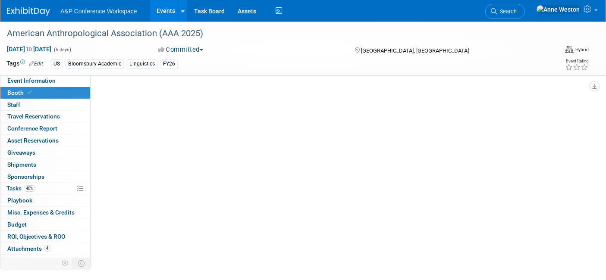
select select "RLKP"
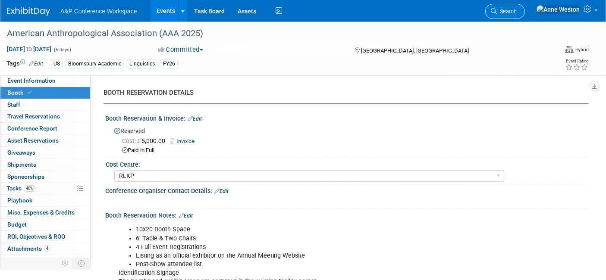
click at [525, 16] on link "Search" at bounding box center [505, 11] width 40 height 15
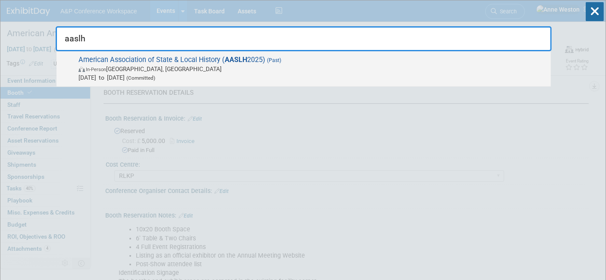
type input "aaslh"
click at [111, 57] on span "American Association of State & Local History ( AASLH 2025) (Past) In-Person Ci…" at bounding box center [311, 69] width 470 height 26
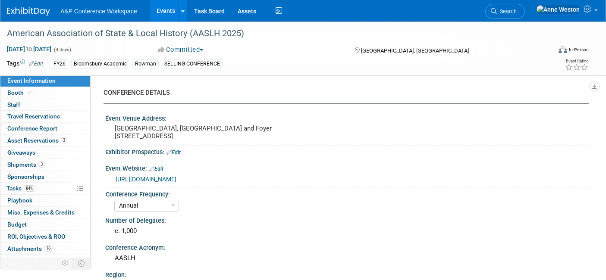
select select "Annual"
select select "Level 2"
select select "In-Person Booth"
select select "Museum Professionals"
select select "Bloomsbury Academic"
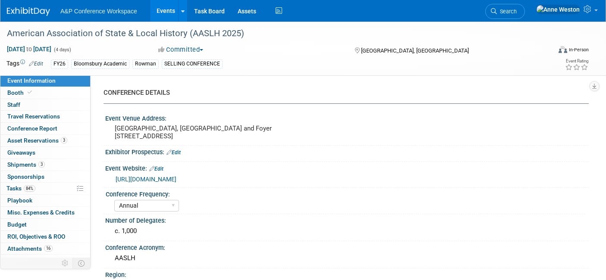
select select "[PERSON_NAME]"
select select "Brand/Subject Presence​"
click at [37, 91] on link "Booth" at bounding box center [45, 93] width 90 height 12
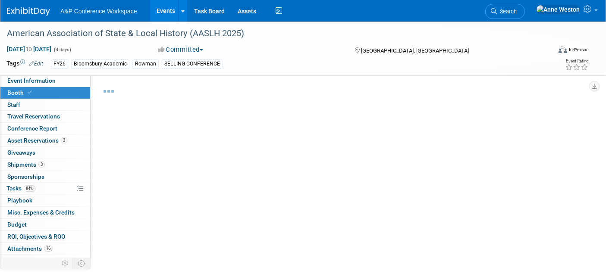
select select "RLKP"
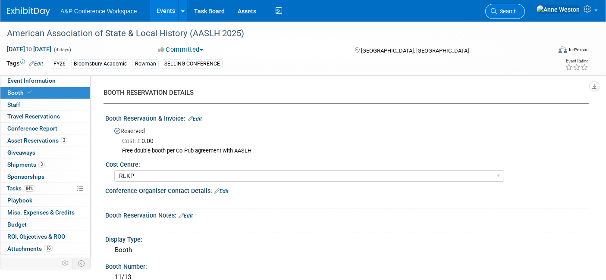
click at [516, 9] on span "Search" at bounding box center [507, 11] width 20 height 6
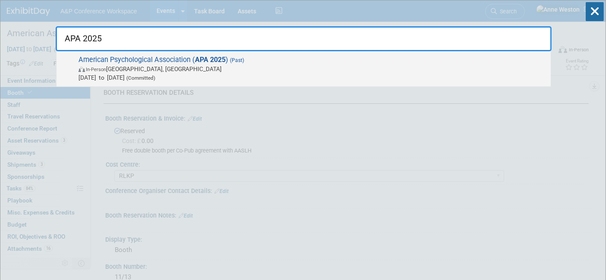
type input "APA 2025"
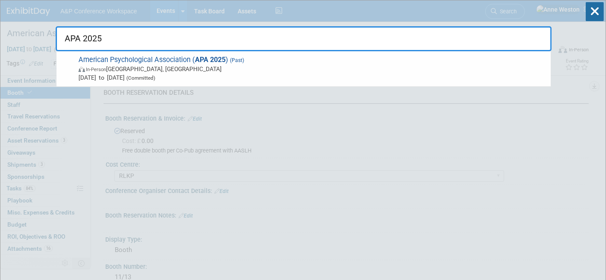
click at [137, 60] on span "American Psychological Association ( APA 2025 ) (Past) In-Person Denver, CO Aug…" at bounding box center [311, 69] width 470 height 26
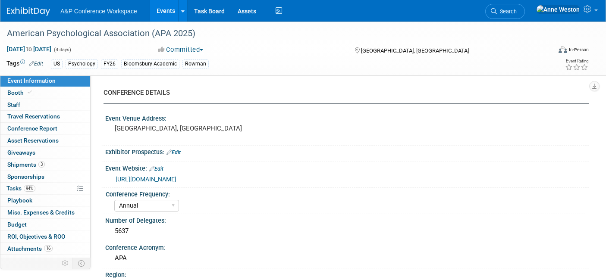
select select "Annual"
select select "Level 1"
select select "In-Person Booth"
select select "Psychology"
select select "Bloomsbury Academic"
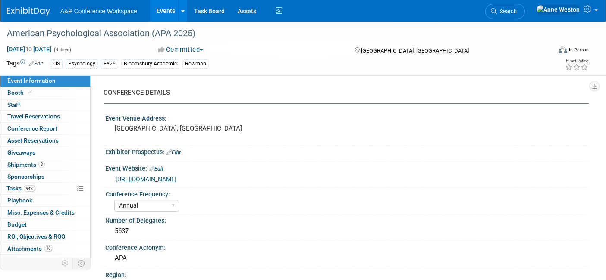
select select "[PERSON_NAME]"
select select "Networking/Commissioning"
click at [38, 94] on link "Booth" at bounding box center [45, 93] width 90 height 12
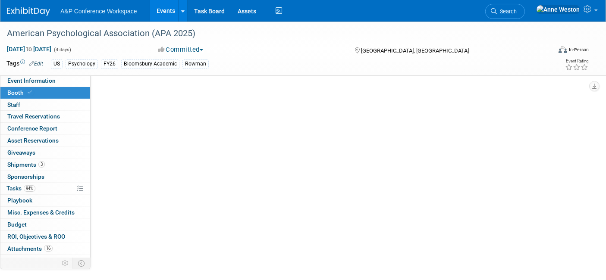
select select "CUAP"
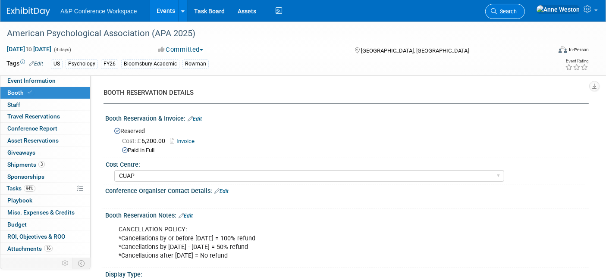
click at [516, 11] on span "Search" at bounding box center [507, 11] width 20 height 6
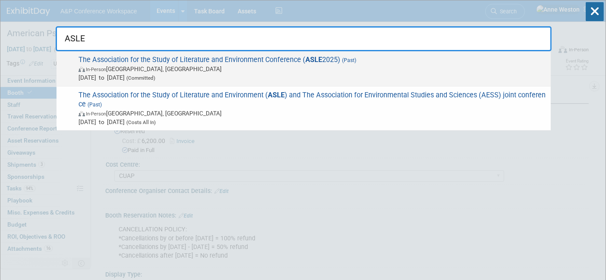
type input "ASLE"
click at [127, 72] on span "In-Person College Park, MD" at bounding box center [312, 69] width 468 height 9
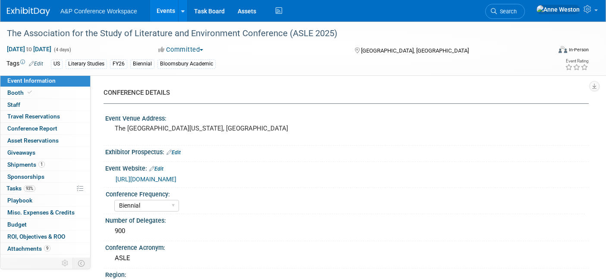
select select "Biennial"
select select "Level 2"
select select "In-Person Booth"
select select "Literary Studies"
select select "Bloomsbury Academic"
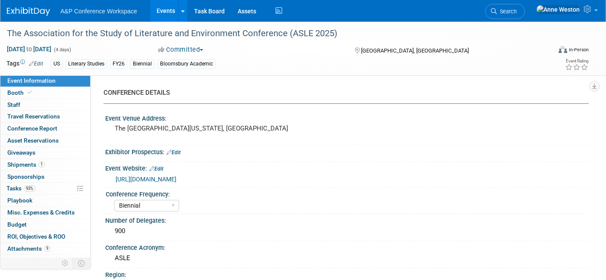
select select "[PERSON_NAME]"
select select "Brand/Subject Presence​"
click at [51, 87] on link "Booth" at bounding box center [45, 93] width 90 height 12
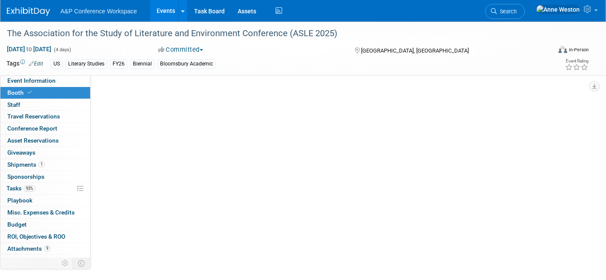
select select "CUAP"
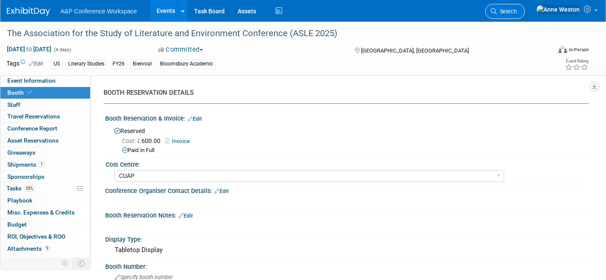
click at [516, 8] on span "Search" at bounding box center [507, 11] width 20 height 6
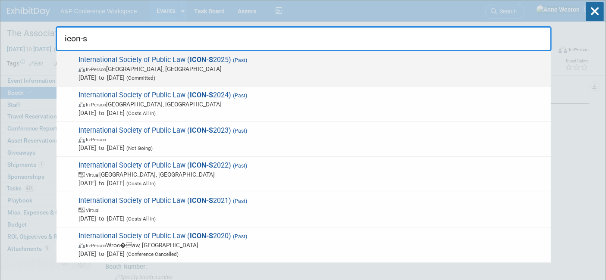
type input "icon-s"
click at [124, 66] on span "In-Person Brasília, Brazil" at bounding box center [312, 69] width 468 height 9
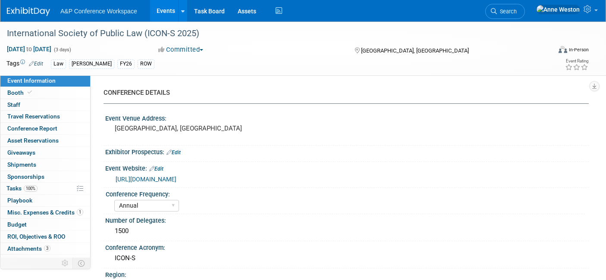
select select "Annual"
select select "Level 3"
select select "Program Advert"
select select "Law"
select select "[PERSON_NAME] Publishing"
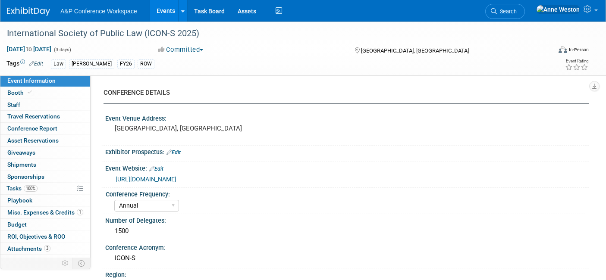
select select "[PERSON_NAME]"
select select "Ros Jubber"
select select "[PERSON_NAME]"
select select "Brand/Subject Presence​"
click at [40, 87] on link "Booth" at bounding box center [45, 93] width 90 height 12
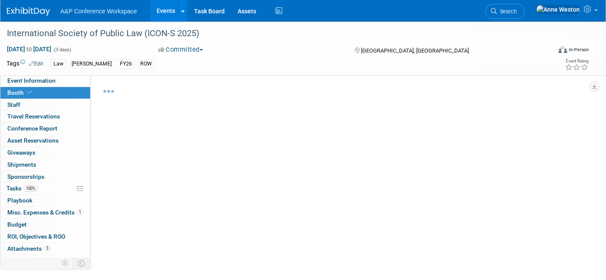
select select "BUHA"
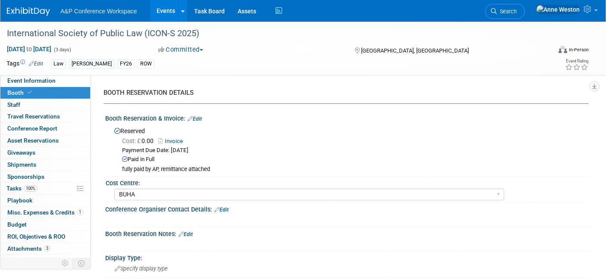
click at [525, 6] on link "Search" at bounding box center [505, 11] width 40 height 15
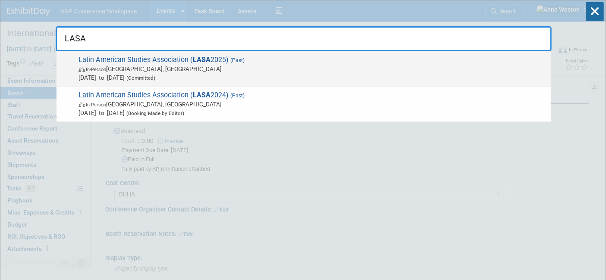
type input "LASA"
click at [111, 59] on span "Latin American Studies Association ( LASA 2025) (Past) In-Person San Francisco,…" at bounding box center [311, 69] width 470 height 26
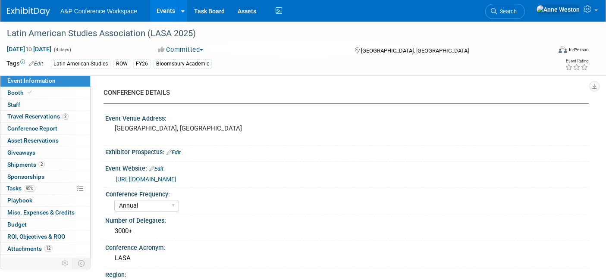
select select "Annual"
select select "Level 2"
select select "In-Person Booth"
select select "Latin American Studies"
select select "Bloomsbury/Rowman & [PERSON_NAME]"
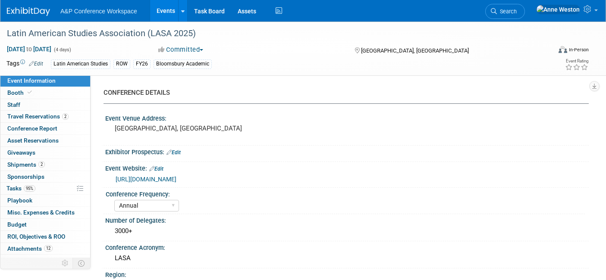
select select "[PERSON_NAME]"
select select "Inspection/Exam Copy Leads​"
click at [25, 95] on span "Booth" at bounding box center [20, 92] width 26 height 7
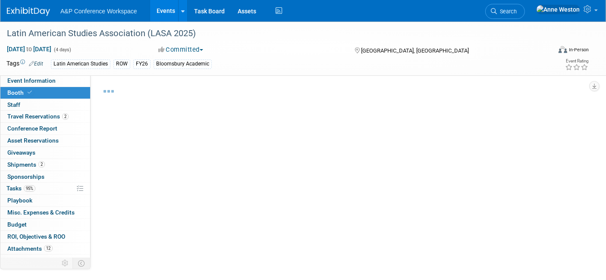
select select "RLKP"
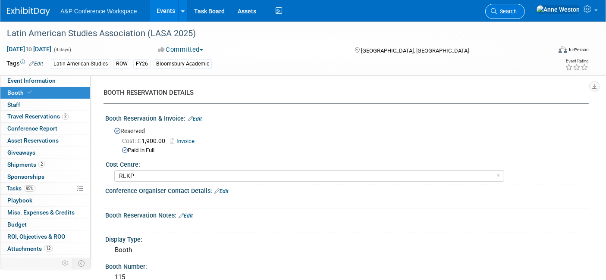
click at [516, 11] on span "Search" at bounding box center [507, 11] width 20 height 6
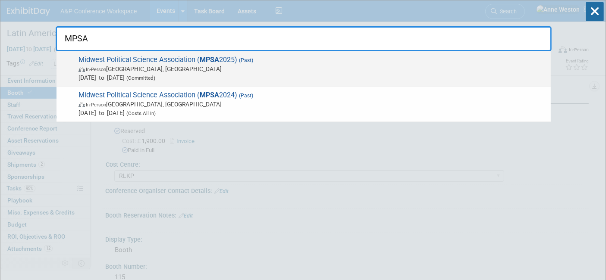
type input "MPSA"
click at [130, 66] on span "In-Person Chicago, IL" at bounding box center [312, 69] width 468 height 9
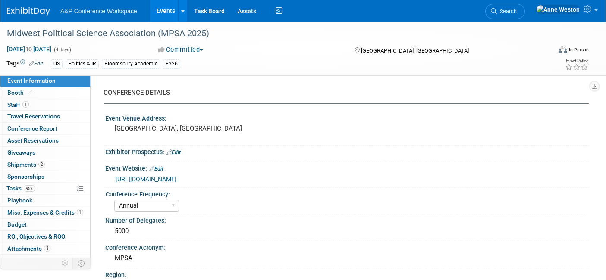
select select "Annual"
select select "Level 2"
select select "In-Person Booth"
select select "Politics & International Relations"
select select "Rowman"
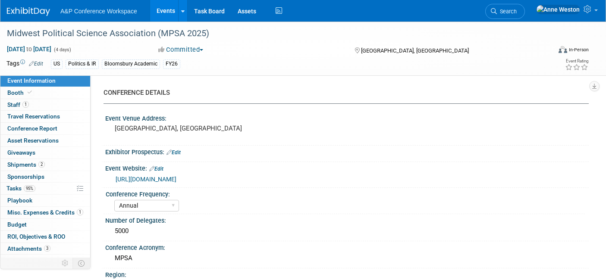
select select "[PERSON_NAME]"
select select "Networking/Commissioning"
click at [43, 98] on link "Booth" at bounding box center [45, 93] width 90 height 12
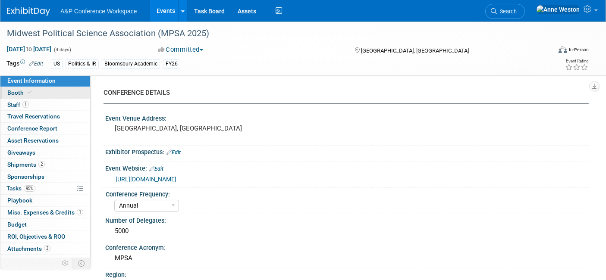
select select "RLKP"
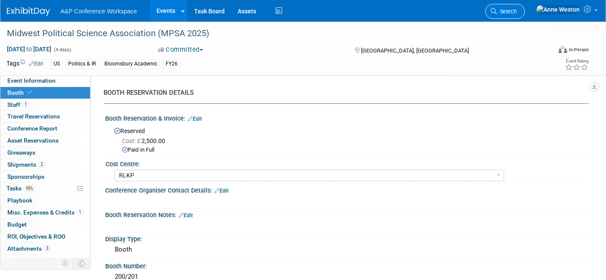
click at [516, 10] on span "Search" at bounding box center [507, 11] width 20 height 6
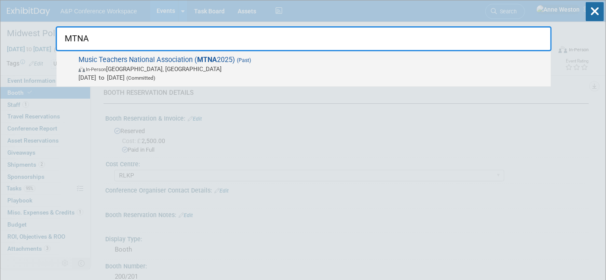
type input "MTNA"
click at [135, 56] on span "Music Teachers National Association ( MTNA 2025) (Past) In-Person Minneapolis, …" at bounding box center [311, 69] width 470 height 26
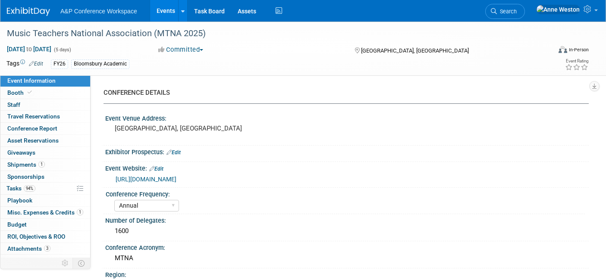
select select "Annual"
select select "Level 2"
select select "In-Person Booth"
select select "Music & Sound Studies"
select select "Rowman"
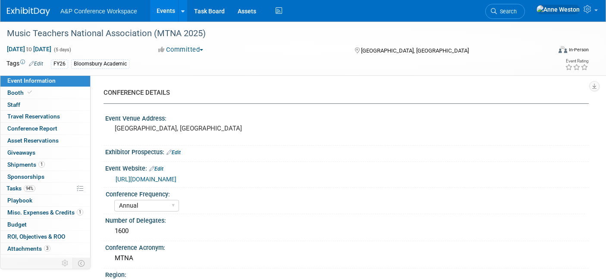
select select "[PERSON_NAME]"
select select "Networking/Commissioning"
click at [44, 95] on link "Booth" at bounding box center [45, 93] width 90 height 12
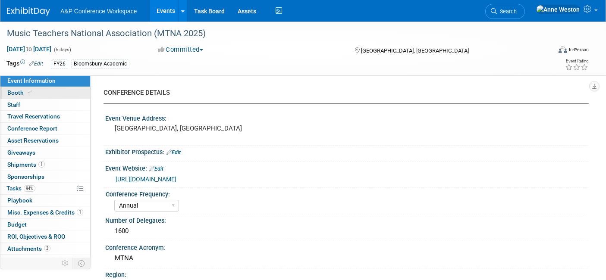
select select "RLKP"
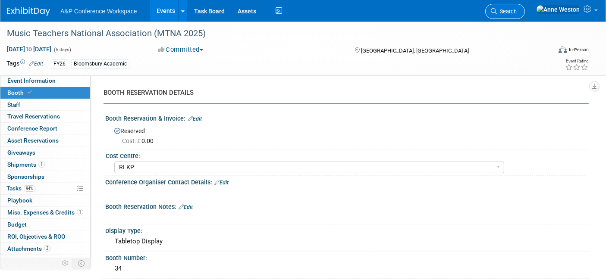
click at [516, 11] on span "Search" at bounding box center [507, 11] width 20 height 6
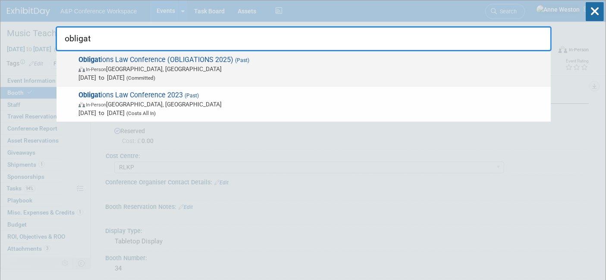
type input "obligat"
click at [119, 77] on span "[DATE] to [DATE] (Committed)" at bounding box center [312, 77] width 468 height 9
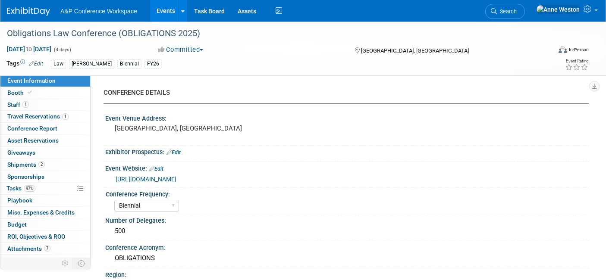
select select "Biennial"
select select "Level 2"
select select "In-Person Booth"
select select "Law"
select select "[PERSON_NAME] Publishing"
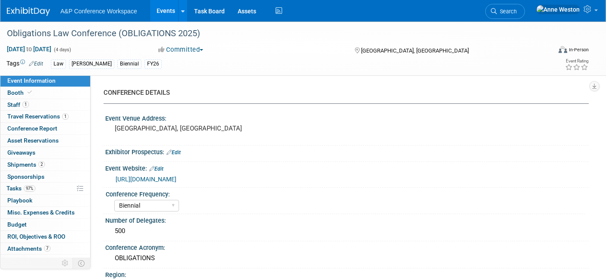
select select "[PERSON_NAME]"
select select "Ros Jubber"
select select "Networking/Commissioning"
click at [45, 91] on link "Booth" at bounding box center [45, 93] width 90 height 12
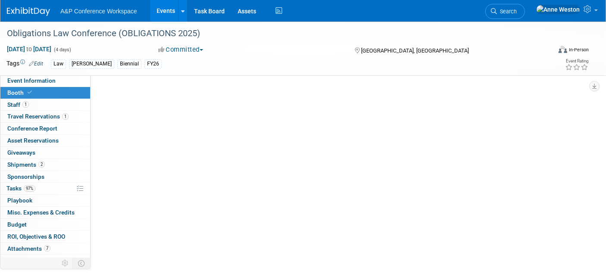
select select "BUHA"
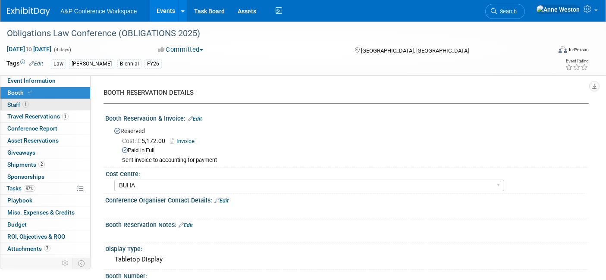
click at [39, 107] on link "1 Staff 1" at bounding box center [45, 105] width 90 height 12
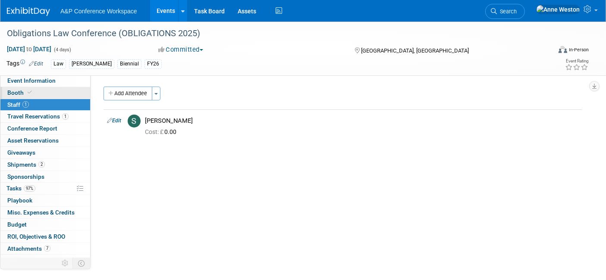
click at [33, 93] on link "Booth" at bounding box center [45, 93] width 90 height 12
select select "BUHA"
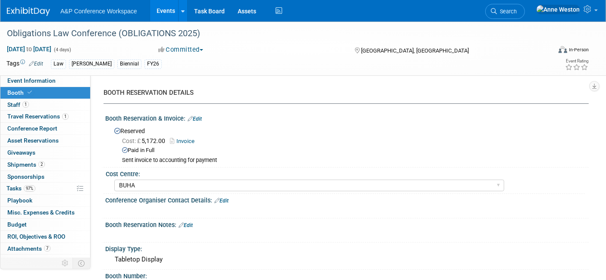
click at [525, 7] on link "Search" at bounding box center [505, 11] width 40 height 15
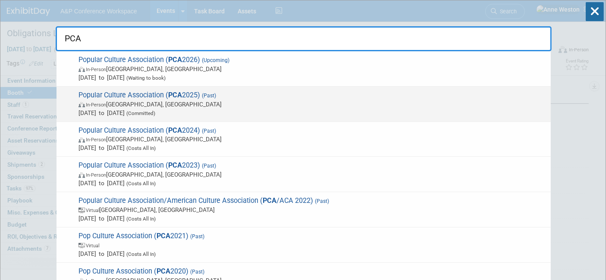
type input "PCA"
click at [134, 97] on span "Popular Culture Association ( PCA 2025) (Past) In-Person New Orleans, LA Apr 16…" at bounding box center [311, 104] width 470 height 26
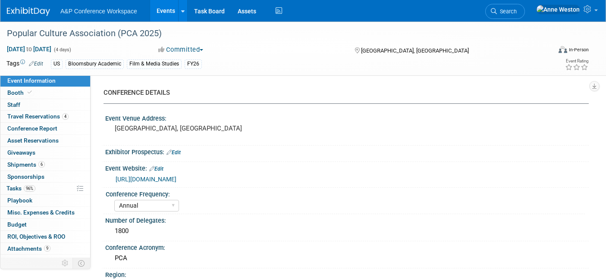
select select "Annual"
select select "Level 2"
select select "In-Person Booth"
select select "Film & Media Studies"
select select "Bloomsbury/Rowman & [PERSON_NAME]"
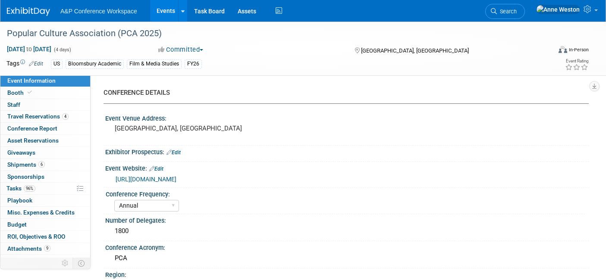
select select "[PERSON_NAME]"
select select "Networking/Commissioning"
click at [179, 36] on div "Popular Culture Association (PCA 2025)" at bounding box center [271, 34] width 535 height 16
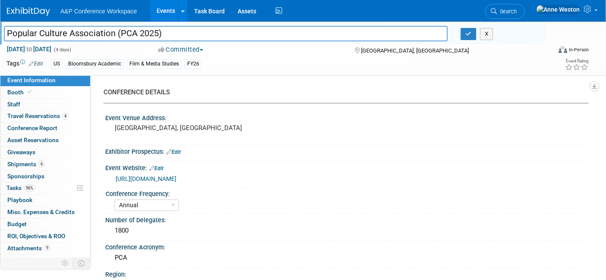
drag, startPoint x: 190, startPoint y: 34, endPoint x: 0, endPoint y: 36, distance: 189.7
click at [0, 36] on div "Popular Culture Association (PCA 2025)" at bounding box center [225, 34] width 456 height 13
click at [466, 34] on icon "button" at bounding box center [468, 34] width 6 height 6
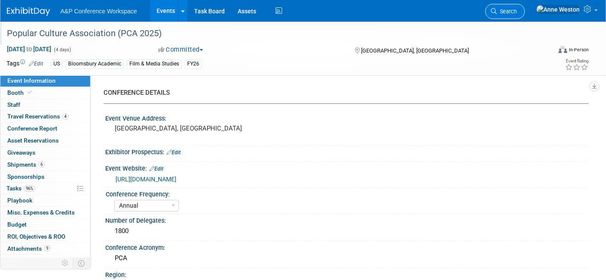
click at [516, 12] on span "Search" at bounding box center [507, 11] width 20 height 6
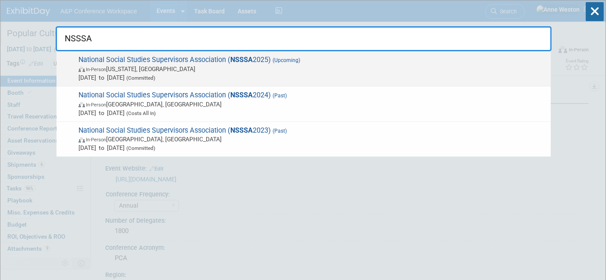
type input "NSSSA"
click at [95, 61] on span "National Social Studies Supervisors Association ( NSSSA 2025) (Upcoming) In-Per…" at bounding box center [311, 69] width 470 height 26
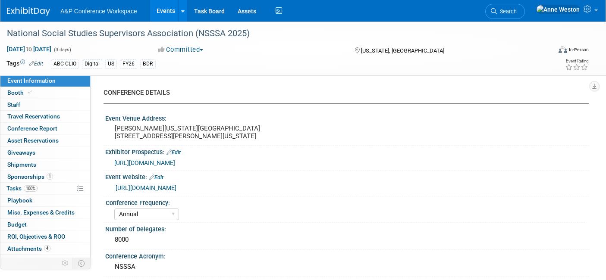
select select "Annual"
select select "Level 3"
select select "Sponsorship"
select select "Schools"
select select "Bloomsbury Digital Resources"
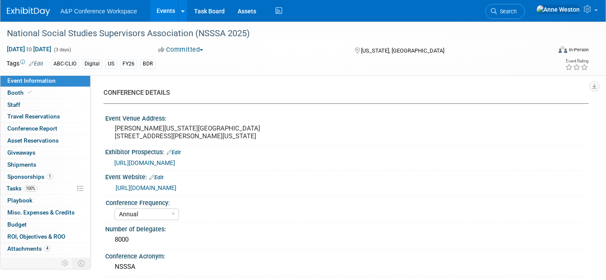
select select "[PERSON_NAME]"
click at [39, 91] on link "Booth" at bounding box center [45, 93] width 90 height 12
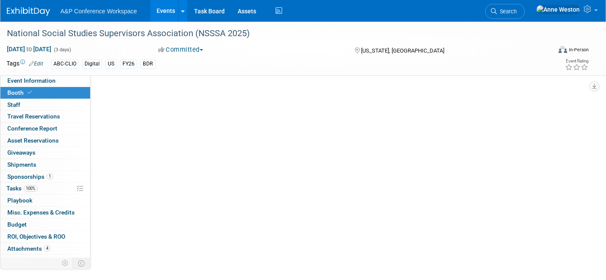
select select "CLDC - Digital/BDR"
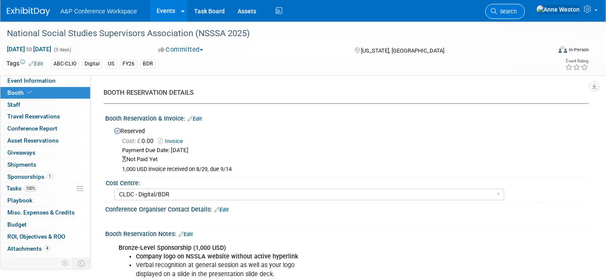
click at [497, 12] on icon at bounding box center [494, 11] width 6 height 6
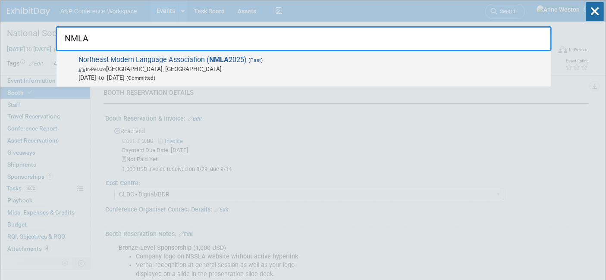
type input "NMLA"
click at [120, 69] on span "In-Person Philadelphia, PA" at bounding box center [312, 69] width 468 height 9
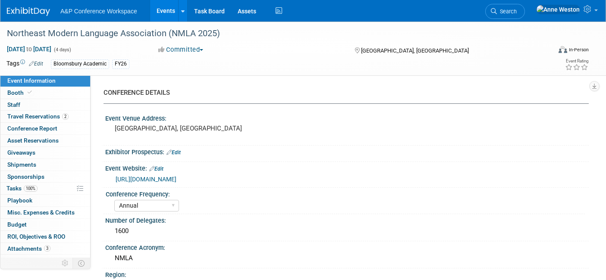
select select "Annual"
select select "Level 2"
select select "In-Person Booth"
select select "Cultural Studies"
select select "Rowman"
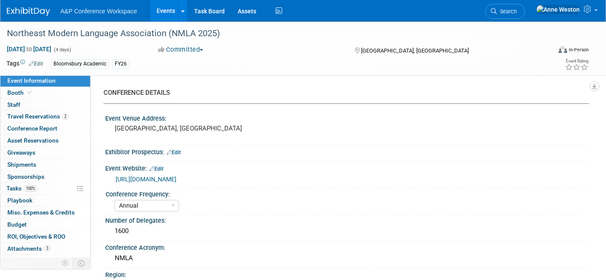
select select "[PERSON_NAME]"
select select "Networking/Commissioning"
click at [23, 91] on span "Booth" at bounding box center [20, 92] width 26 height 7
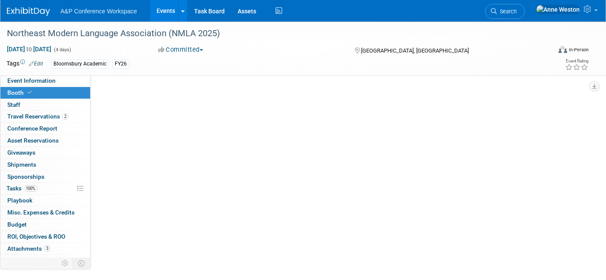
select select "RLKP"
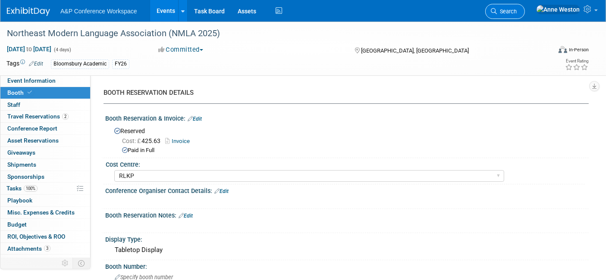
click at [516, 12] on span "Search" at bounding box center [507, 11] width 20 height 6
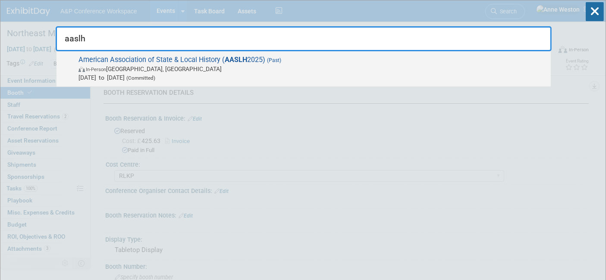
type input "aaslh"
click at [121, 60] on span "American Association of State & Local History ( AASLH 2025) (Past) In-Person Ci…" at bounding box center [311, 69] width 470 height 26
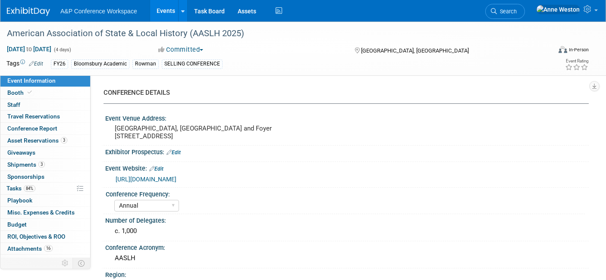
select select "Annual"
select select "Level 2"
select select "In-Person Booth"
select select "Museum Professionals"
select select "Bloomsbury Academic"
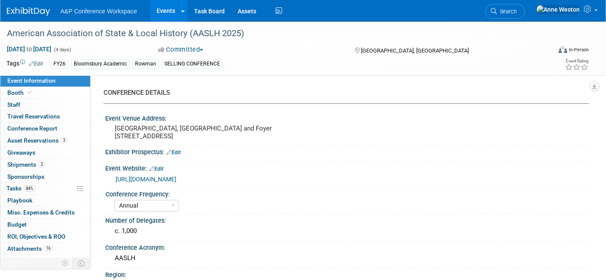
select select "[PERSON_NAME]"
select select "Brand/Subject Presence​"
click at [34, 93] on link "Booth" at bounding box center [45, 93] width 90 height 12
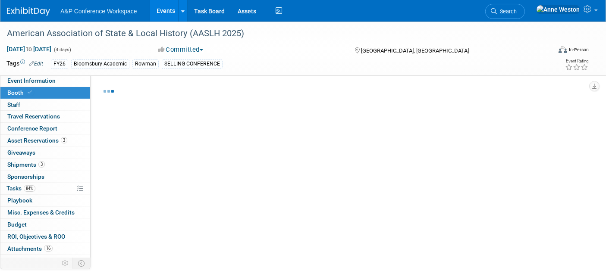
select select "RLKP"
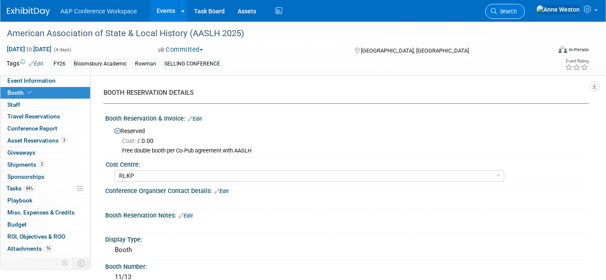
click at [516, 8] on span "Search" at bounding box center [507, 11] width 20 height 6
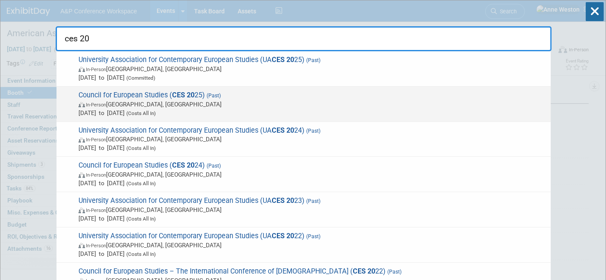
type input "ces 20"
click at [138, 96] on span "Council for European Studies ( CES 20 25) (Past) In-Person [GEOGRAPHIC_DATA], […" at bounding box center [311, 104] width 470 height 26
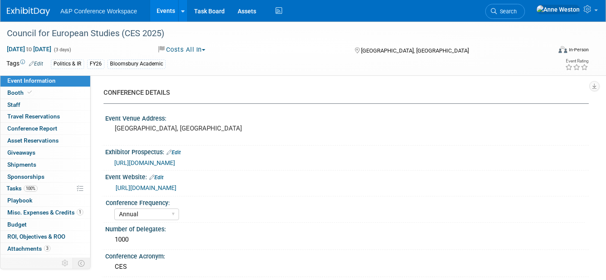
select select "Annual"
select select "Level 3"
select select "Program Advert"
select select "Politics & International Relations"
select select "Bloomsbury Academic"
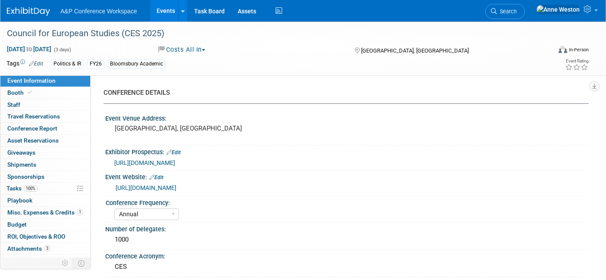
select select "[PERSON_NAME]"
select select "Brand/Subject Presence​"
click at [50, 209] on span "Misc. Expenses & Credits 1" at bounding box center [45, 212] width 76 height 7
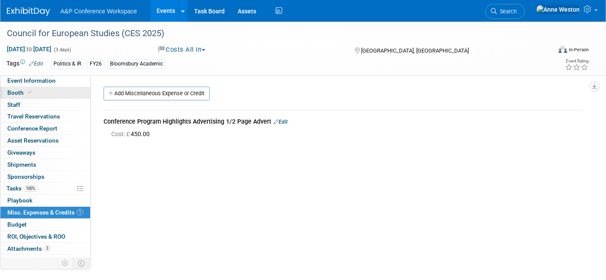
click at [19, 97] on link "Booth" at bounding box center [45, 93] width 90 height 12
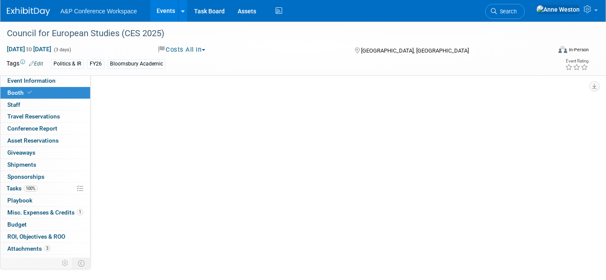
select select "CUAP"
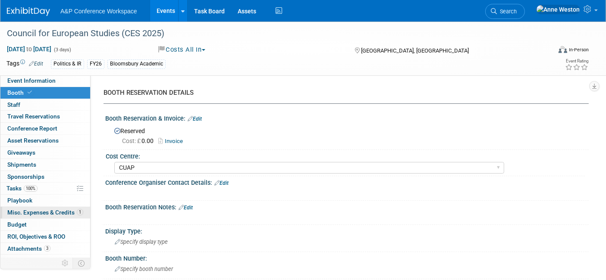
click at [16, 207] on link "1 Misc. Expenses & Credits 1" at bounding box center [45, 213] width 90 height 12
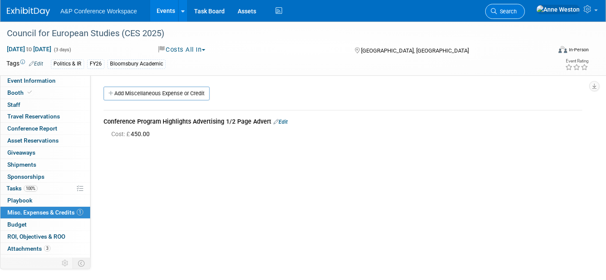
click at [521, 5] on link "Search" at bounding box center [505, 11] width 40 height 15
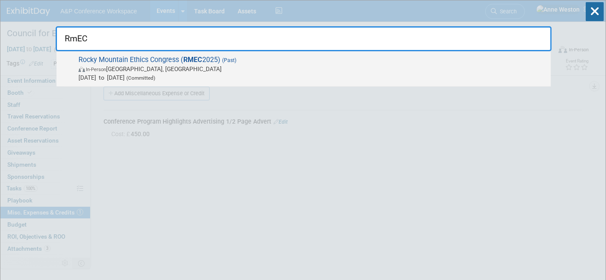
type input "RmEC"
click at [118, 62] on span "Rocky Mountain Ethics Congress ( RMEC 2025) (Past) In-Person [GEOGRAPHIC_DATA],…" at bounding box center [311, 69] width 470 height 26
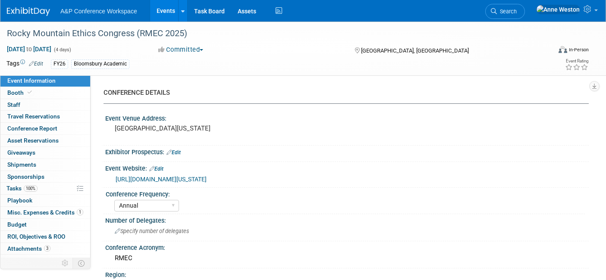
select select "Annual"
select select "Level 3"
select select "Program Advert"
select select "Philosophy"
select select "Bloomsbury Academic"
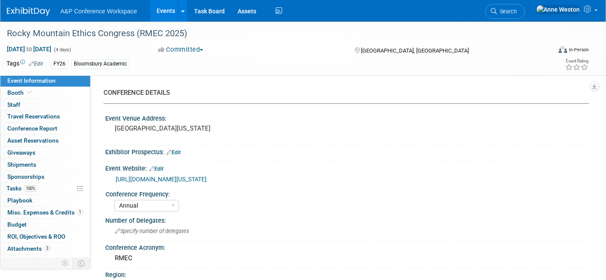
select select "[PERSON_NAME]"
select select "Networking/Commissioning"
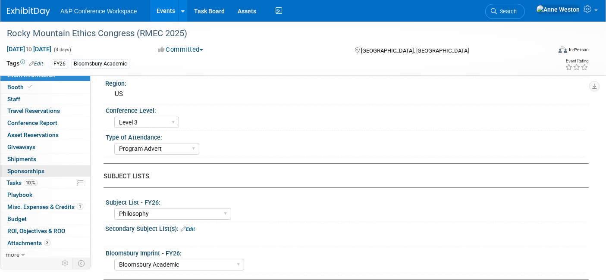
scroll to position [7, 0]
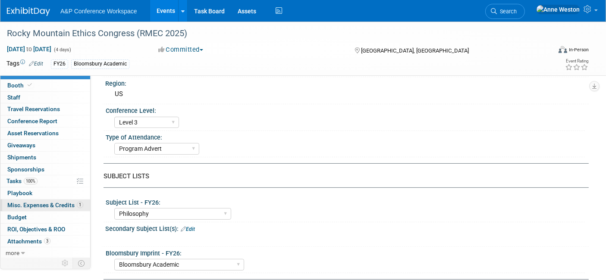
click at [47, 202] on span "Misc. Expenses & Credits 1" at bounding box center [45, 205] width 76 height 7
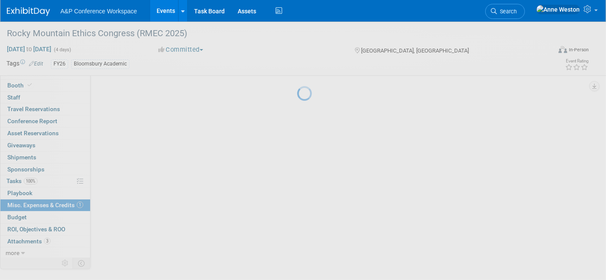
scroll to position [0, 0]
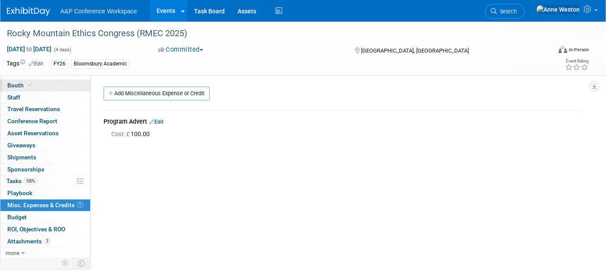
click at [29, 82] on span "Booth" at bounding box center [20, 85] width 26 height 7
select select "CUAP"
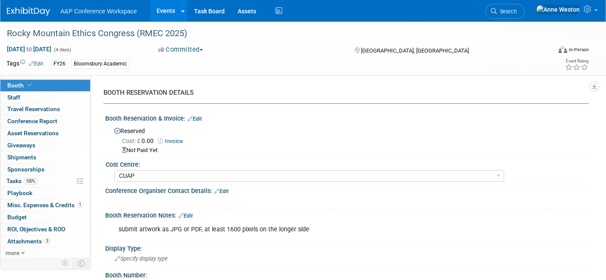
click at [172, 141] on link "Invoice" at bounding box center [172, 141] width 29 height 6
click at [516, 9] on span "Search" at bounding box center [507, 11] width 20 height 6
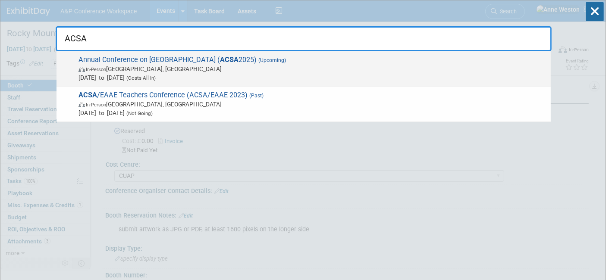
type input "ACSA"
click at [115, 68] on span "In-Person Madison, WI" at bounding box center [312, 69] width 468 height 9
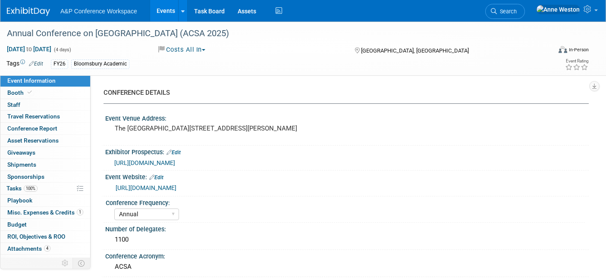
select select "Annual"
select select "Level 3"
select select "Program Advert"
select select "Asia Studies"
select select "Bloomsbury Academic"
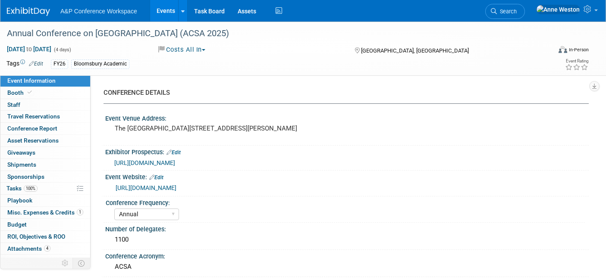
select select "[PERSON_NAME]"
select select "Brand/Subject Presence​"
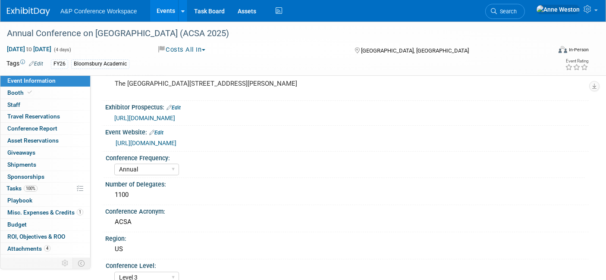
scroll to position [144, 0]
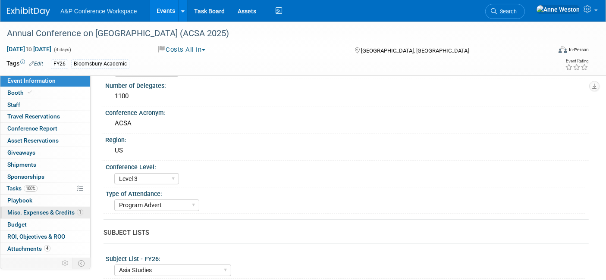
click at [54, 211] on span "Misc. Expenses & Credits 1" at bounding box center [45, 212] width 76 height 7
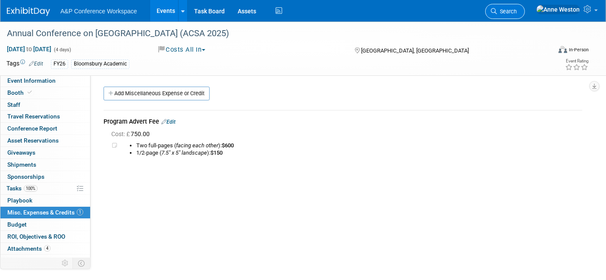
click at [516, 9] on span "Search" at bounding box center [507, 11] width 20 height 6
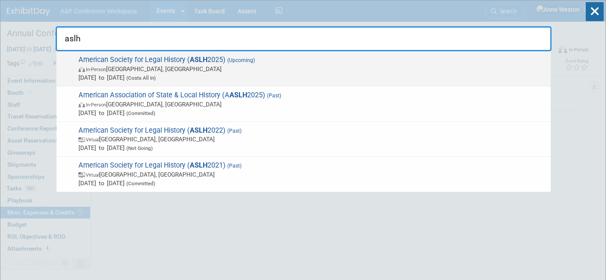
type input "aslh"
click at [101, 64] on span "American Society for Legal History ( ASLH 2025) (Upcoming) In-Person [GEOGRAPHI…" at bounding box center [311, 69] width 470 height 26
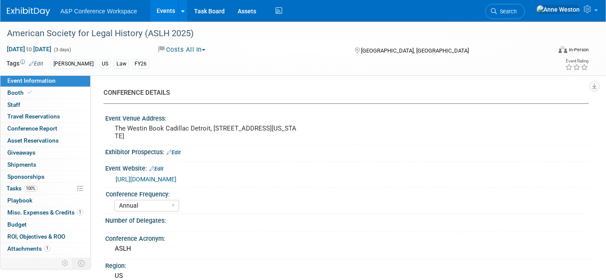
select select "Annual"
select select "Level 3"
select select "Program Advert"
select select "Law"
select select "[PERSON_NAME] Publishing"
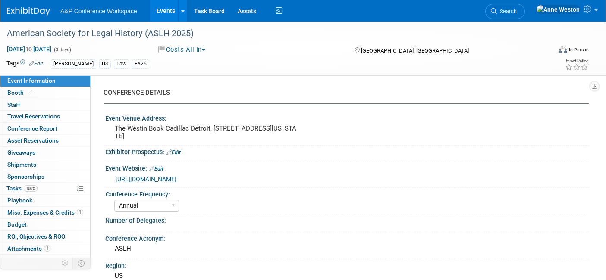
select select "[PERSON_NAME]"
select select "Ros Jubber"
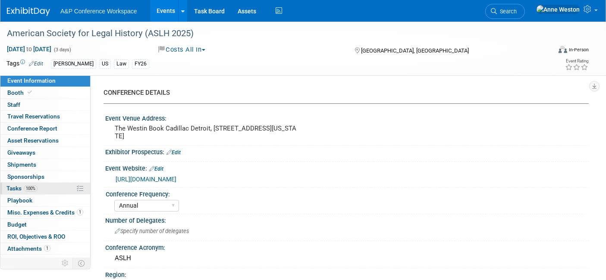
click at [38, 186] on link "100% Tasks 100%" at bounding box center [45, 189] width 90 height 12
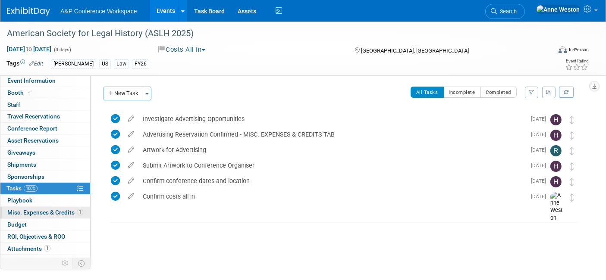
click at [36, 210] on span "Misc. Expenses & Credits 1" at bounding box center [45, 212] width 76 height 7
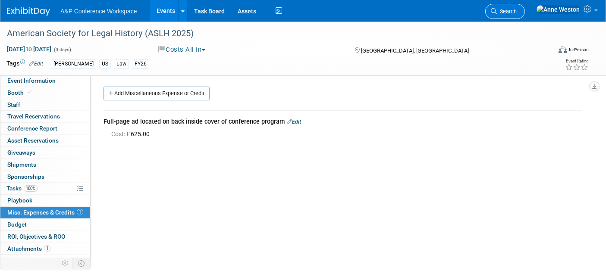
click at [525, 6] on link "Search" at bounding box center [505, 11] width 40 height 15
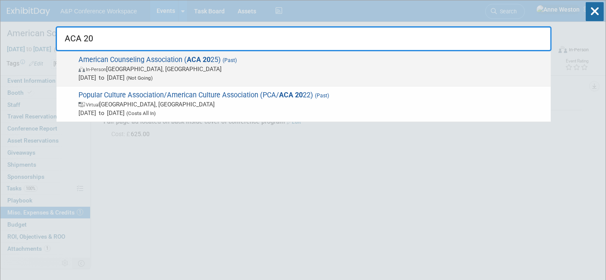
type input "ACA 20"
click at [106, 68] on span "In-Person" at bounding box center [96, 70] width 20 height 6
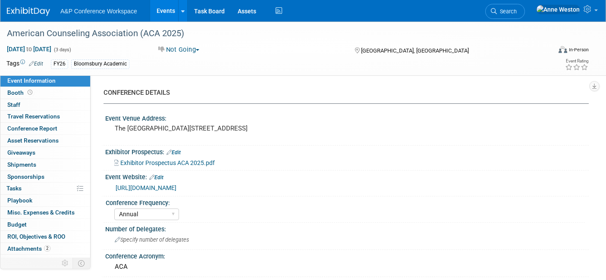
select select "Annual"
select select "Level 3"
select select "Program Advert"
select select "Social Work & Social Welfare"
select select "Rowman"
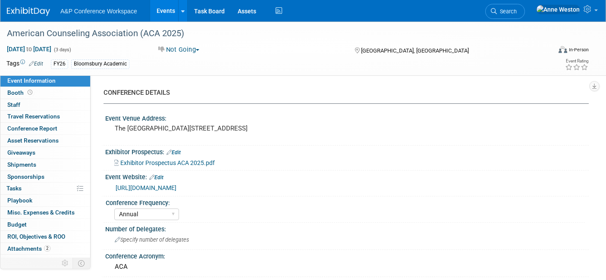
select select "[PERSON_NAME]"
select select "Networking/Commissioning"
click at [33, 225] on link "Budget" at bounding box center [45, 225] width 90 height 12
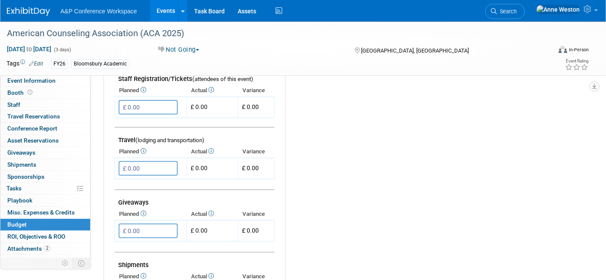
scroll to position [442, 0]
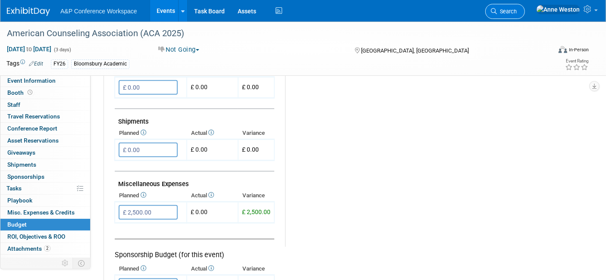
click at [516, 9] on span "Search" at bounding box center [507, 11] width 20 height 6
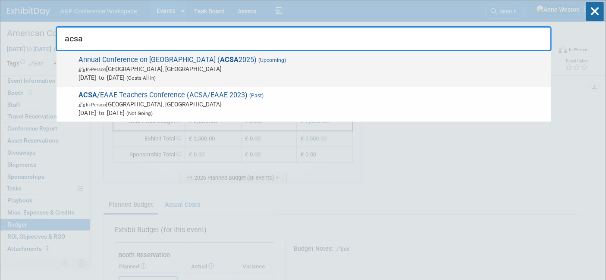
type input "acsa"
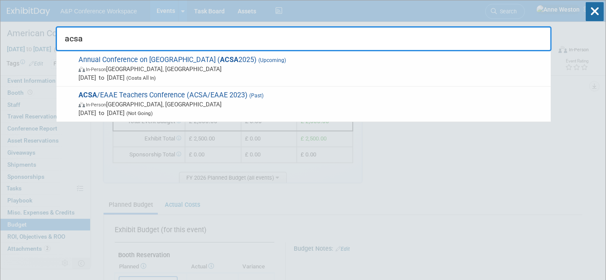
click at [123, 67] on span "In-Person [GEOGRAPHIC_DATA], [GEOGRAPHIC_DATA]" at bounding box center [312, 69] width 468 height 9
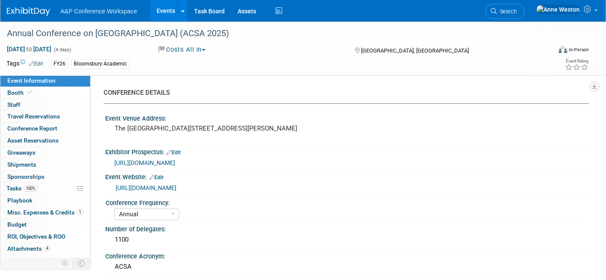
select select "Annual"
select select "Level 3"
select select "Program Advert"
select select "Asia Studies"
select select "Bloomsbury Academic"
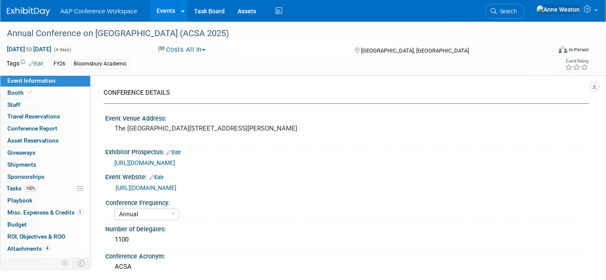
select select "[PERSON_NAME]"
select select "Brand/Subject Presence​"
click at [64, 212] on span "Misc. Expenses & Credits 1" at bounding box center [45, 212] width 76 height 7
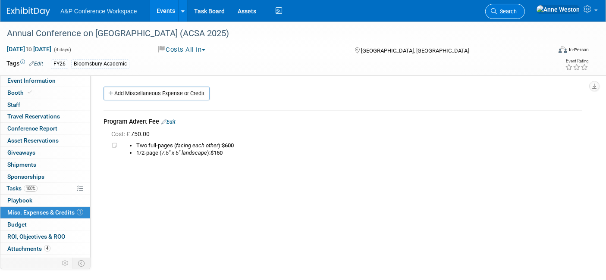
click at [497, 9] on icon at bounding box center [494, 11] width 6 height 6
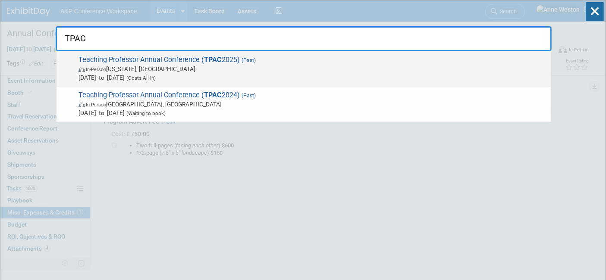
type input "TPAC"
click at [93, 66] on span "In-Person [US_STATE], [GEOGRAPHIC_DATA]" at bounding box center [312, 69] width 468 height 9
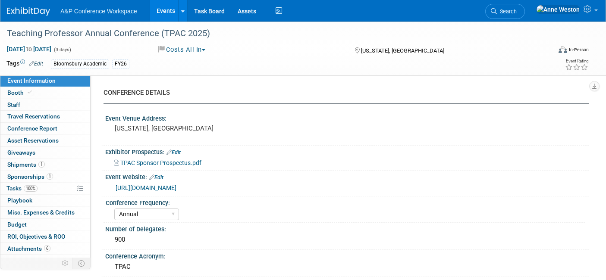
select select "Annual"
select select "Level 3"
select select "Sponsorship"
select select "Study Skills"
select select "Bloomsbury Academic"
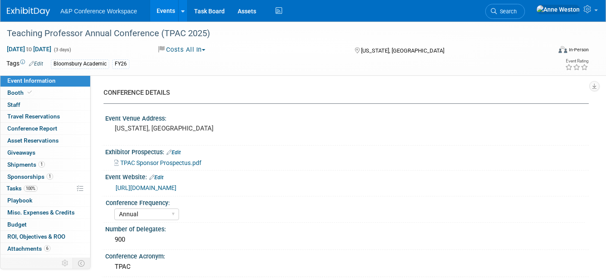
select select "[PERSON_NAME]"
select select "Brand/Subject Presence​"
click at [21, 171] on link "1 Sponsorships 1" at bounding box center [45, 177] width 90 height 12
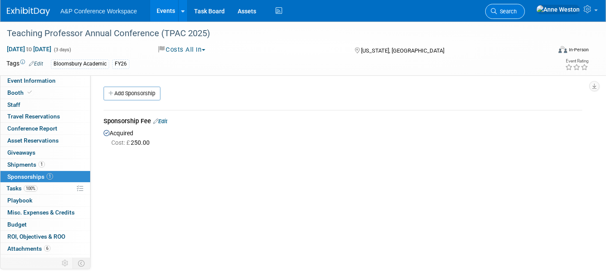
click at [525, 5] on link "Search" at bounding box center [505, 11] width 40 height 15
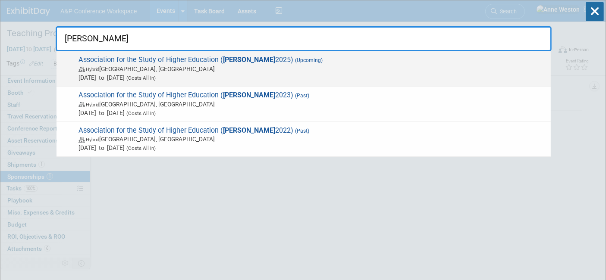
type input "[PERSON_NAME]"
click at [128, 69] on span "Hybrid [GEOGRAPHIC_DATA], [GEOGRAPHIC_DATA]" at bounding box center [312, 69] width 468 height 9
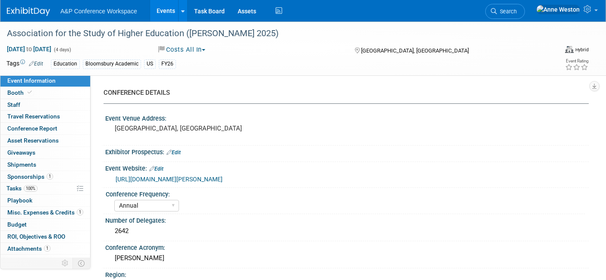
select select "Annual"
select select "Level 3"
select select "Sponsorship"
select select "Education"
select select "Bloomsbury Academic"
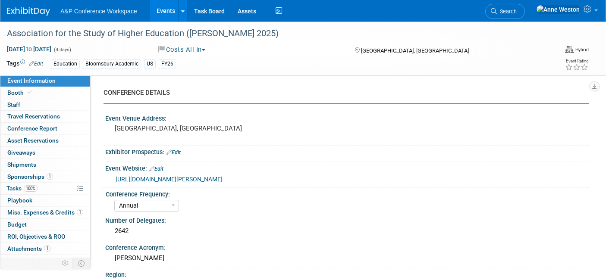
select select "[PERSON_NAME]"
select select "Brand/Subject Presence​"
click at [35, 176] on span "Sponsorships 1" at bounding box center [30, 176] width 46 height 7
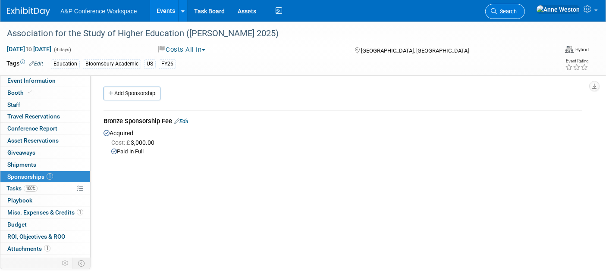
click at [525, 15] on link "Search" at bounding box center [505, 11] width 40 height 15
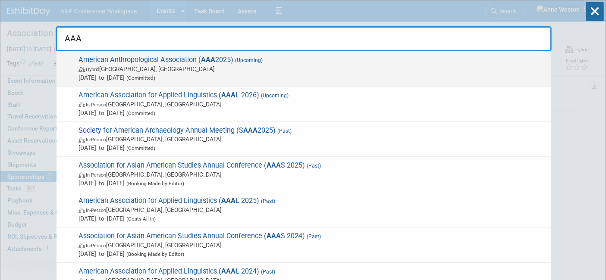
type input "AAA"
click at [118, 65] on span "Hybrid [GEOGRAPHIC_DATA], [GEOGRAPHIC_DATA]" at bounding box center [312, 69] width 468 height 9
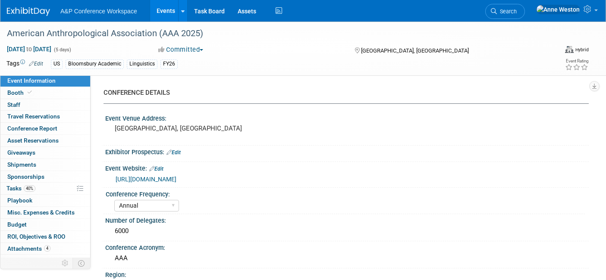
select select "Annual"
select select "Level 2"
select select "In-Person Booth"
select select "Anthropology"
select select "Bloomsbury Academic"
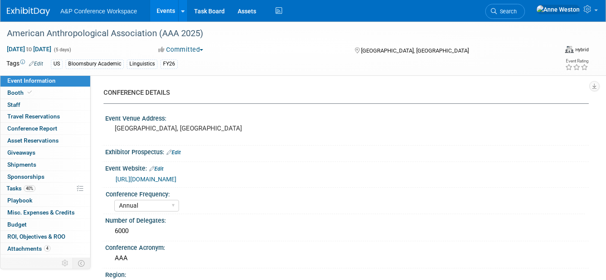
select select "[PERSON_NAME]"
select select "Networking/Commissioning"
click at [61, 90] on link "Booth" at bounding box center [45, 93] width 90 height 12
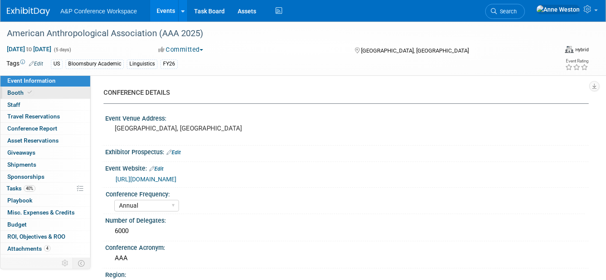
select select "RLKP"
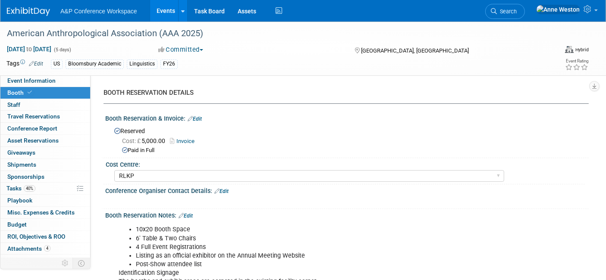
click at [184, 140] on link "Invoice" at bounding box center [184, 141] width 29 height 6
click at [516, 8] on span "Search" at bounding box center [507, 11] width 20 height 6
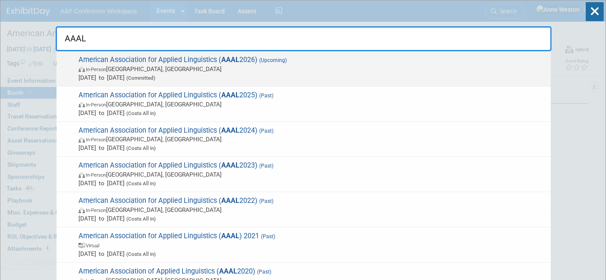
type input "AAAL"
click at [109, 64] on span "American Association for Applied Linguistics ( AAAL 2026) (Upcoming) In-Person …" at bounding box center [311, 69] width 470 height 26
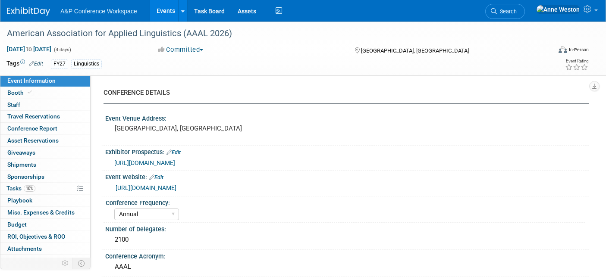
select select "Annual"
select select "Level 2"
select select "In-Person Booth"
select select "Linguistics"
select select "Bloomsbury Academic"
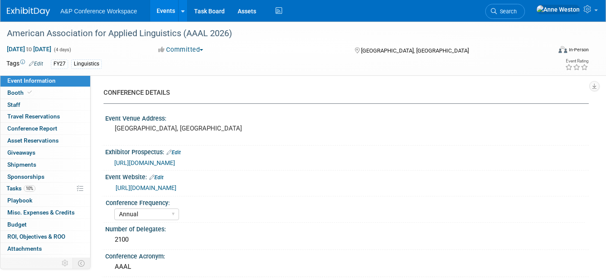
select select "[PERSON_NAME]"
select select "Networking/Commissioning"
click at [52, 96] on link "Booth" at bounding box center [45, 93] width 90 height 12
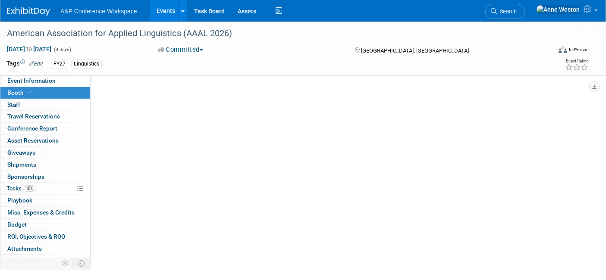
select select "CUAP"
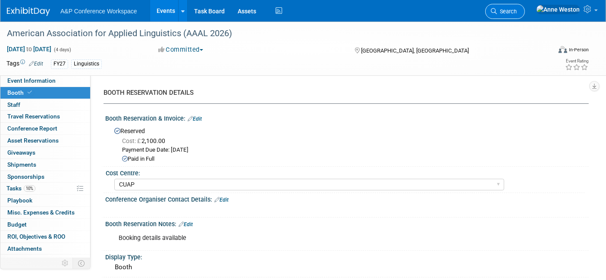
click at [516, 9] on span "Search" at bounding box center [507, 11] width 20 height 6
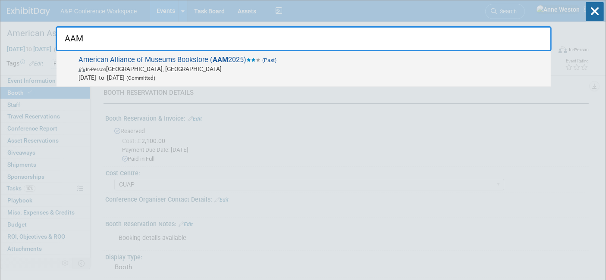
type input "AAM"
click at [112, 59] on span "American Alliance of Museums Bookstore ( AAM 2025) (Past) In-Person [GEOGRAPHIC…" at bounding box center [311, 69] width 470 height 26
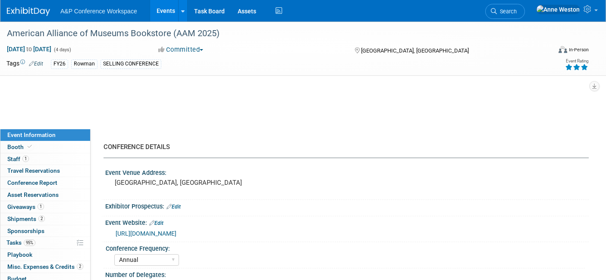
select select "Annual"
select select "Level 1"
select select "In-Person Booth"
select select "Museum Professionals"
select select "Rowman"
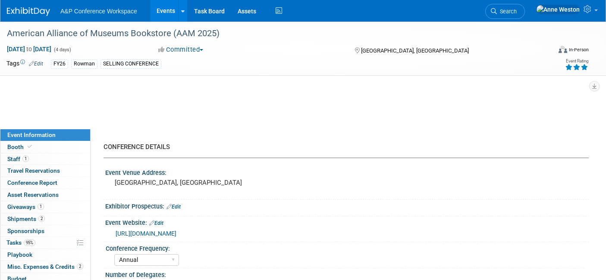
select select "[PERSON_NAME]"
select select "Brand/Subject Presence​"
